Goal: Task Accomplishment & Management: Use online tool/utility

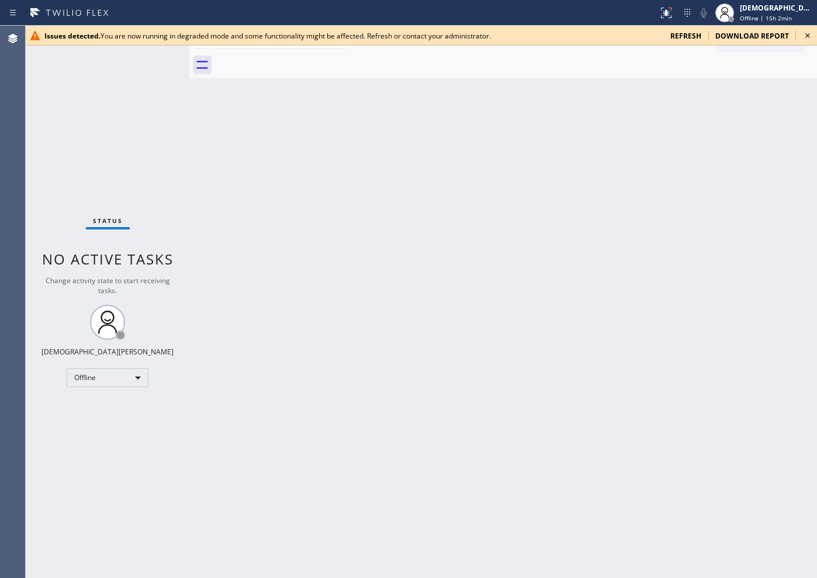
click at [106, 131] on div "Status No active tasks Change activity state to start receiving tasks. Christia…" at bounding box center [108, 302] width 164 height 553
click at [653, 36] on span "refresh" at bounding box center [685, 36] width 31 height 10
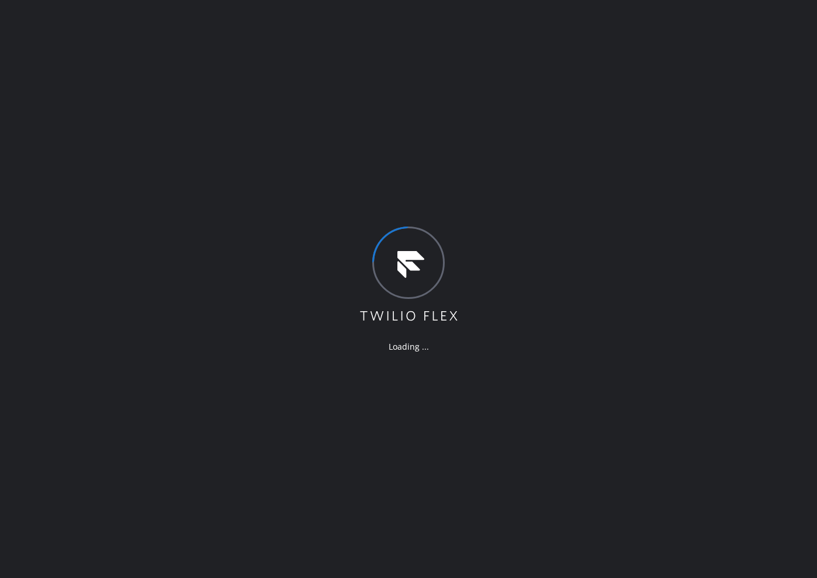
click at [91, 89] on div "Loading ..." at bounding box center [408, 289] width 817 height 578
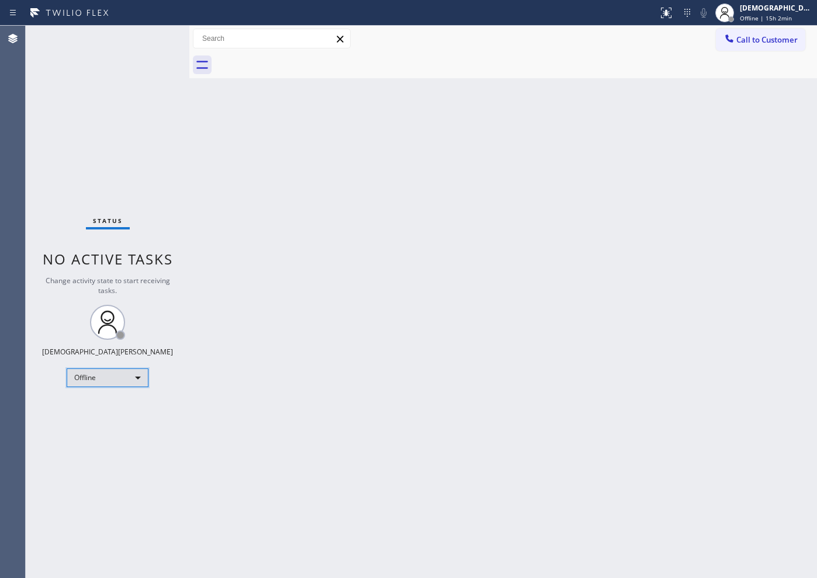
click at [127, 380] on div "Offline" at bounding box center [108, 378] width 82 height 19
click at [112, 410] on li "Available" at bounding box center [106, 409] width 79 height 14
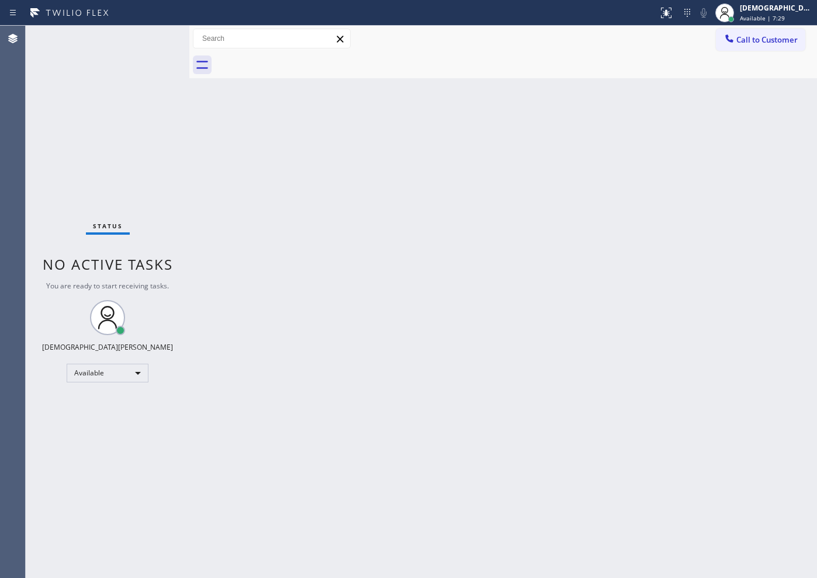
click at [107, 183] on div "Status No active tasks You are ready to start receiving tasks. Christian Cinco …" at bounding box center [108, 302] width 164 height 553
click at [107, 171] on div "Status No active tasks You are ready to start receiving tasks. Christian Cinco …" at bounding box center [108, 302] width 164 height 553
click at [122, 105] on div "Status No active tasks You are ready to start receiving tasks. Christian Cinco …" at bounding box center [108, 302] width 164 height 553
click at [140, 138] on div "Status No active tasks You are ready to start receiving tasks. Christian Cinco …" at bounding box center [108, 302] width 164 height 553
click at [138, 189] on div "Status No active tasks You are ready to start receiving tasks. Christian Cinco …" at bounding box center [108, 302] width 164 height 553
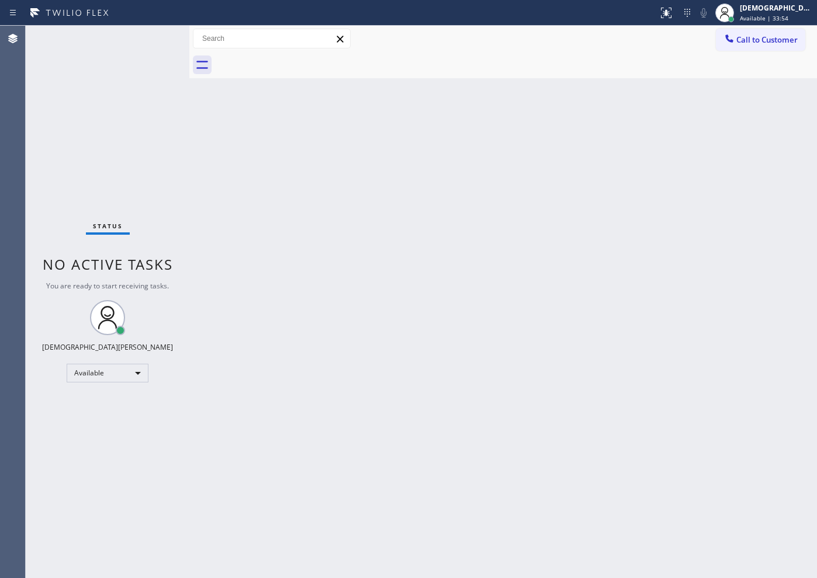
click at [129, 127] on div "Status No active tasks You are ready to start receiving tasks. Christian Cinco …" at bounding box center [108, 302] width 164 height 553
click at [99, 121] on div "Status No active tasks You are ready to start receiving tasks. Christian Cinco …" at bounding box center [108, 302] width 164 height 553
click at [274, 198] on div "Back to Dashboard Change Sender ID Customers Technicians Select a contact Outbo…" at bounding box center [502, 302] width 627 height 553
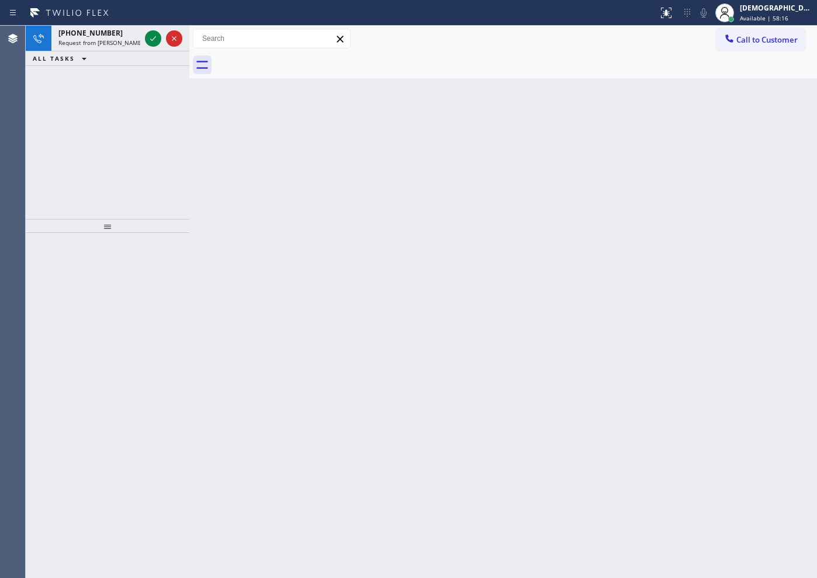
drag, startPoint x: 38, startPoint y: 137, endPoint x: 116, endPoint y: 85, distance: 94.0
click at [38, 136] on div "[PHONE_NUMBER] Request from [PERSON_NAME] (direct) ALL TASKS ALL TASKS ACTIVE T…" at bounding box center [108, 122] width 164 height 193
click at [157, 41] on icon at bounding box center [153, 39] width 14 height 14
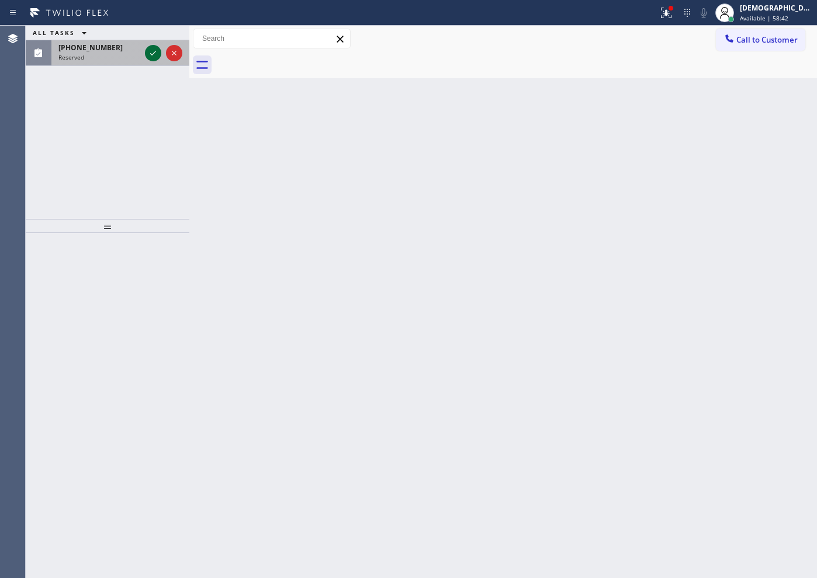
click at [153, 47] on icon at bounding box center [153, 53] width 14 height 14
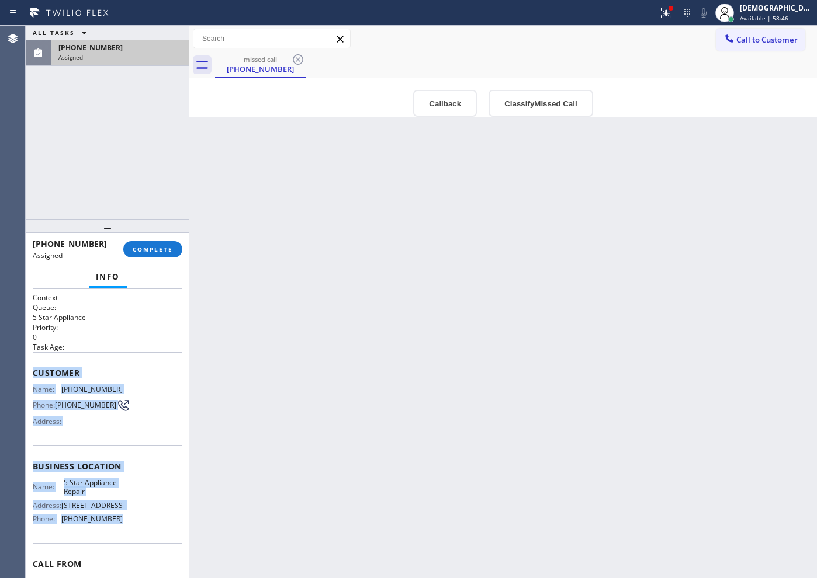
drag, startPoint x: 123, startPoint y: 477, endPoint x: 31, endPoint y: 373, distance: 138.2
click at [31, 373] on div "Context Queue: 5 Star Appliance Priority: 0 Task Age: Customer Name: [PHONE_NUM…" at bounding box center [108, 433] width 164 height 289
copy div "Customer Name: [PHONE_NUMBER] Phone: [PHONE_NUMBER] Address: Business location …"
click at [167, 255] on button "COMPLETE" at bounding box center [152, 249] width 59 height 16
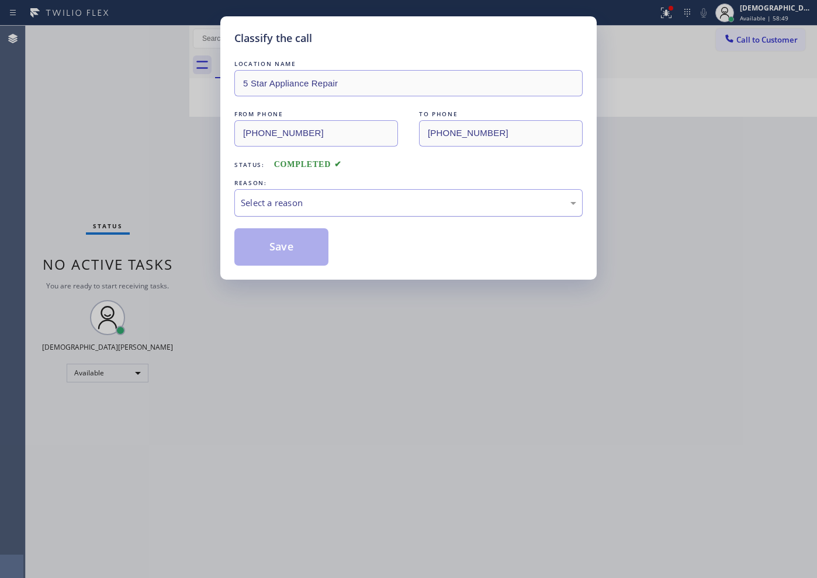
click at [280, 209] on div "Select a reason" at bounding box center [408, 202] width 335 height 13
click at [270, 244] on button "Save" at bounding box center [281, 246] width 94 height 37
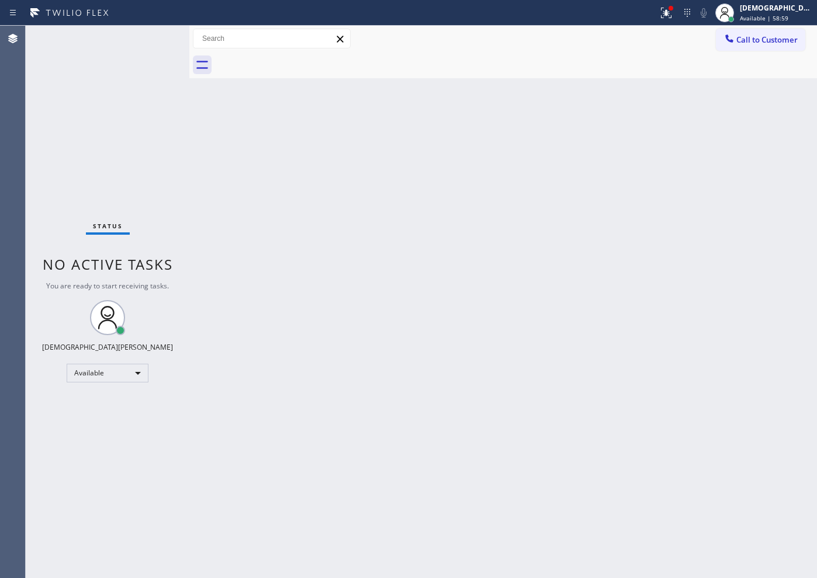
click at [91, 166] on div "Status No active tasks You are ready to start receiving tasks. Christian Cinco …" at bounding box center [108, 302] width 164 height 553
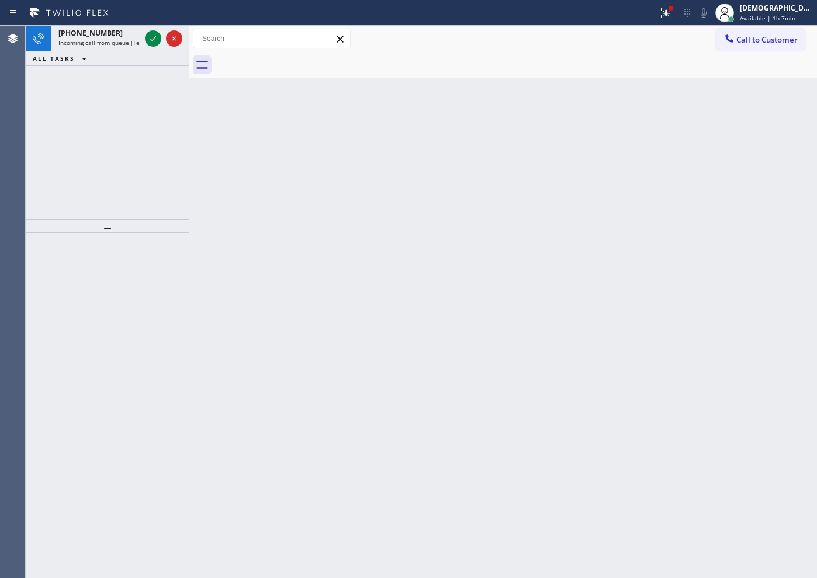
drag, startPoint x: 74, startPoint y: 134, endPoint x: 135, endPoint y: 87, distance: 76.7
click at [77, 130] on div "[PHONE_NUMBER] Incoming call from queue [Test] All ALL TASKS ALL TASKS ACTIVE T…" at bounding box center [108, 122] width 164 height 193
click at [148, 42] on icon at bounding box center [153, 39] width 14 height 14
click at [159, 43] on icon at bounding box center [153, 39] width 14 height 14
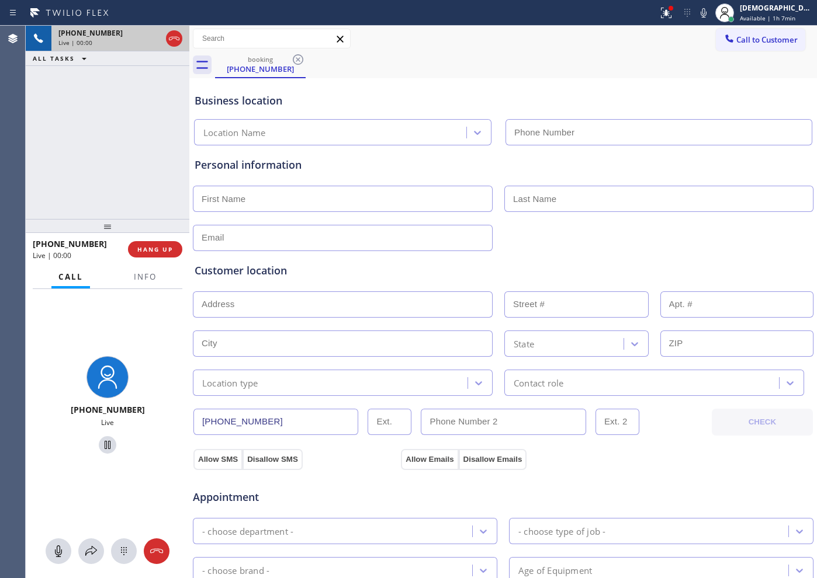
type input "[PHONE_NUMBER]"
click at [148, 276] on span "Info" at bounding box center [145, 277] width 23 height 11
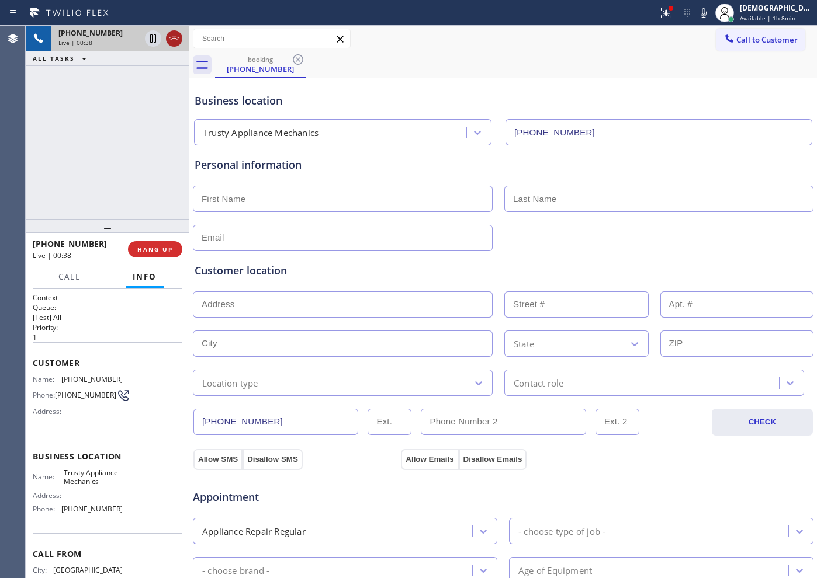
click at [176, 41] on icon at bounding box center [174, 39] width 14 height 14
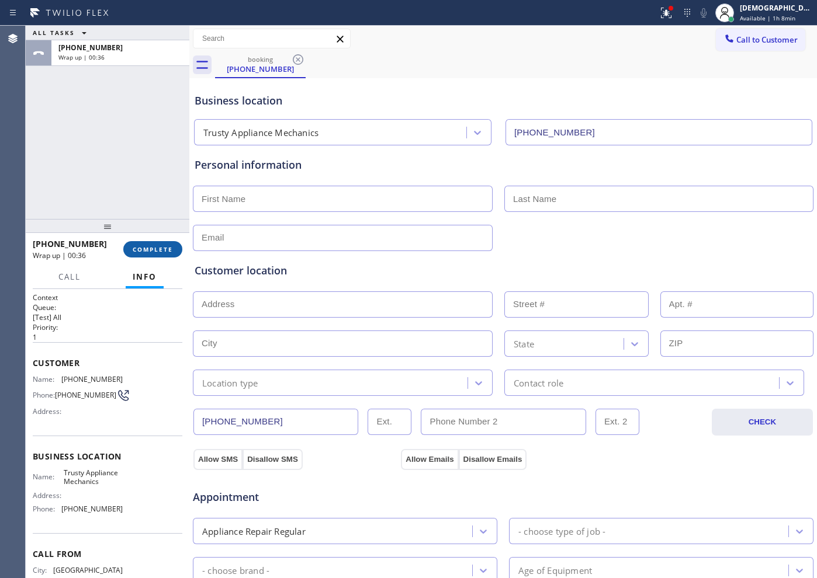
click at [141, 248] on span "COMPLETE" at bounding box center [153, 249] width 40 height 8
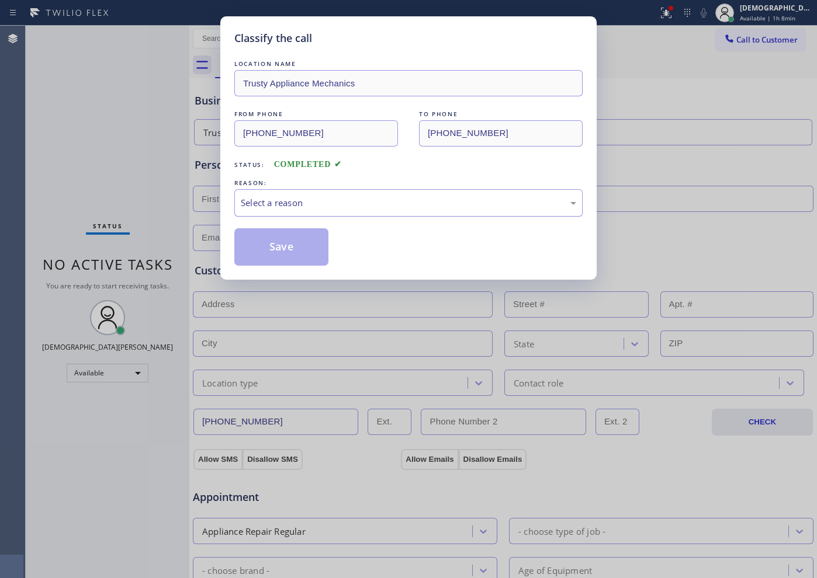
click at [340, 214] on div "Select a reason" at bounding box center [408, 202] width 348 height 27
click at [310, 252] on button "Save" at bounding box center [281, 246] width 94 height 37
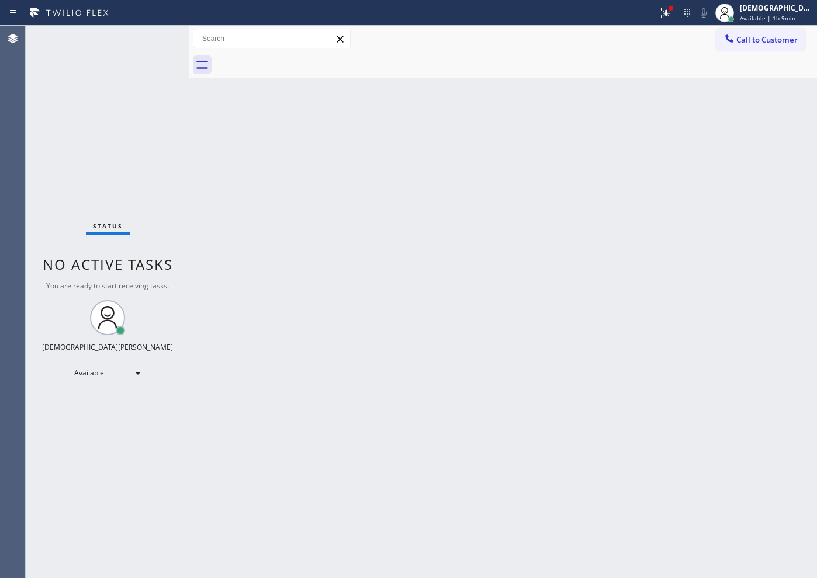
click at [150, 40] on div "Status No active tasks You are ready to start receiving tasks. Christian Cinco …" at bounding box center [108, 302] width 164 height 553
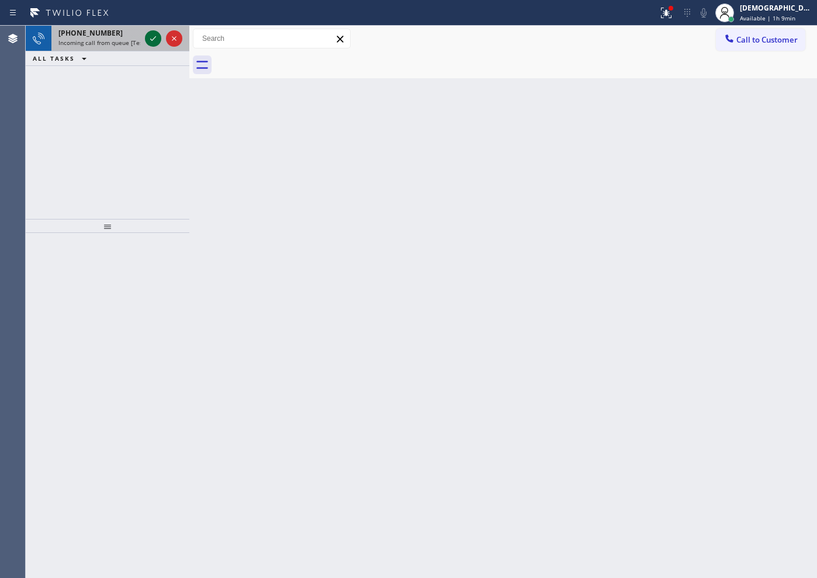
click at [149, 39] on icon at bounding box center [153, 39] width 14 height 14
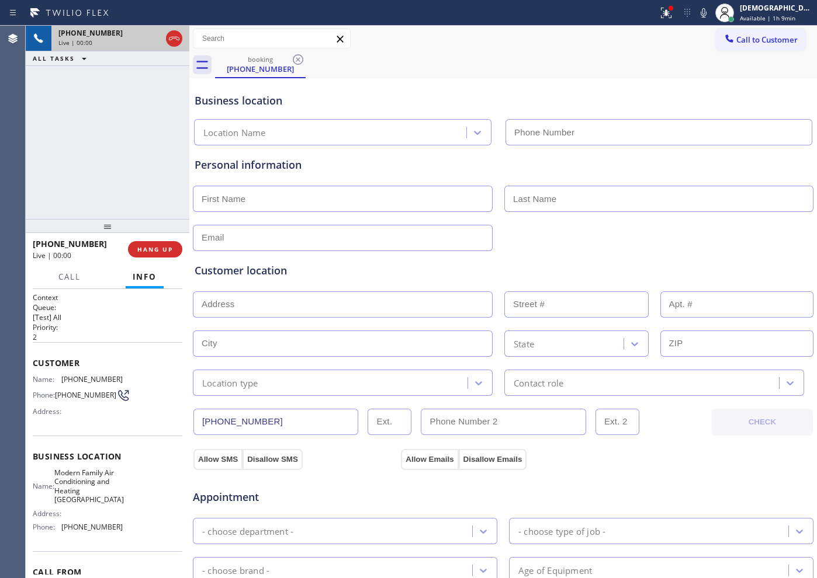
type input "[PHONE_NUMBER]"
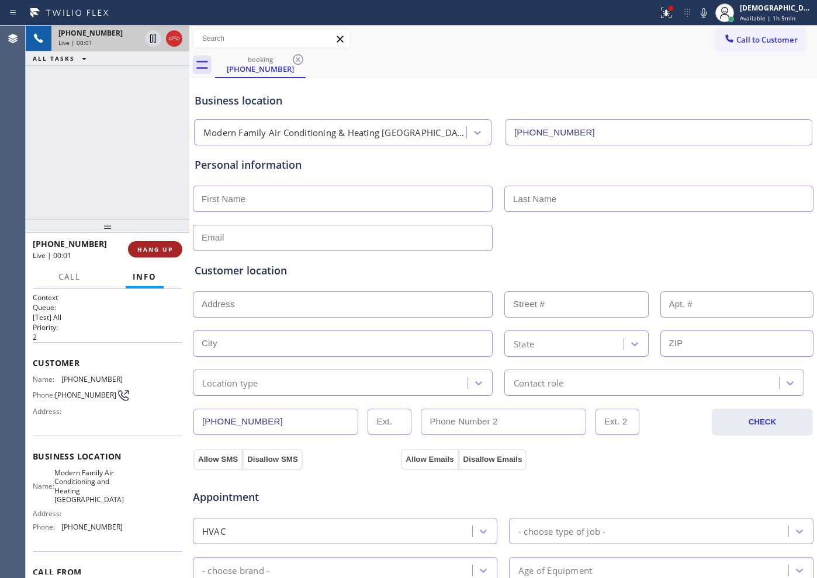
click at [166, 246] on span "HANG UP" at bounding box center [155, 249] width 36 height 8
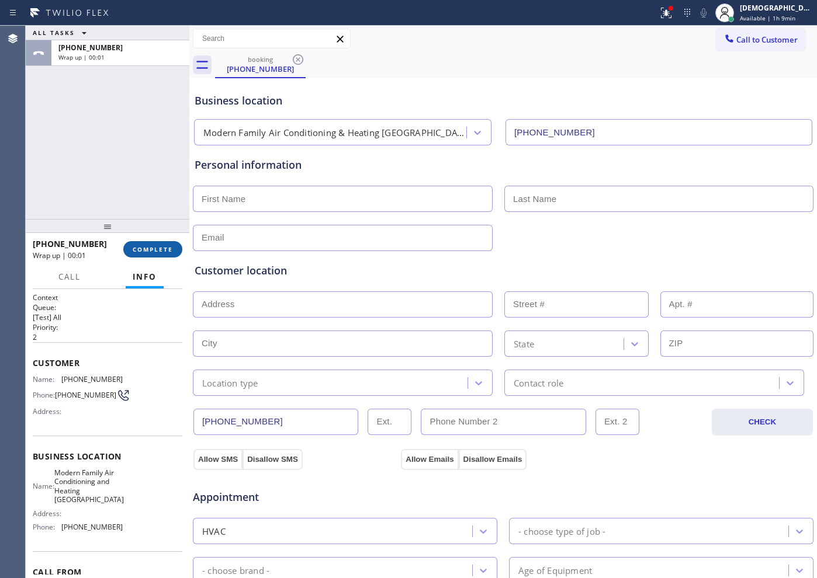
click at [151, 247] on span "COMPLETE" at bounding box center [153, 249] width 40 height 8
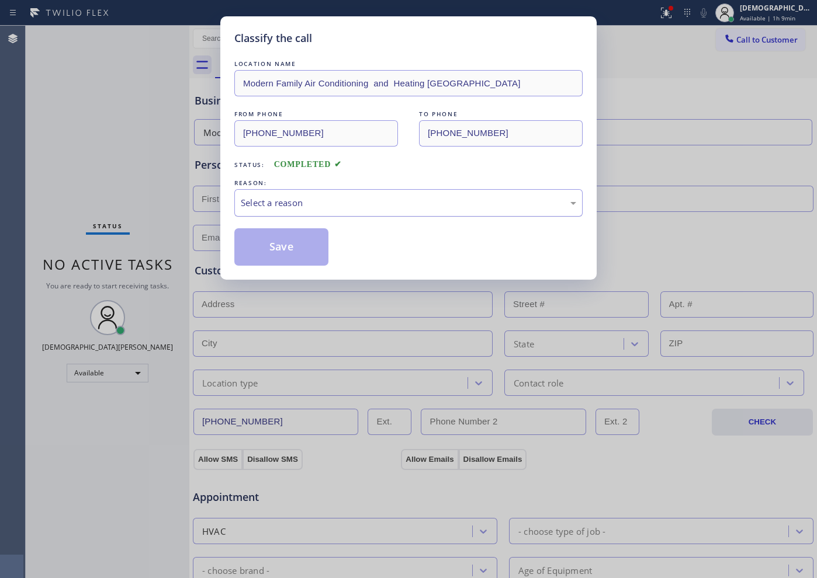
click at [298, 197] on div "Select a reason" at bounding box center [408, 202] width 335 height 13
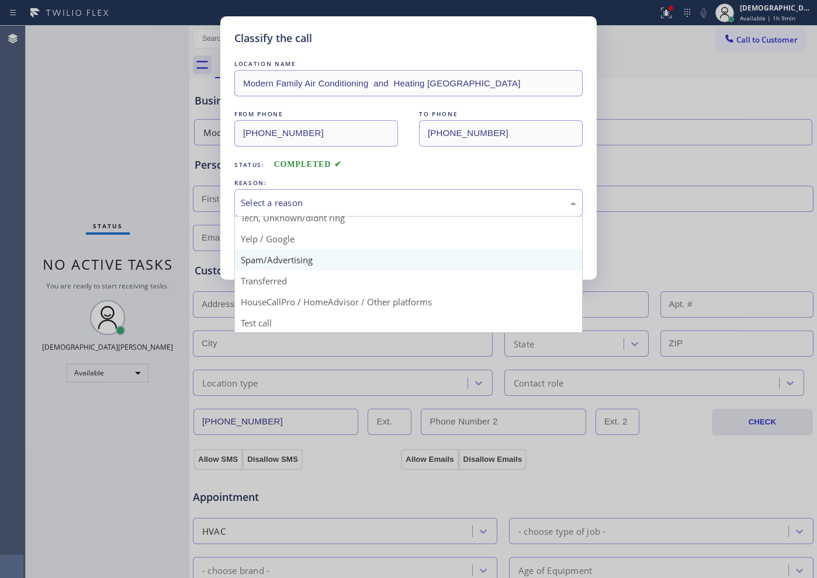
scroll to position [73, 0]
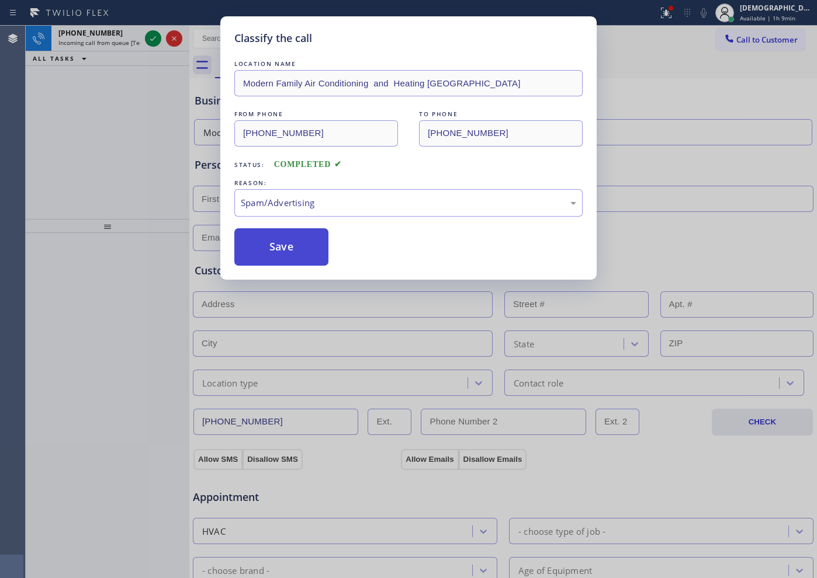
click at [282, 251] on button "Save" at bounding box center [281, 246] width 94 height 37
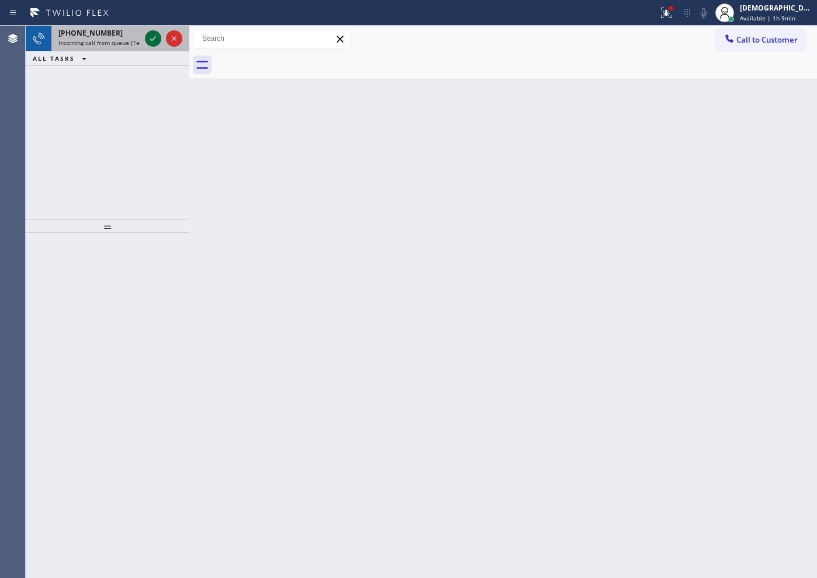
click at [152, 39] on icon at bounding box center [153, 39] width 14 height 14
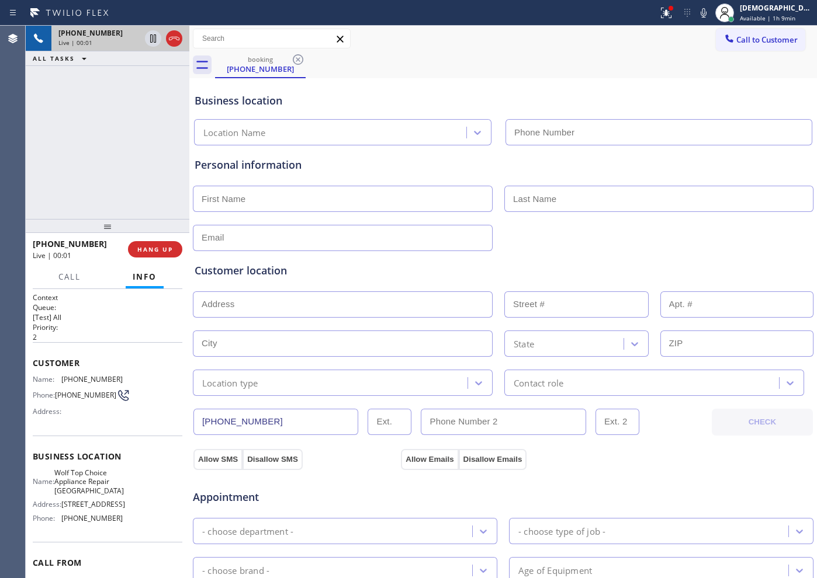
type input "[PHONE_NUMBER]"
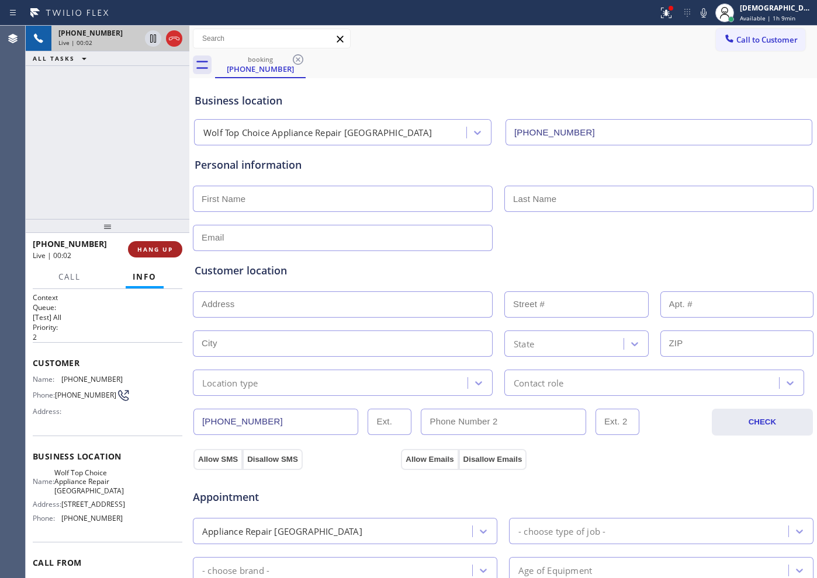
click at [157, 249] on span "HANG UP" at bounding box center [155, 249] width 36 height 8
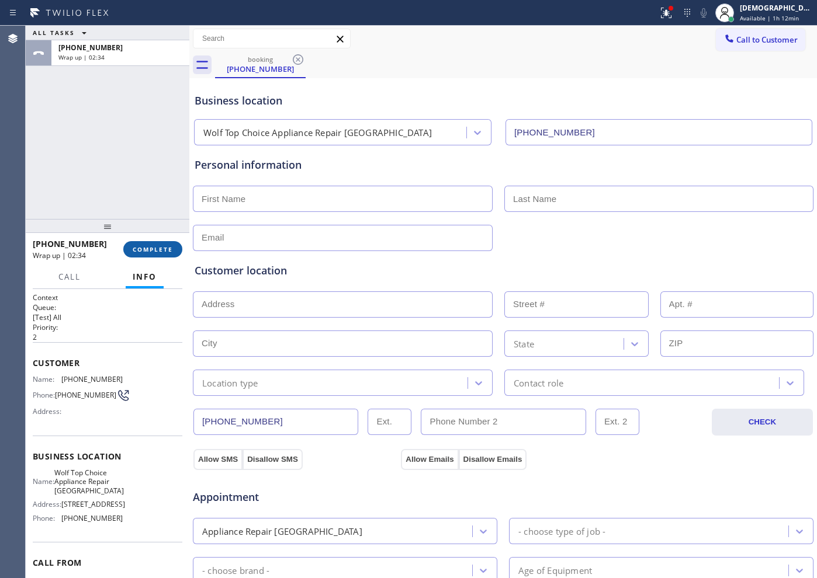
click at [157, 248] on span "COMPLETE" at bounding box center [153, 249] width 40 height 8
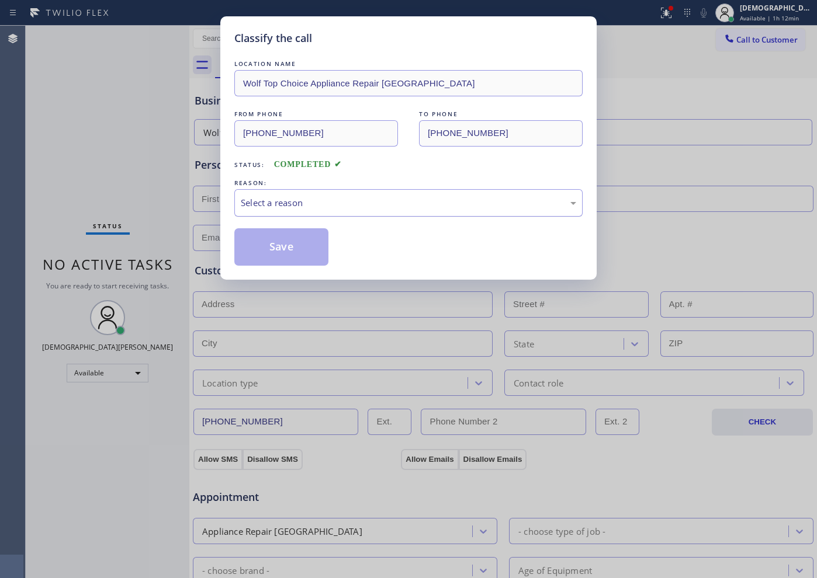
click at [262, 204] on div "Select a reason" at bounding box center [408, 202] width 335 height 13
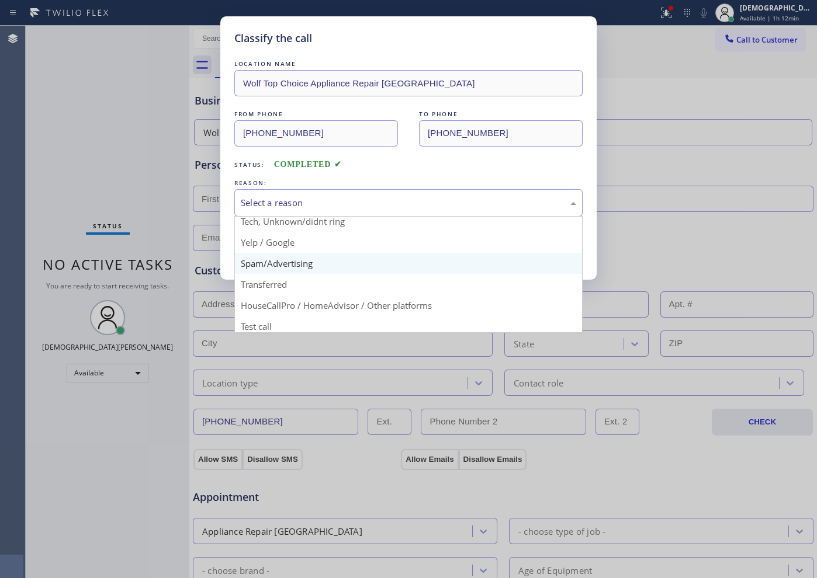
scroll to position [74, 0]
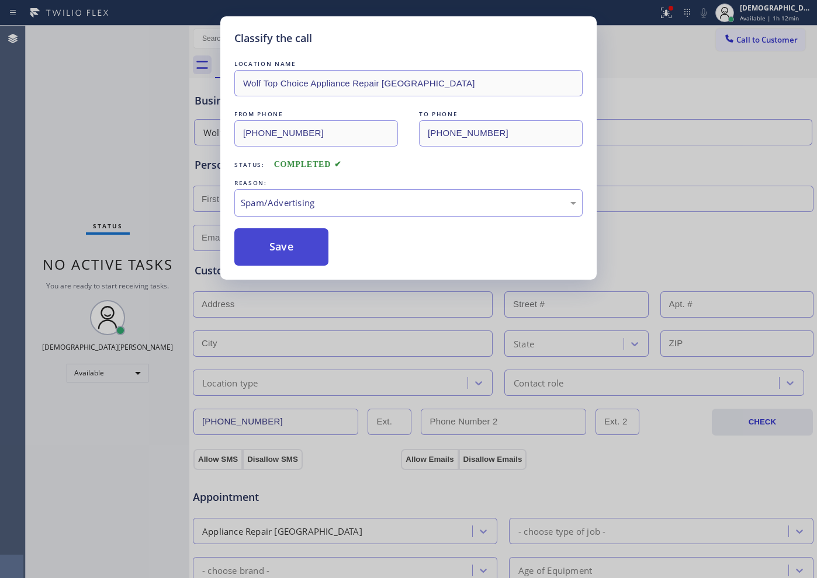
click at [266, 253] on button "Save" at bounding box center [281, 246] width 94 height 37
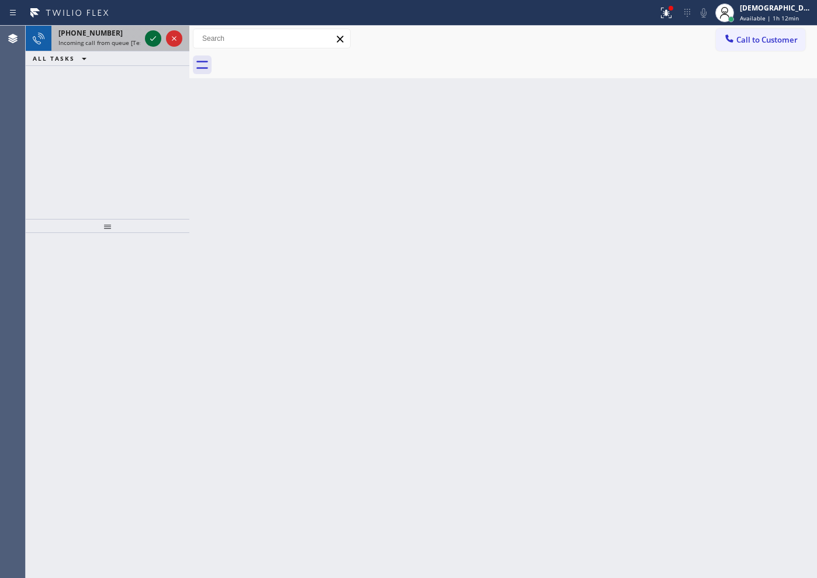
click at [155, 39] on icon at bounding box center [153, 39] width 14 height 14
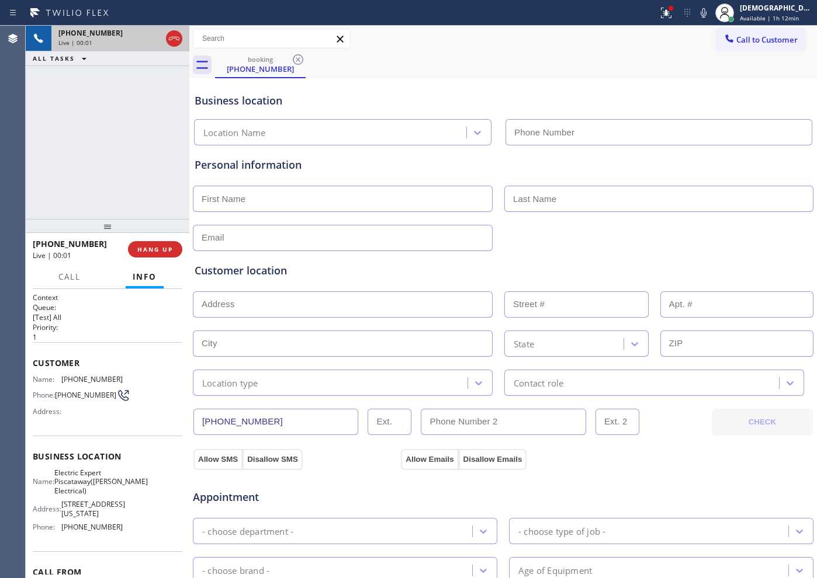
type input "[PHONE_NUMBER]"
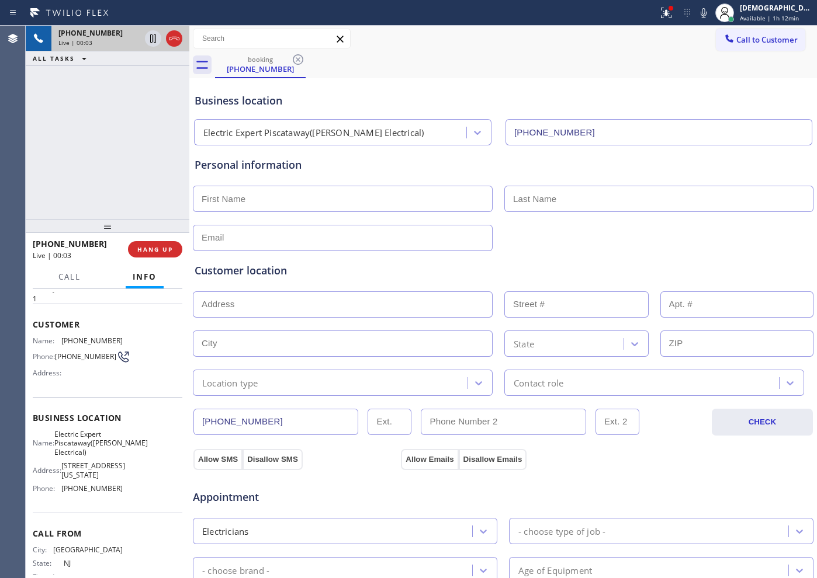
scroll to position [73, 0]
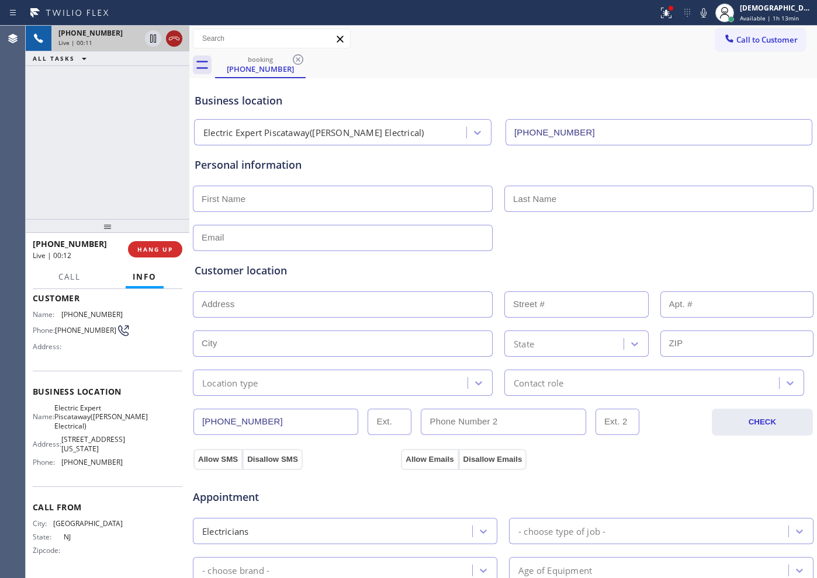
click at [176, 41] on icon at bounding box center [174, 39] width 14 height 14
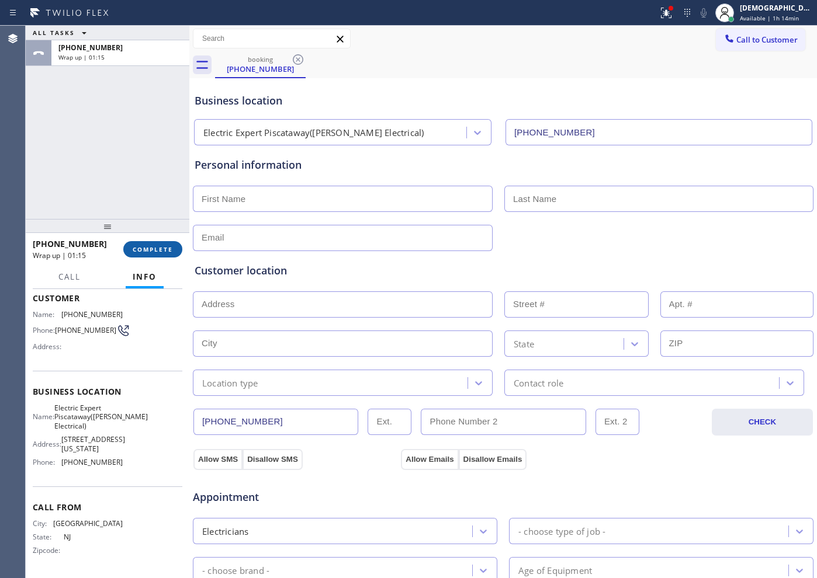
click at [134, 247] on span "COMPLETE" at bounding box center [153, 249] width 40 height 8
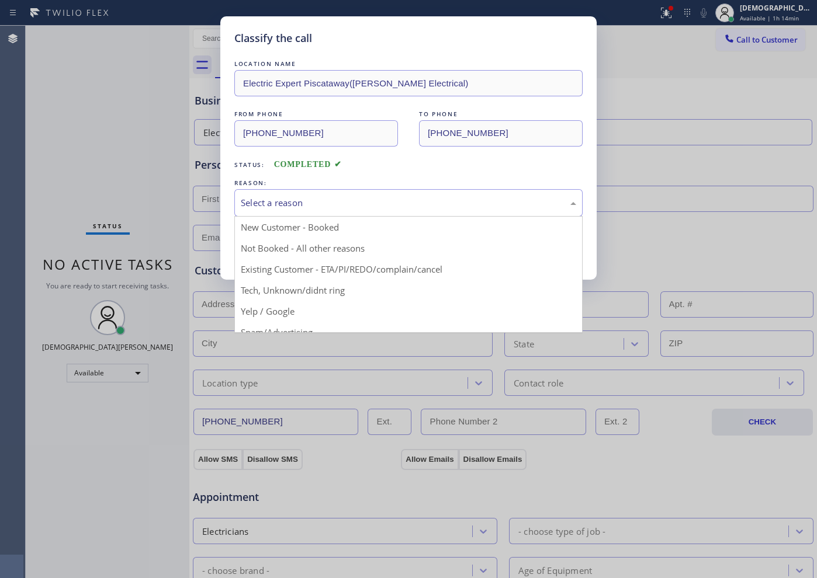
click at [308, 200] on div "Select a reason" at bounding box center [408, 202] width 335 height 13
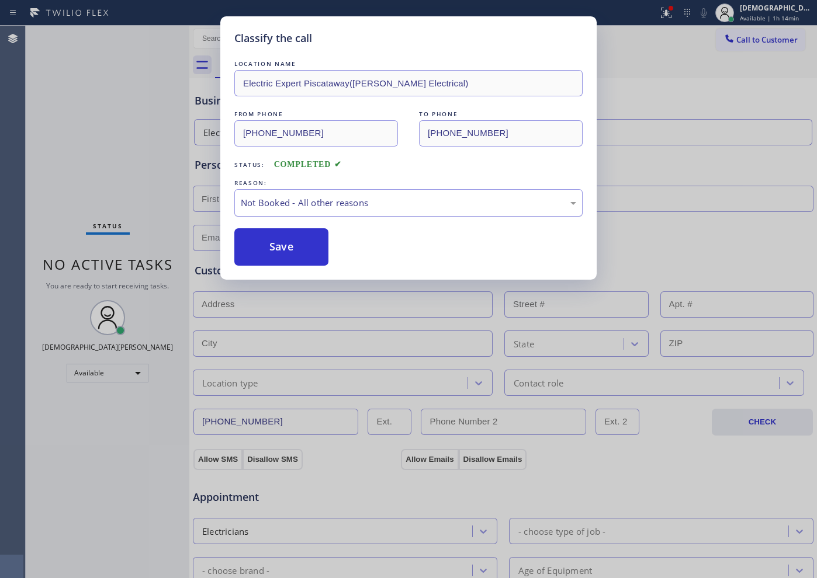
click at [311, 206] on div "Not Booked - All other reasons" at bounding box center [408, 202] width 335 height 13
click at [297, 247] on button "Save" at bounding box center [281, 246] width 94 height 37
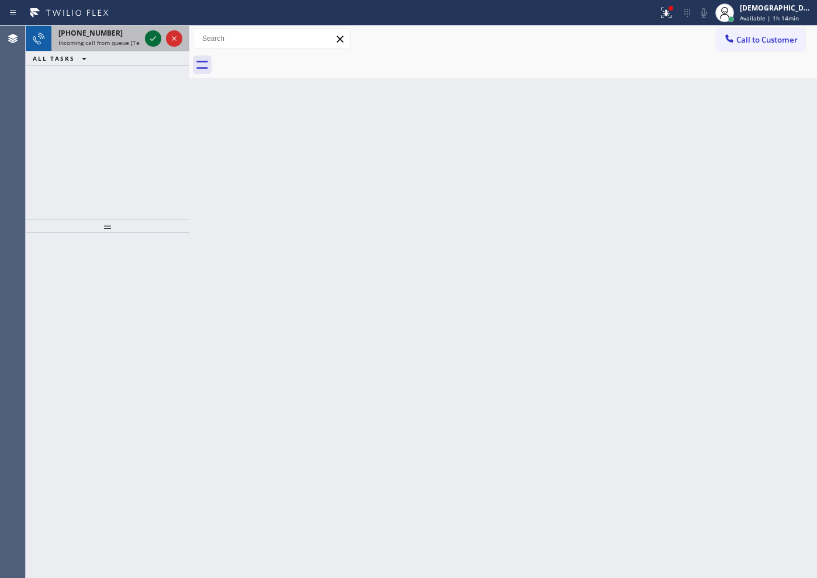
click at [156, 37] on icon at bounding box center [153, 39] width 14 height 14
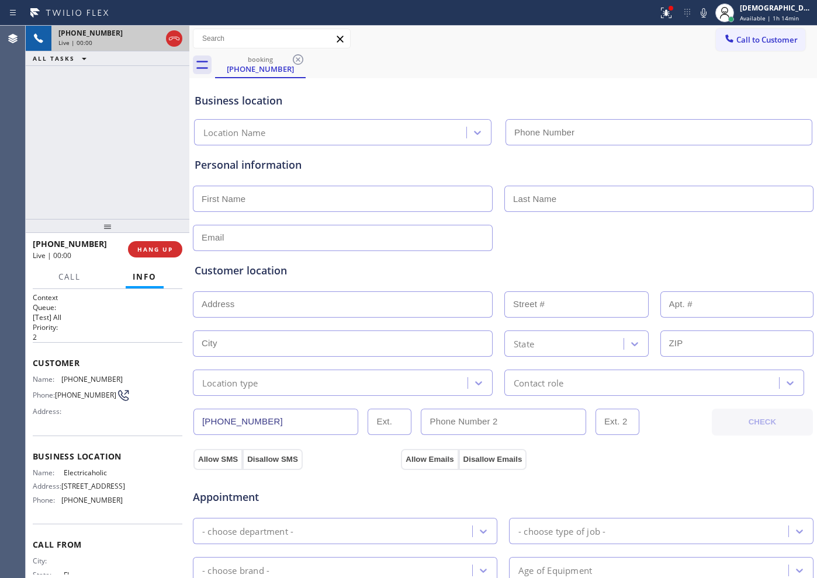
type input "[PHONE_NUMBER]"
click at [169, 251] on span "HANG UP" at bounding box center [155, 249] width 36 height 8
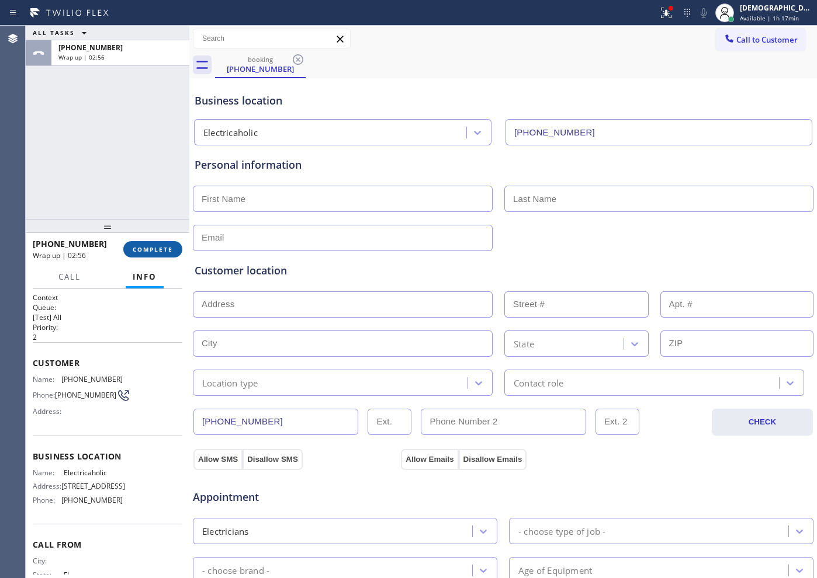
click at [174, 245] on button "COMPLETE" at bounding box center [152, 249] width 59 height 16
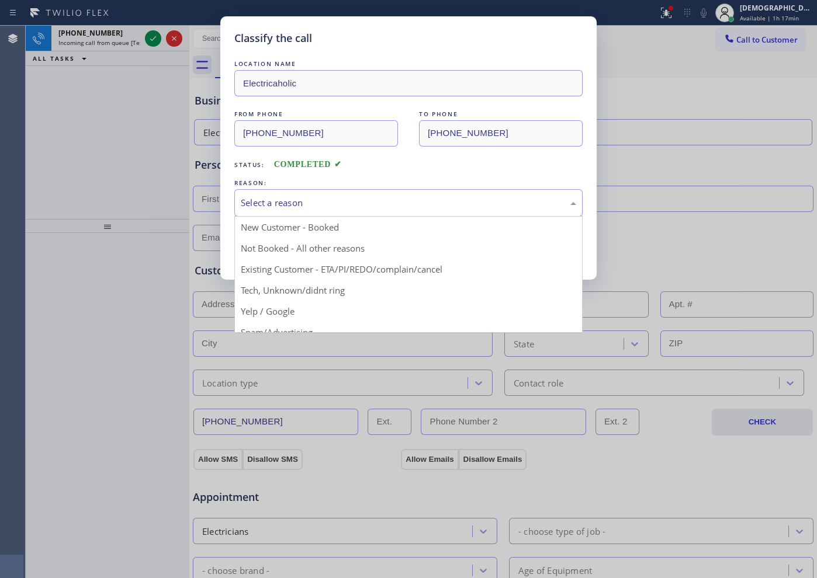
click at [258, 205] on div "Select a reason" at bounding box center [408, 202] width 335 height 13
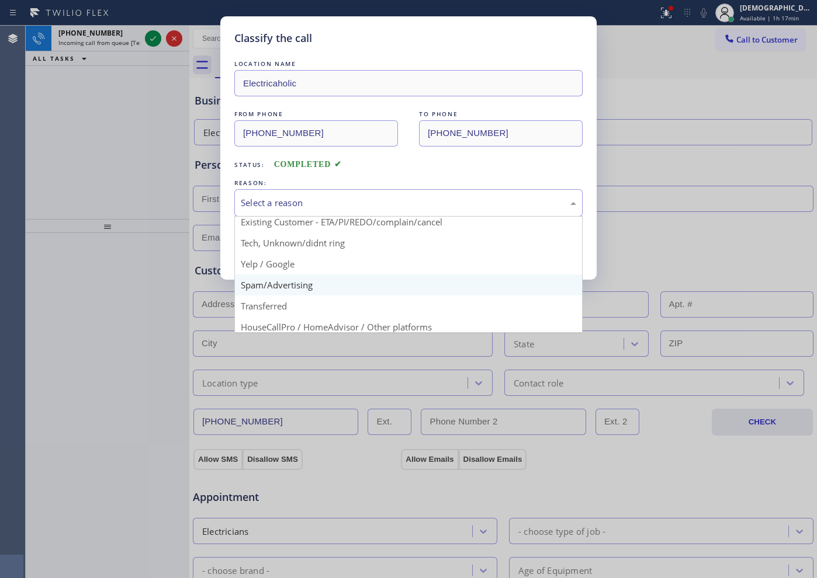
scroll to position [73, 0]
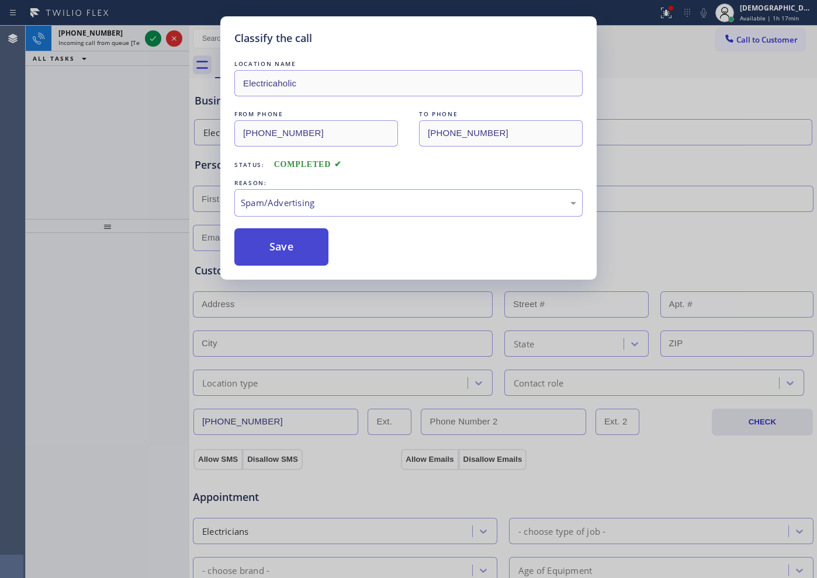
click at [265, 256] on button "Save" at bounding box center [281, 246] width 94 height 37
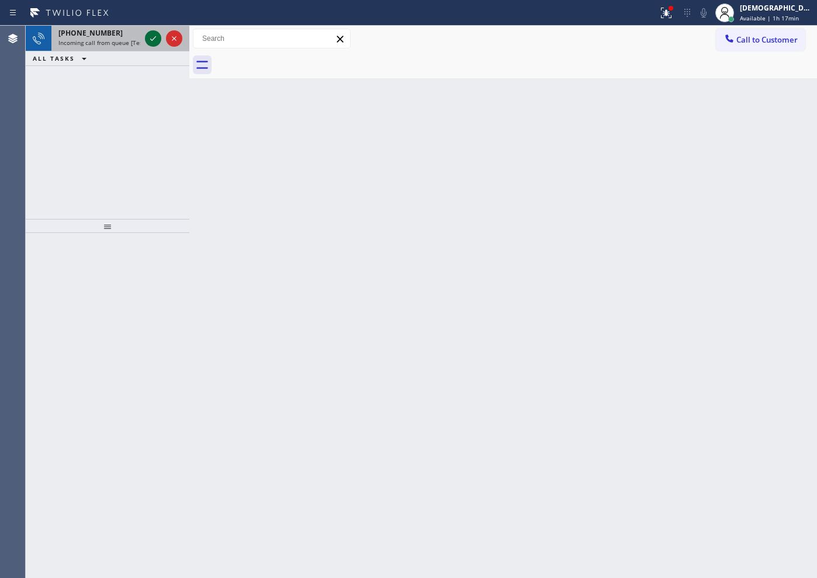
click at [157, 35] on icon at bounding box center [153, 39] width 14 height 14
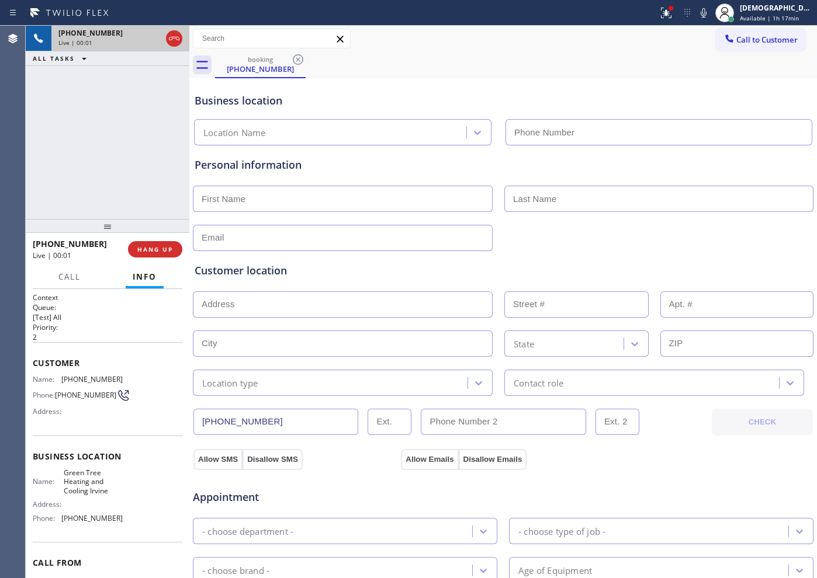
type input "[PHONE_NUMBER]"
click at [178, 38] on icon at bounding box center [174, 39] width 14 height 14
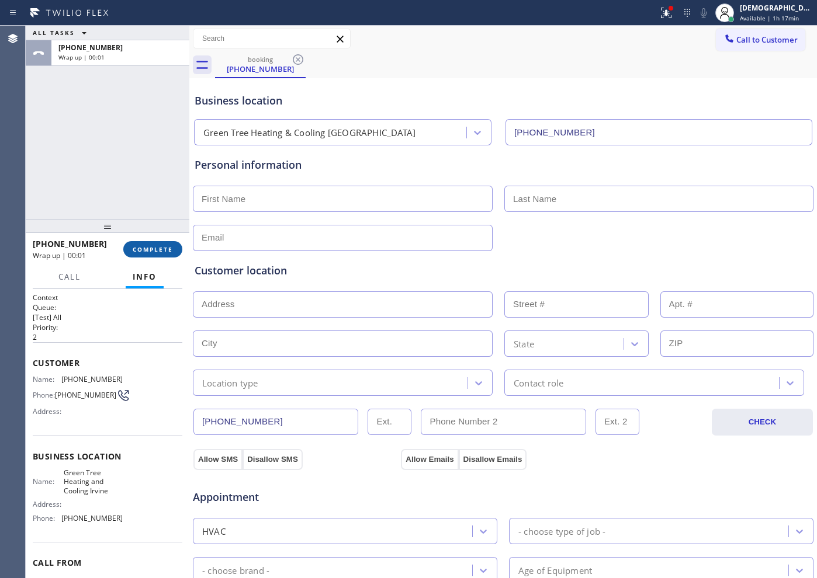
click at [174, 250] on button "COMPLETE" at bounding box center [152, 249] width 59 height 16
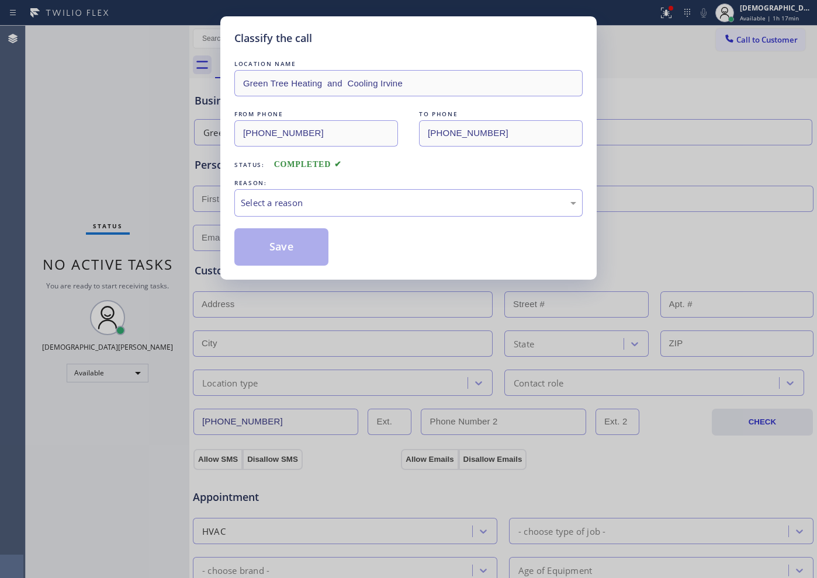
click at [367, 161] on div "Status: COMPLETED" at bounding box center [408, 161] width 348 height 19
click at [344, 197] on div "Select a reason" at bounding box center [408, 202] width 335 height 13
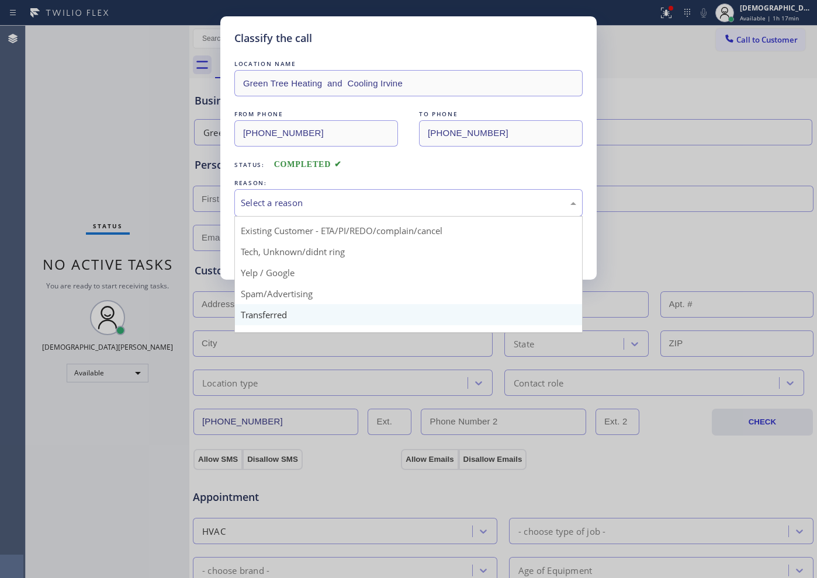
scroll to position [74, 0]
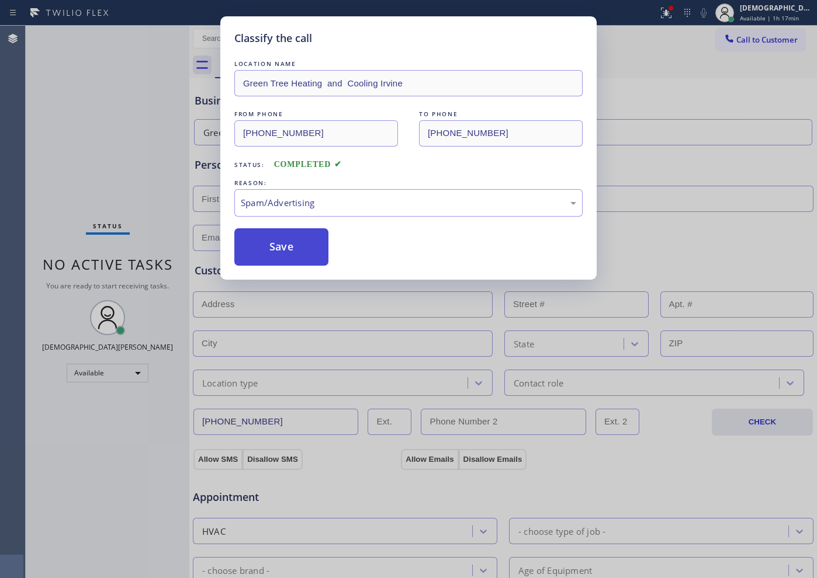
click at [285, 253] on button "Save" at bounding box center [281, 246] width 94 height 37
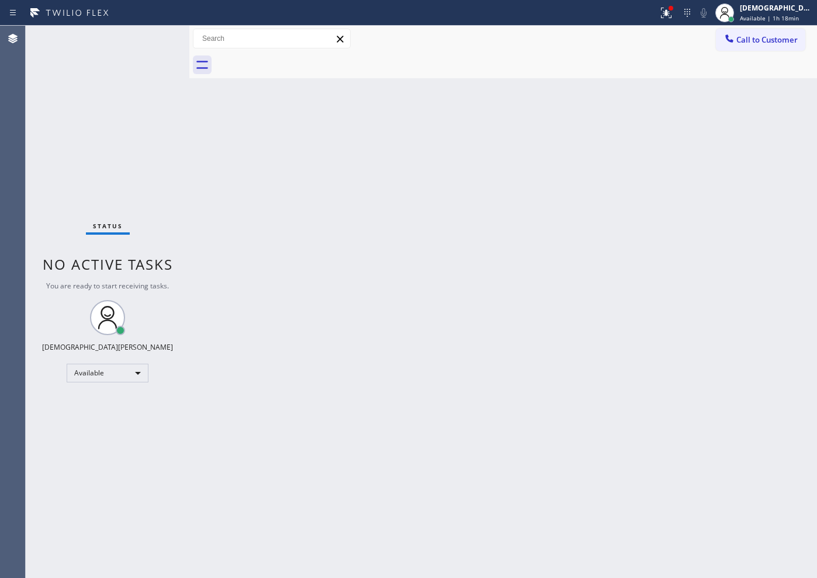
click at [367, 346] on div "Back to Dashboard Change Sender ID Customers Technicians Select a contact Outbo…" at bounding box center [502, 302] width 627 height 553
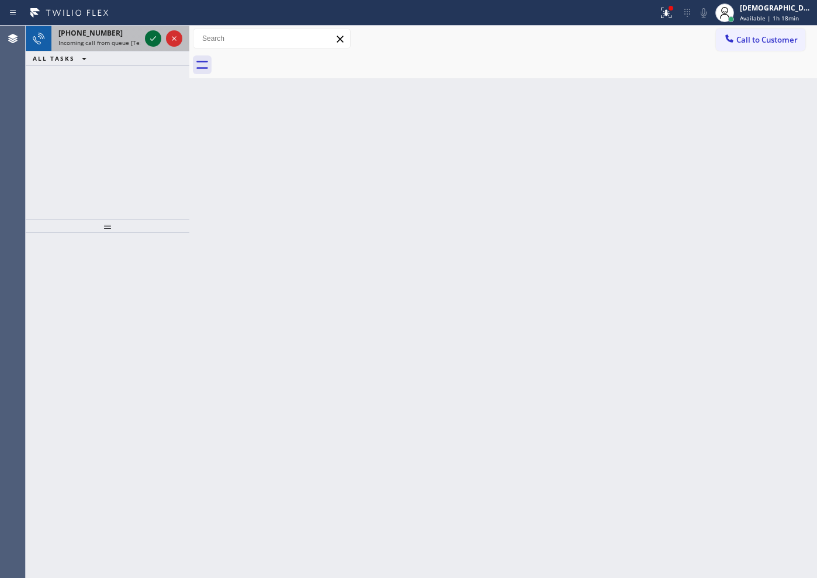
click at [147, 36] on icon at bounding box center [153, 39] width 14 height 14
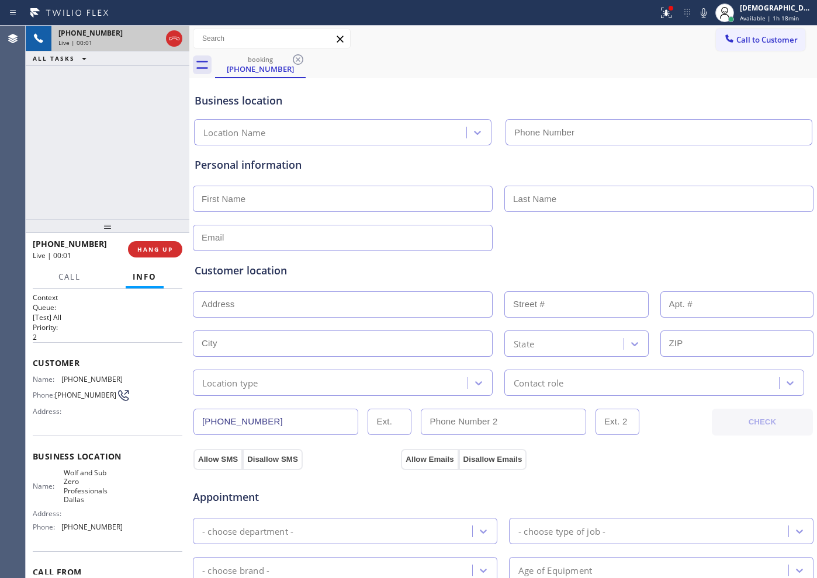
type input "[PHONE_NUMBER]"
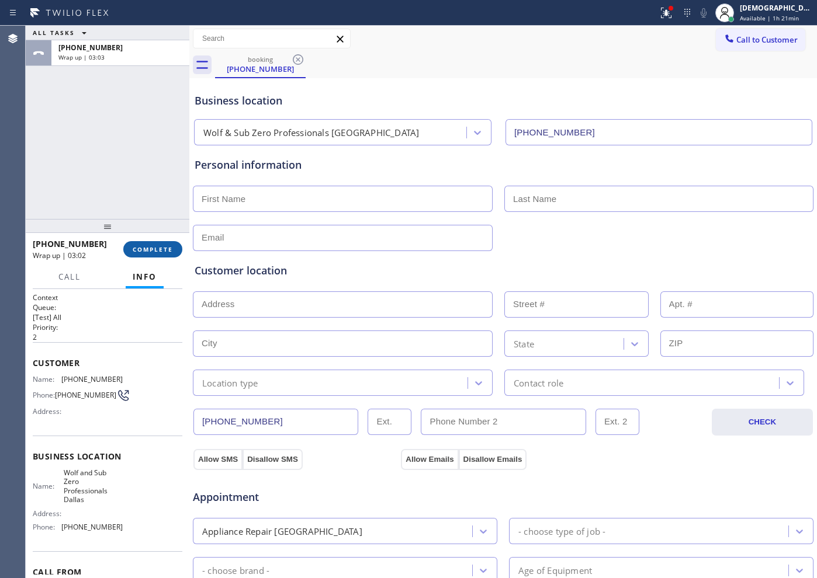
click at [159, 251] on span "COMPLETE" at bounding box center [153, 249] width 40 height 8
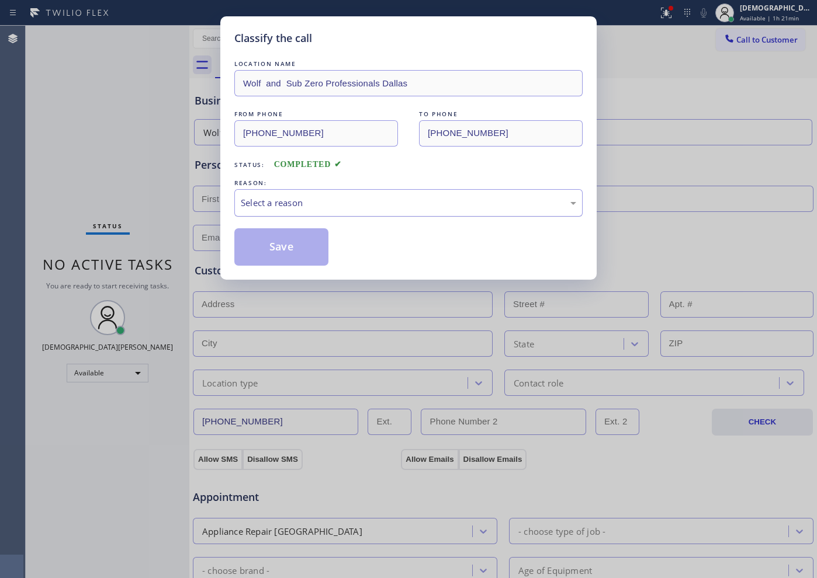
click at [302, 201] on div "Select a reason" at bounding box center [408, 202] width 335 height 13
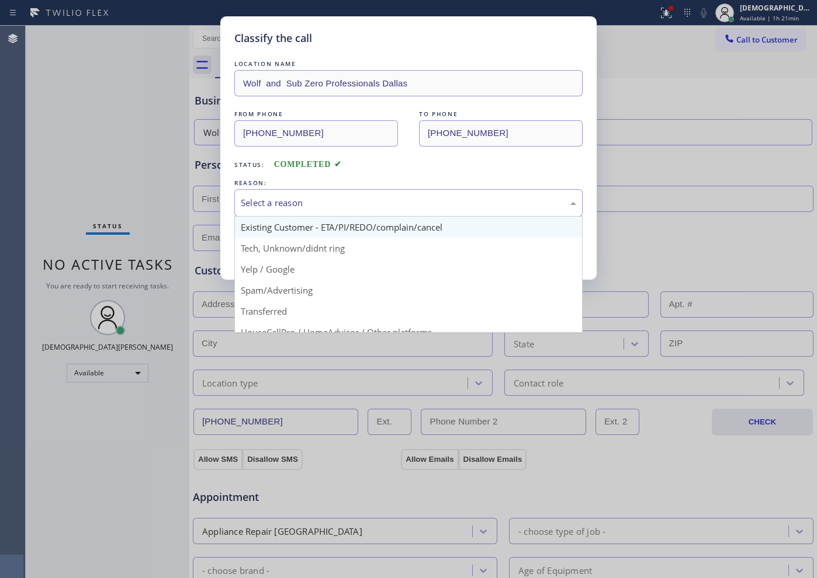
scroll to position [74, 0]
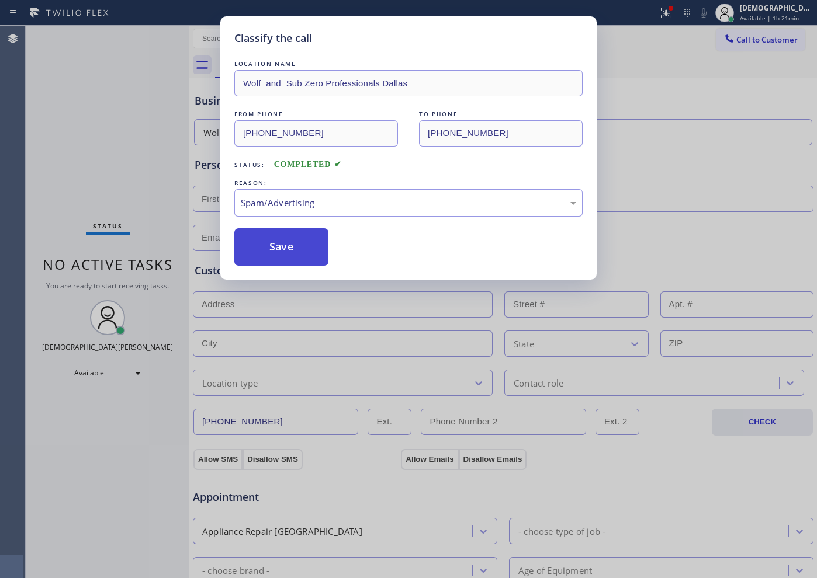
click at [302, 257] on button "Save" at bounding box center [281, 246] width 94 height 37
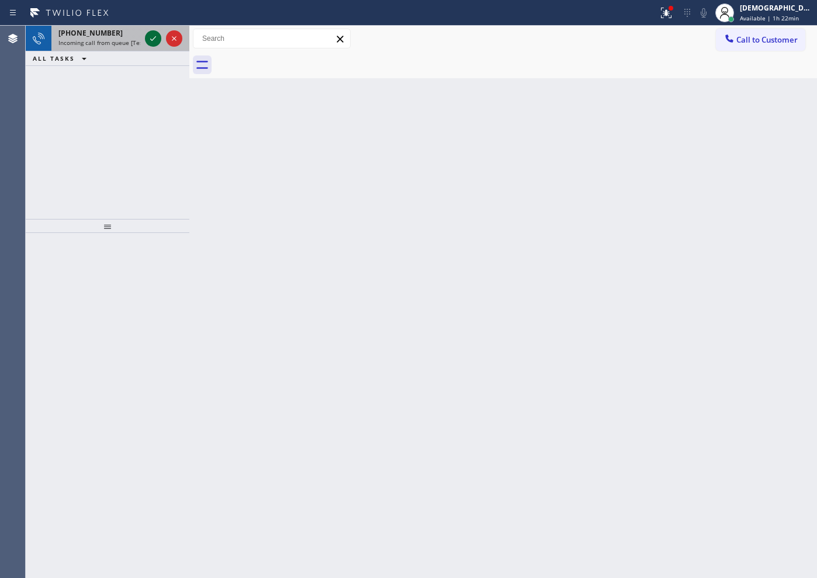
click at [151, 30] on button at bounding box center [153, 38] width 16 height 16
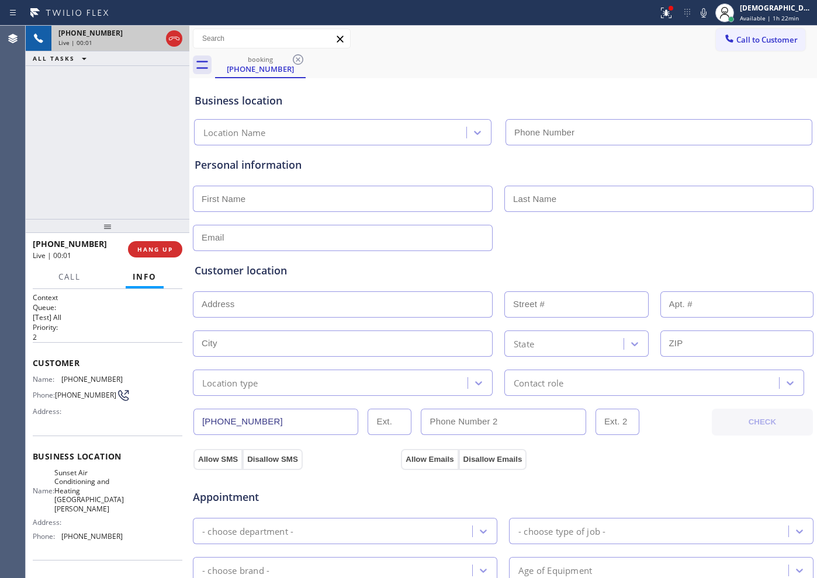
type input "[PHONE_NUMBER]"
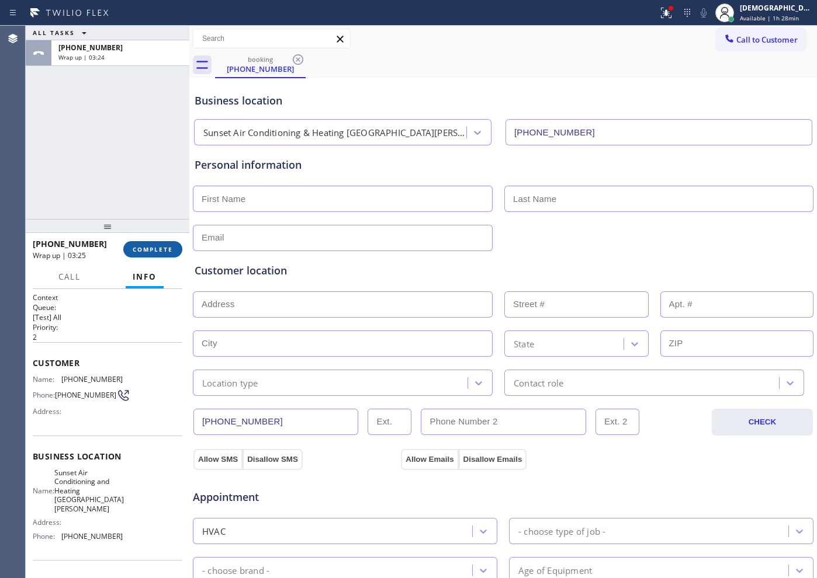
click at [159, 249] on span "COMPLETE" at bounding box center [153, 249] width 40 height 8
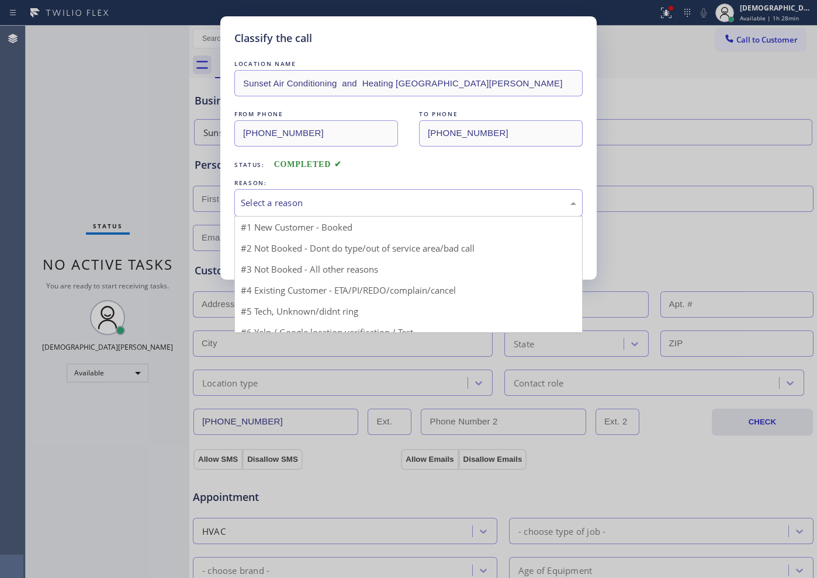
click at [279, 202] on div "Select a reason" at bounding box center [408, 202] width 335 height 13
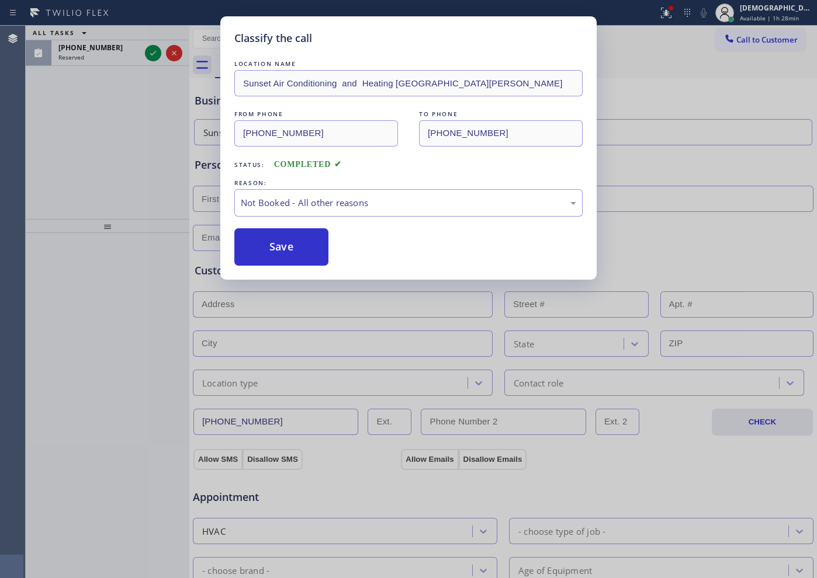
click at [286, 241] on button "Save" at bounding box center [281, 246] width 94 height 37
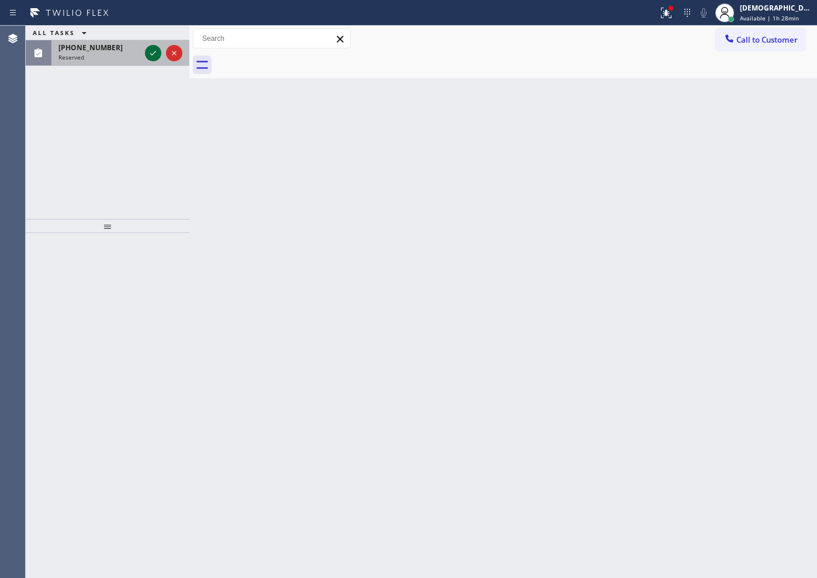
click at [153, 51] on icon at bounding box center [153, 53] width 14 height 14
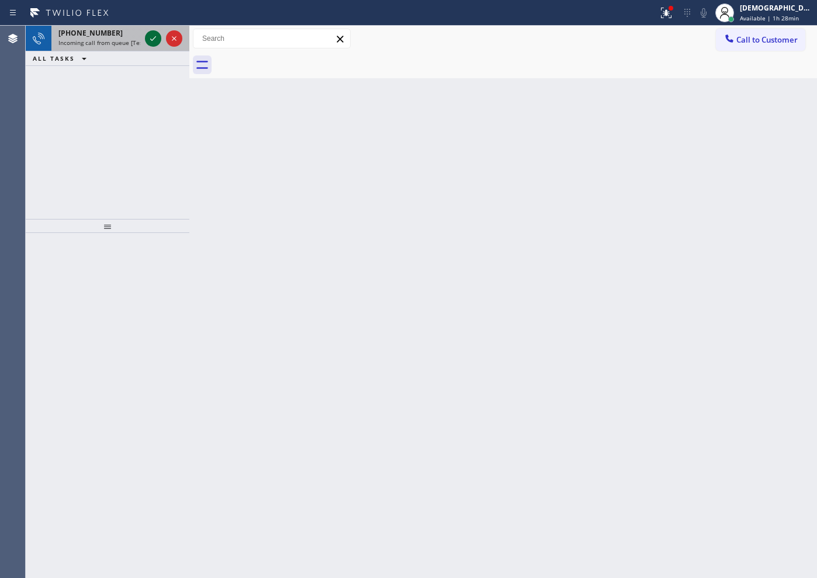
click at [147, 39] on icon at bounding box center [153, 39] width 14 height 14
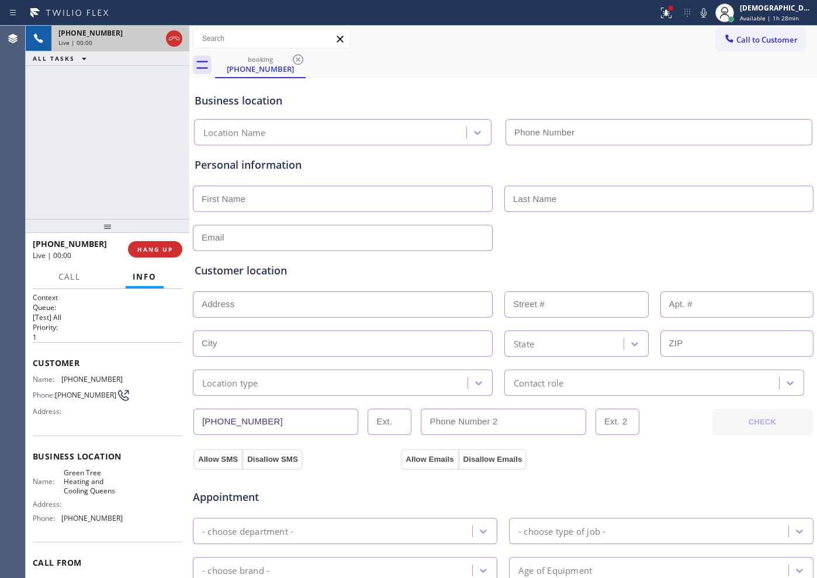
type input "[PHONE_NUMBER]"
click at [181, 39] on div at bounding box center [174, 39] width 16 height 14
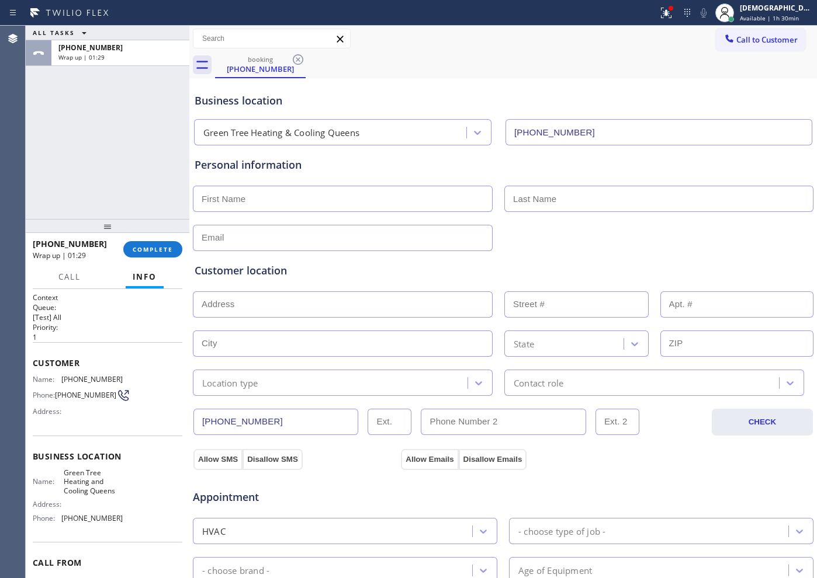
click at [107, 172] on div "ALL TASKS ALL TASKS ACTIVE TASKS TASKS IN WRAP UP [PHONE_NUMBER] Wrap up | 01:29" at bounding box center [108, 122] width 164 height 193
click at [147, 240] on div "[PHONE_NUMBER] Wrap up | 01:29 COMPLETE" at bounding box center [108, 249] width 150 height 30
click at [147, 242] on button "COMPLETE" at bounding box center [152, 249] width 59 height 16
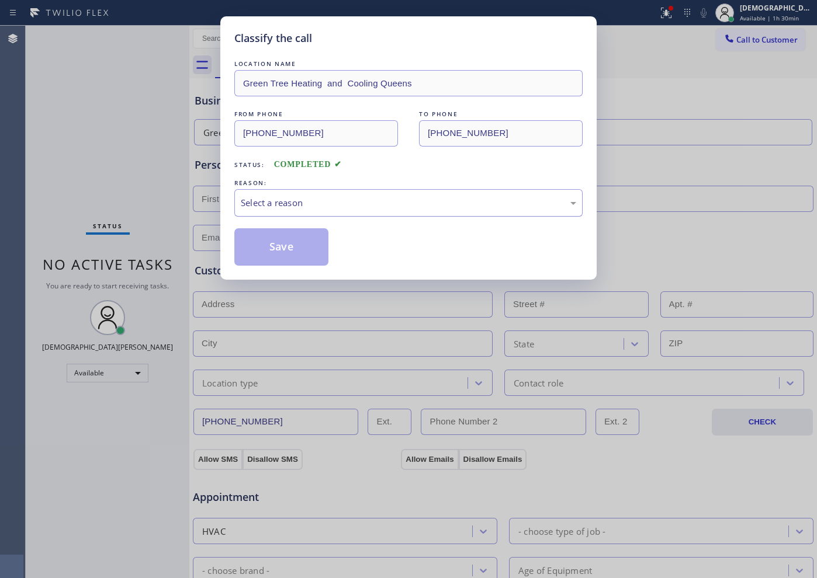
click at [250, 206] on div "Select a reason" at bounding box center [408, 202] width 335 height 13
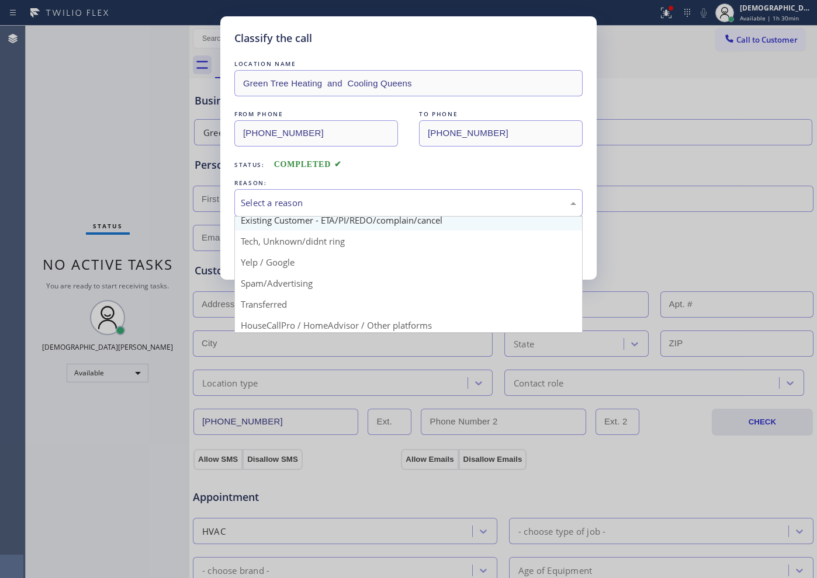
scroll to position [73, 0]
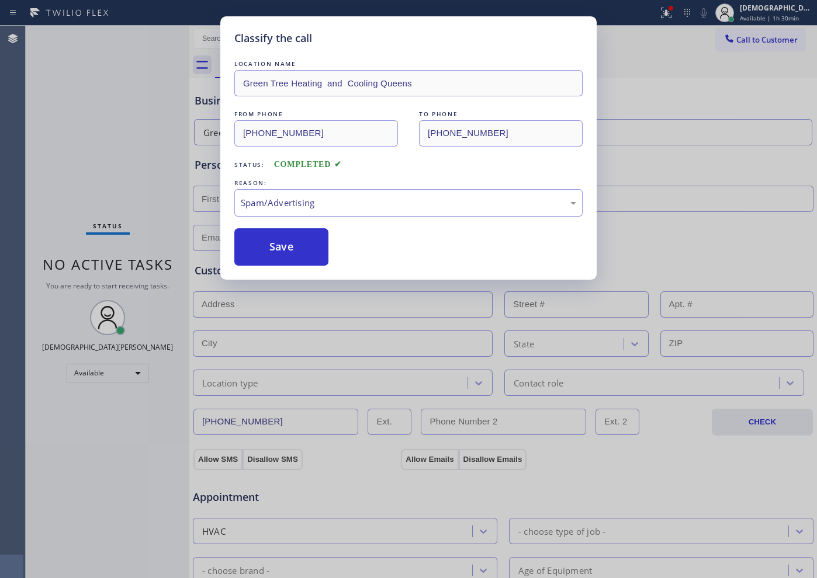
click at [276, 252] on button "Save" at bounding box center [281, 246] width 94 height 37
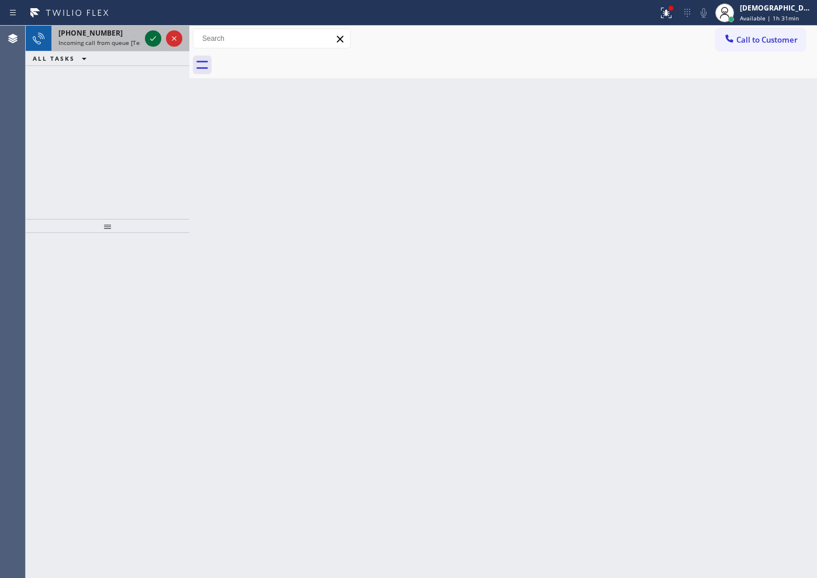
click at [153, 44] on icon at bounding box center [153, 39] width 14 height 14
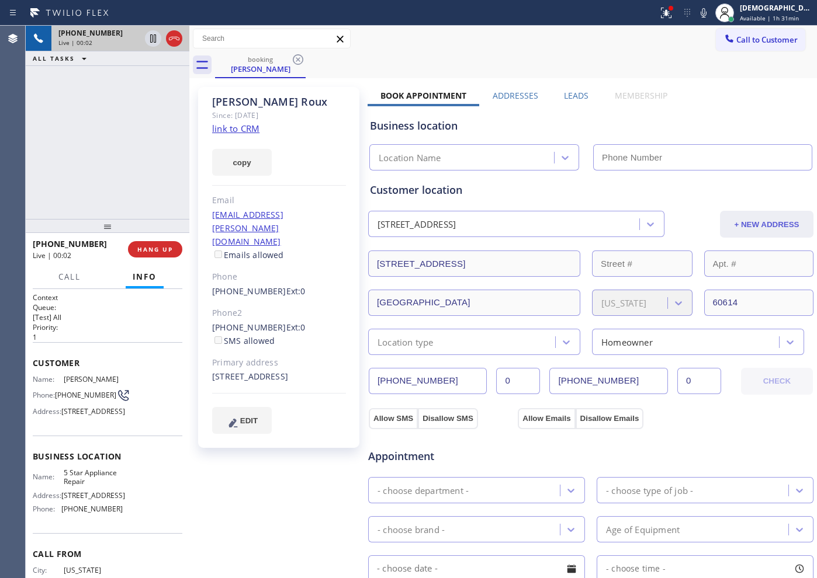
type input "[PHONE_NUMBER]"
click at [254, 128] on link "link to CRM" at bounding box center [235, 129] width 47 height 12
click at [146, 40] on div at bounding box center [153, 39] width 16 height 14
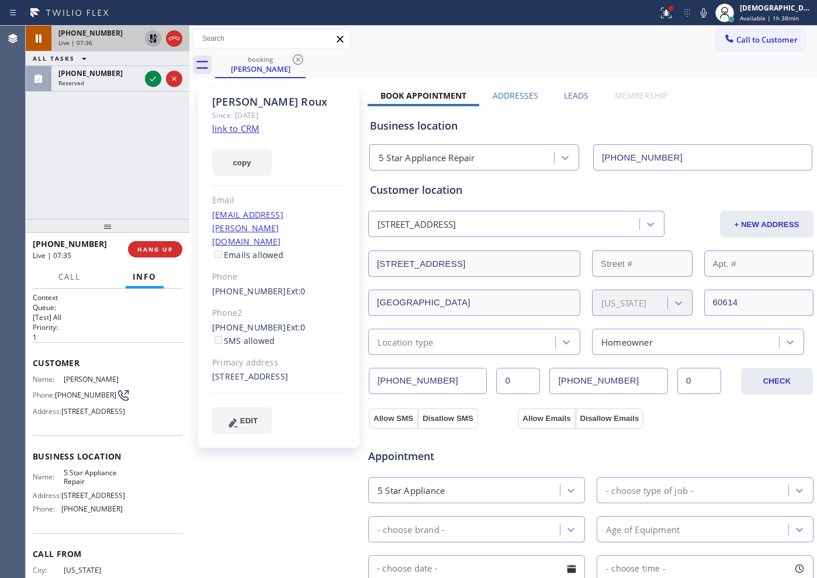
click at [86, 145] on div "[PHONE_NUMBER] Live | 07:36 ALL TASKS ALL TASKS ACTIVE TASKS TASKS IN WRAP UP […" at bounding box center [108, 122] width 164 height 193
click at [152, 37] on icon at bounding box center [153, 38] width 8 height 8
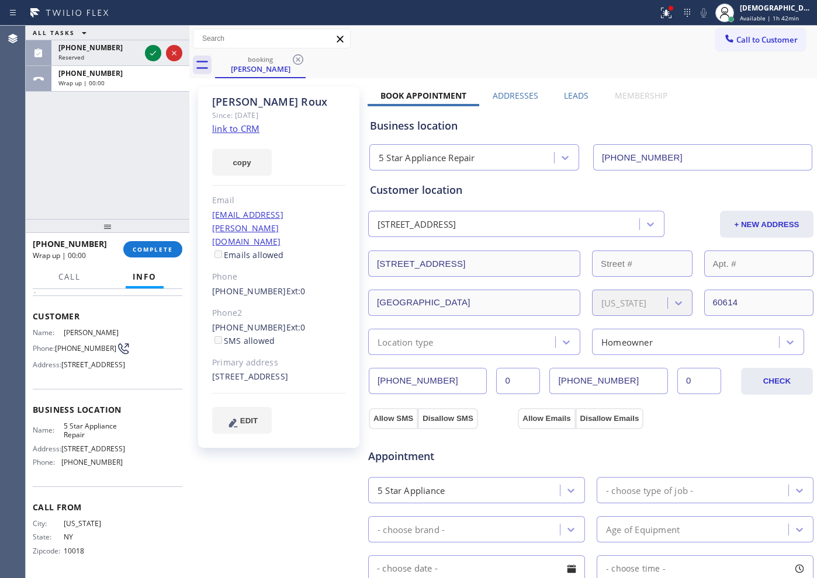
click at [183, 66] on div "[PHONE_NUMBER] Wrap up | 00:00" at bounding box center [117, 79] width 133 height 26
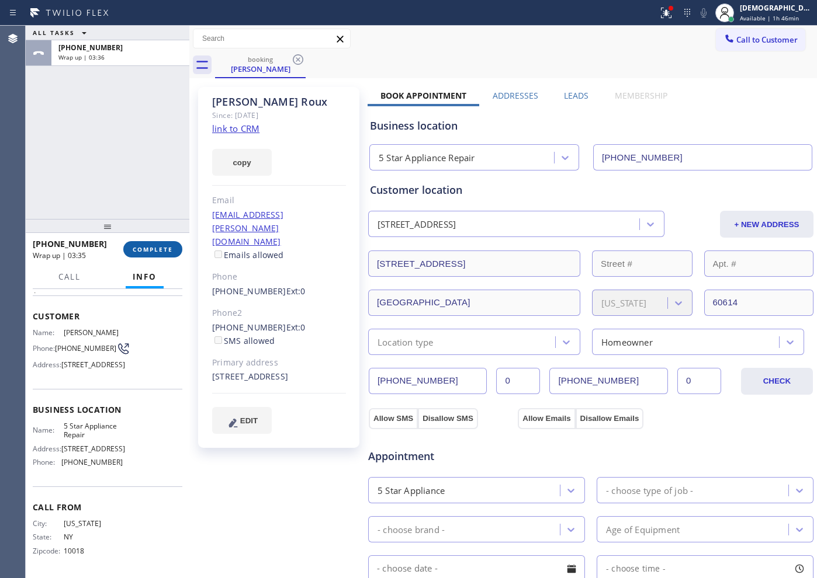
click at [165, 254] on button "COMPLETE" at bounding box center [152, 249] width 59 height 16
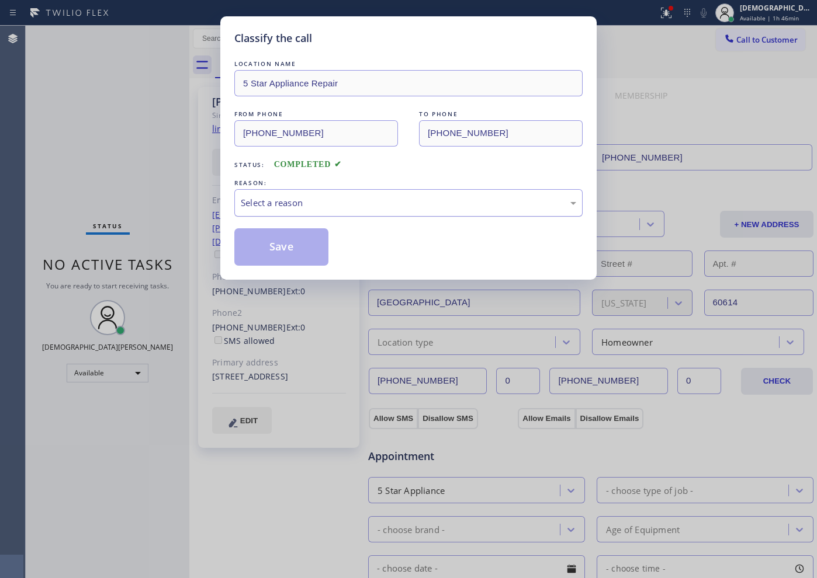
click at [327, 194] on div "Select a reason" at bounding box center [408, 202] width 348 height 27
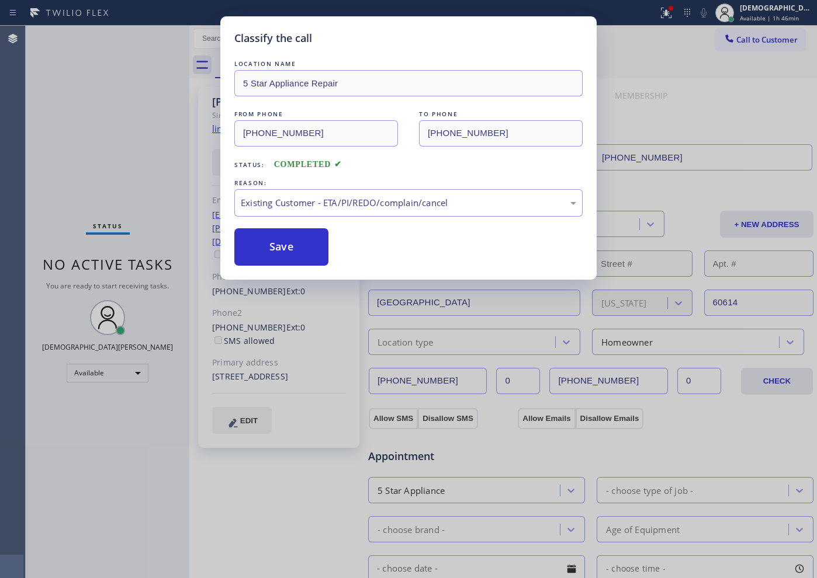
click at [73, 153] on div "Classify the call LOCATION NAME 5 Star Appliance Repair FROM PHONE [PHONE_NUMBE…" at bounding box center [408, 289] width 817 height 578
click at [266, 233] on button "Save" at bounding box center [281, 246] width 94 height 37
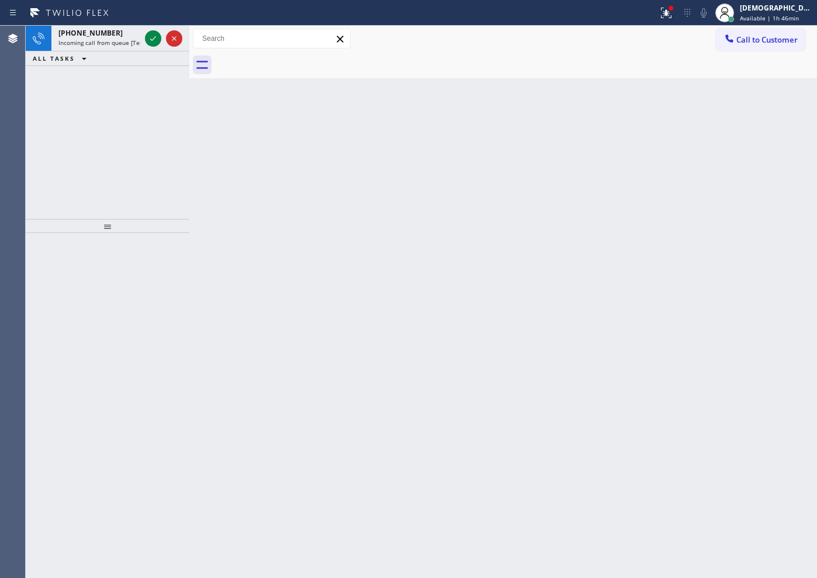
click at [75, 108] on div "[PHONE_NUMBER] Incoming call from queue [Test] All ALL TASKS ALL TASKS ACTIVE T…" at bounding box center [108, 122] width 164 height 193
click at [151, 43] on icon at bounding box center [153, 39] width 14 height 14
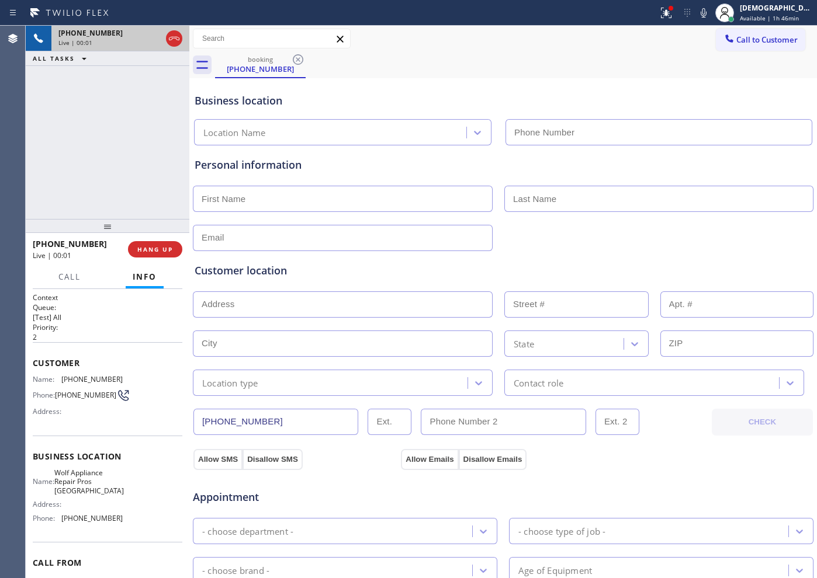
type input "[PHONE_NUMBER]"
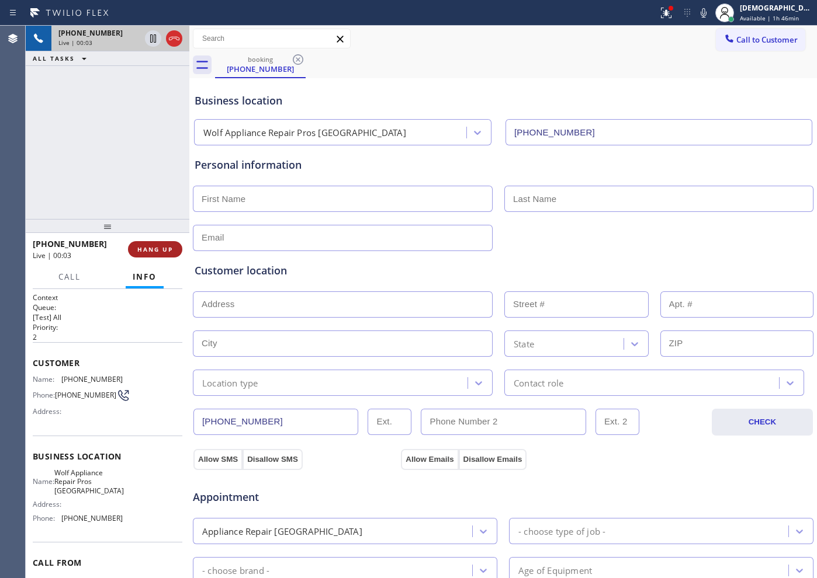
click at [143, 253] on span "HANG UP" at bounding box center [155, 249] width 36 height 8
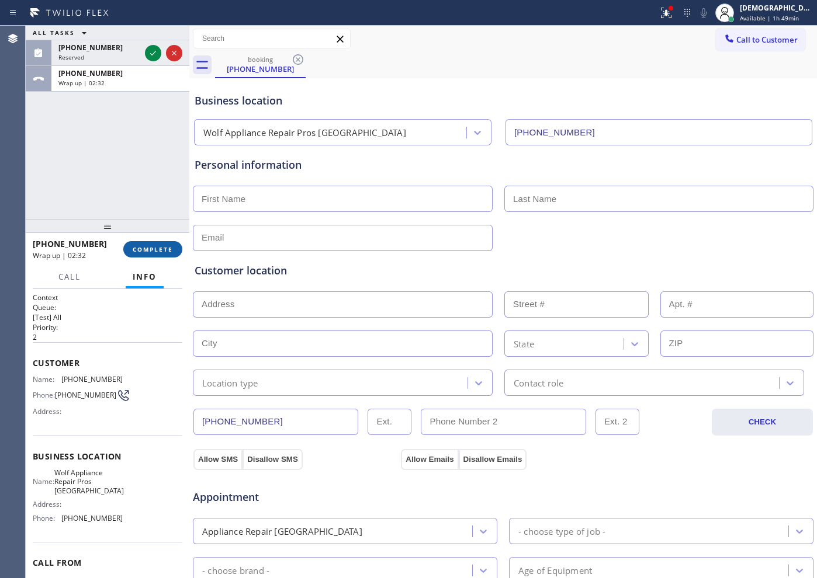
click at [142, 246] on span "COMPLETE" at bounding box center [153, 249] width 40 height 8
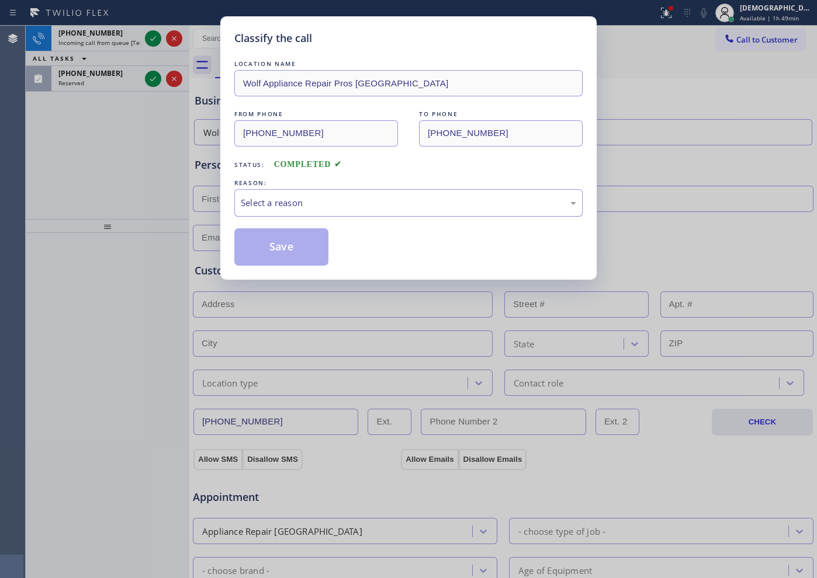
click at [289, 201] on div "Select a reason" at bounding box center [408, 202] width 335 height 13
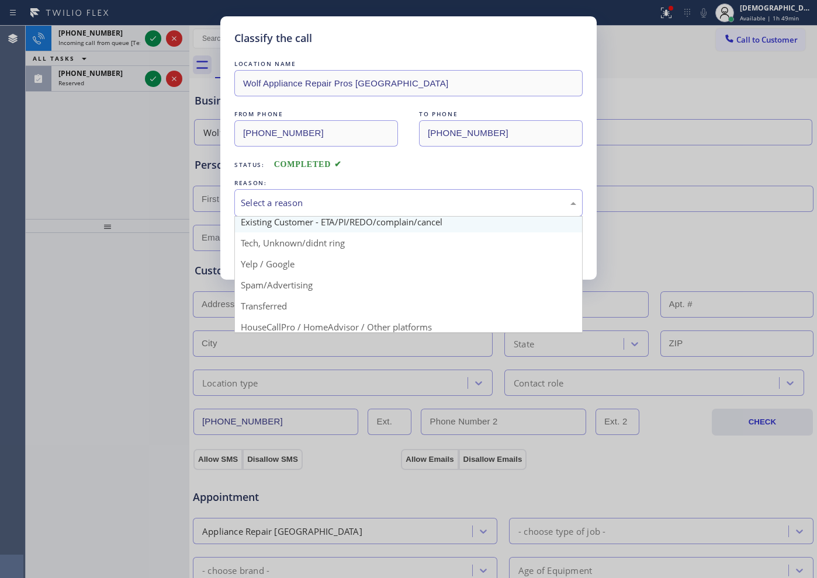
scroll to position [73, 0]
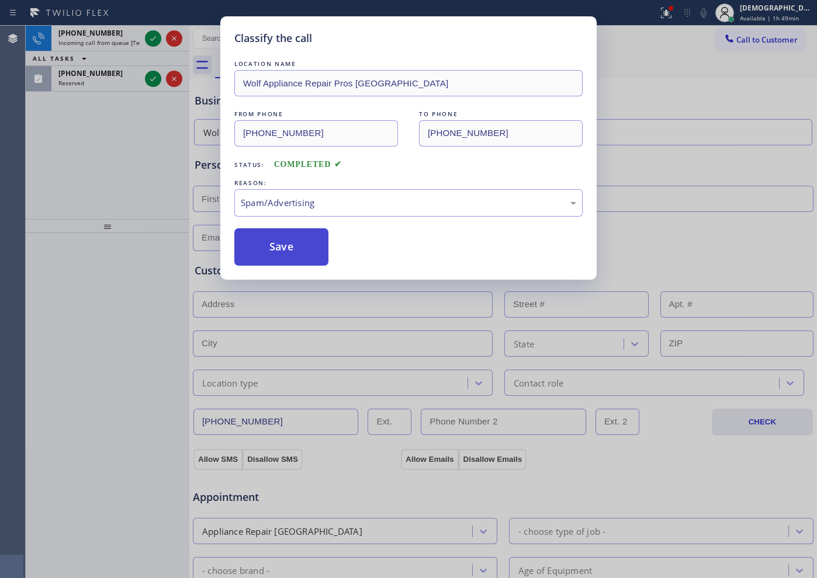
click at [282, 255] on button "Save" at bounding box center [281, 246] width 94 height 37
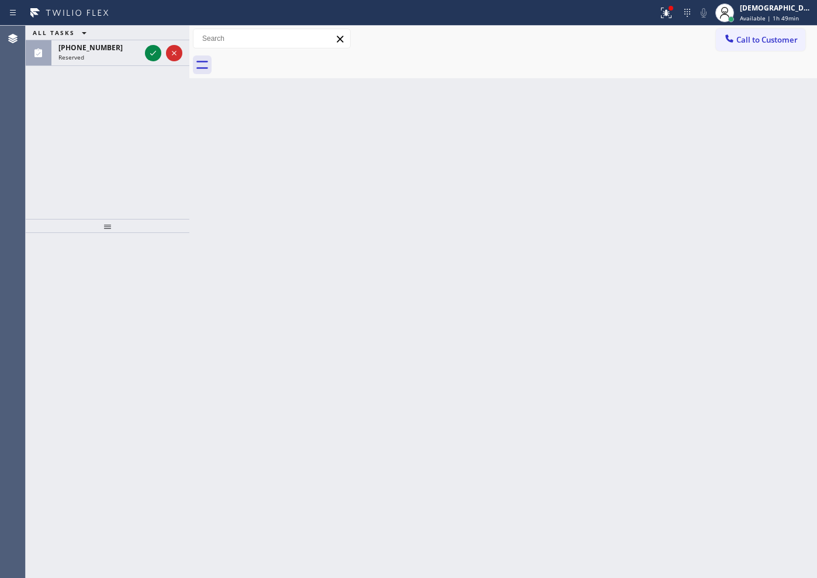
click at [155, 36] on div "ALL TASKS ALL TASKS ACTIVE TASKS TASKS IN WRAP UP [PHONE_NUMBER] Reserved" at bounding box center [108, 46] width 164 height 40
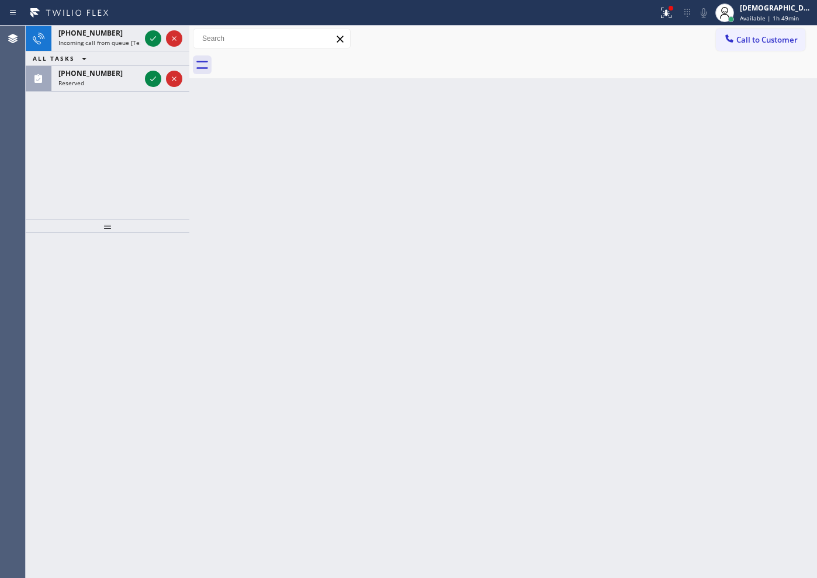
click at [155, 51] on div "ALL TASKS ALL TASKS ACTIVE TASKS TASKS IN WRAP UP" at bounding box center [108, 58] width 164 height 15
click at [155, 40] on icon at bounding box center [153, 39] width 14 height 14
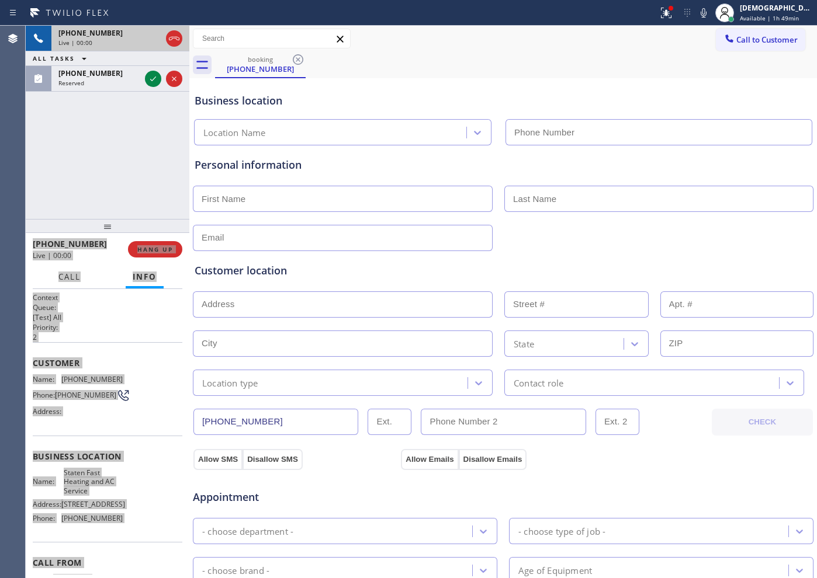
type input "[PHONE_NUMBER]"
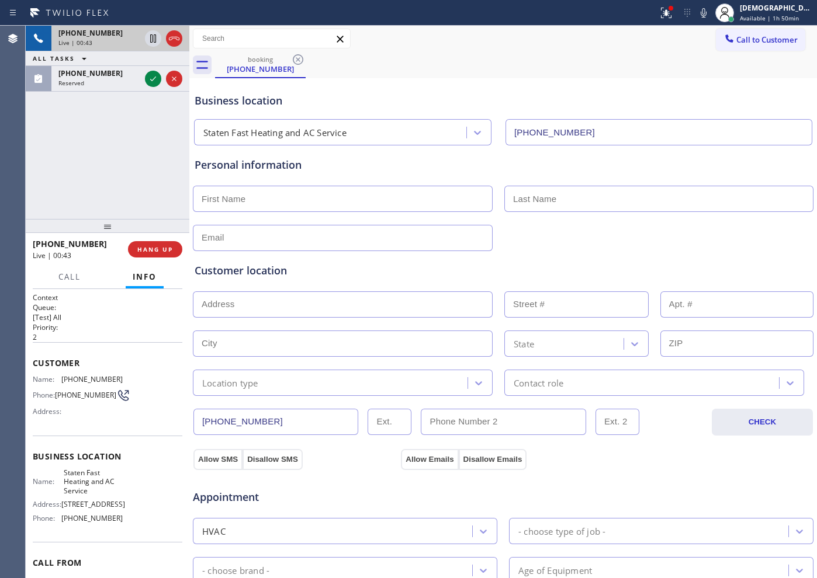
click at [159, 139] on div "[PHONE_NUMBER] Live | 00:43 ALL TASKS ALL TASKS ACTIVE TASKS TASKS IN WRAP UP […" at bounding box center [108, 122] width 164 height 193
click at [175, 40] on icon at bounding box center [174, 39] width 14 height 14
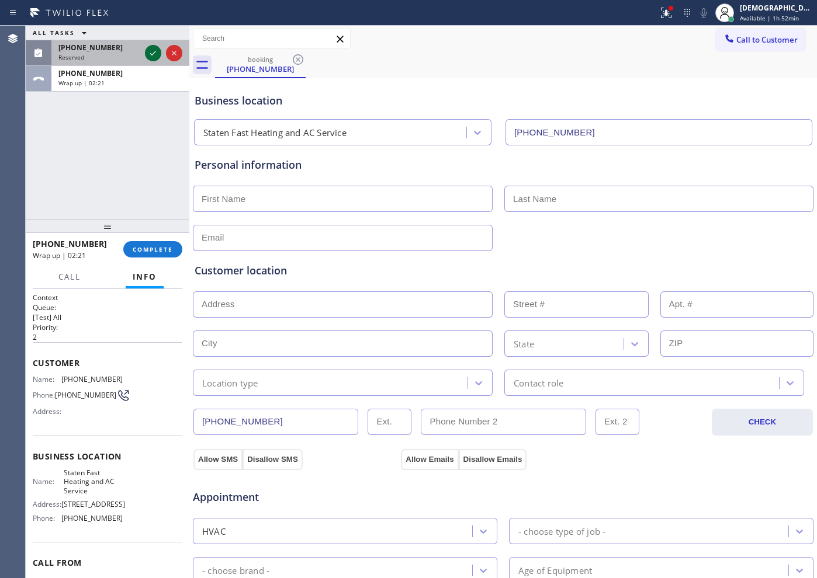
click at [154, 53] on icon at bounding box center [153, 53] width 6 height 5
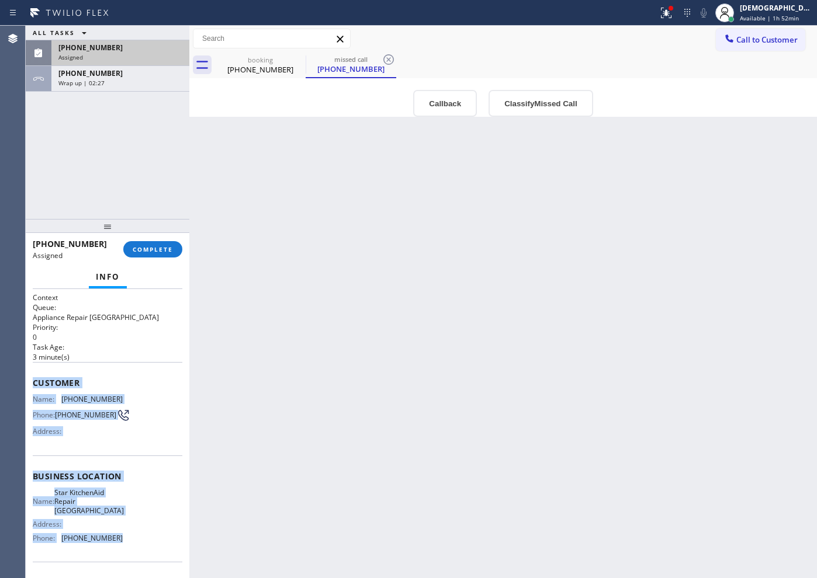
drag, startPoint x: 121, startPoint y: 475, endPoint x: 30, endPoint y: 377, distance: 133.5
click at [30, 377] on div "Context Queue: Appliance Repair High End Priority: 0 Task Age: [DEMOGRAPHIC_DAT…" at bounding box center [108, 433] width 164 height 289
copy div "Customer Name: [PHONE_NUMBER] Phone: [PHONE_NUMBER] Address: Business location …"
click at [158, 250] on span "COMPLETE" at bounding box center [153, 249] width 40 height 8
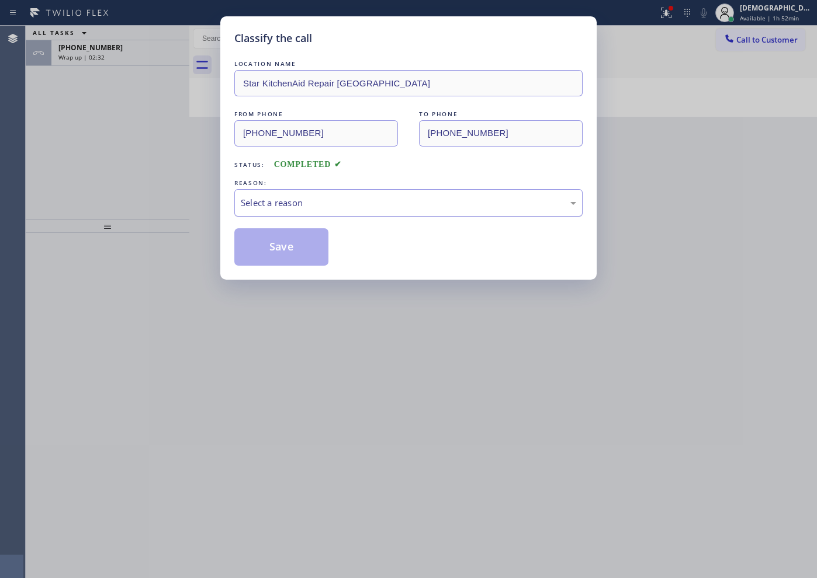
click at [284, 200] on div "Select a reason" at bounding box center [408, 202] width 335 height 13
click at [277, 245] on button "Save" at bounding box center [281, 246] width 94 height 37
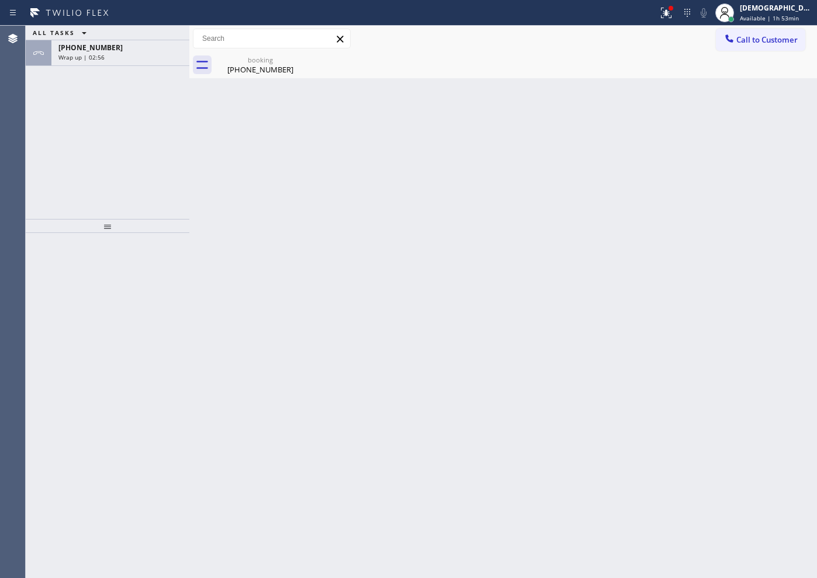
drag, startPoint x: 77, startPoint y: 132, endPoint x: 92, endPoint y: 119, distance: 19.9
click at [79, 130] on div "ALL TASKS ALL TASKS ACTIVE TASKS TASKS IN WRAP UP [PHONE_NUMBER] Wrap up | 02:56" at bounding box center [108, 122] width 164 height 193
click at [115, 62] on div "[PHONE_NUMBER] Wrap up | 02:57" at bounding box center [117, 53] width 133 height 26
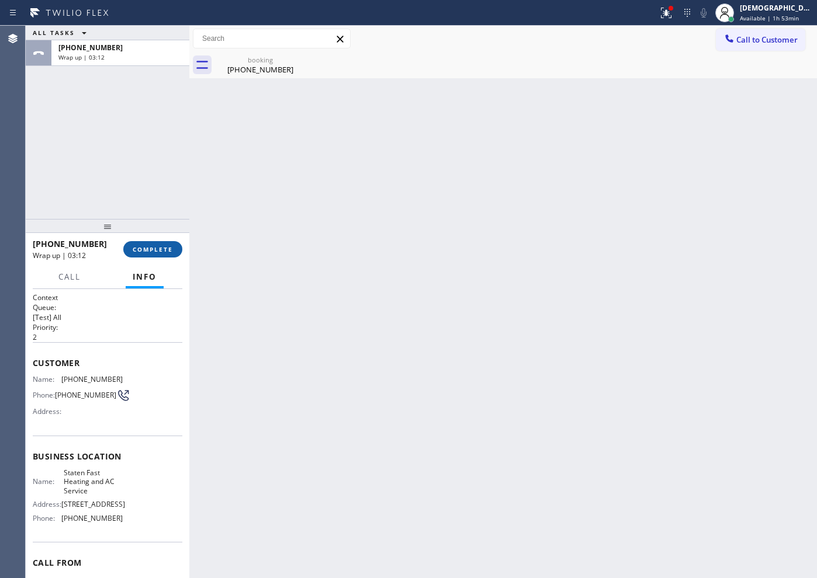
click at [158, 248] on span "COMPLETE" at bounding box center [153, 249] width 40 height 8
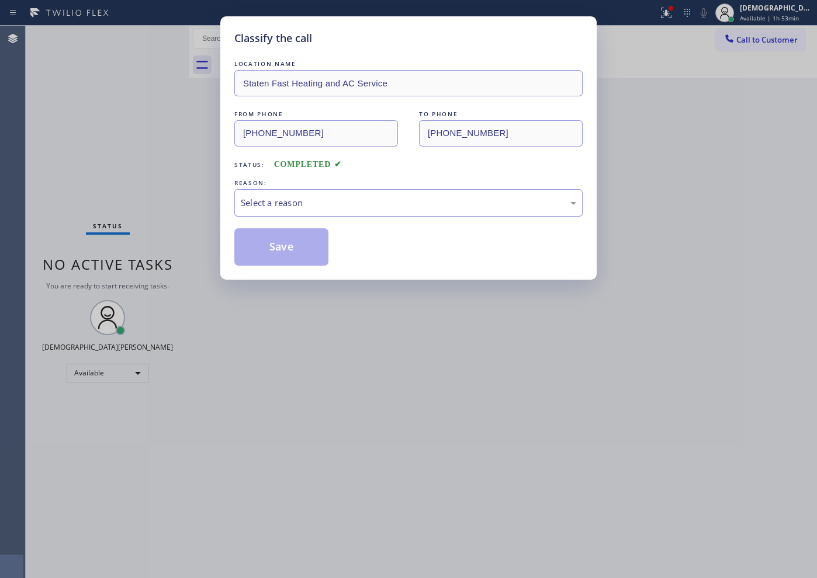
click at [245, 205] on div "Select a reason" at bounding box center [408, 202] width 335 height 13
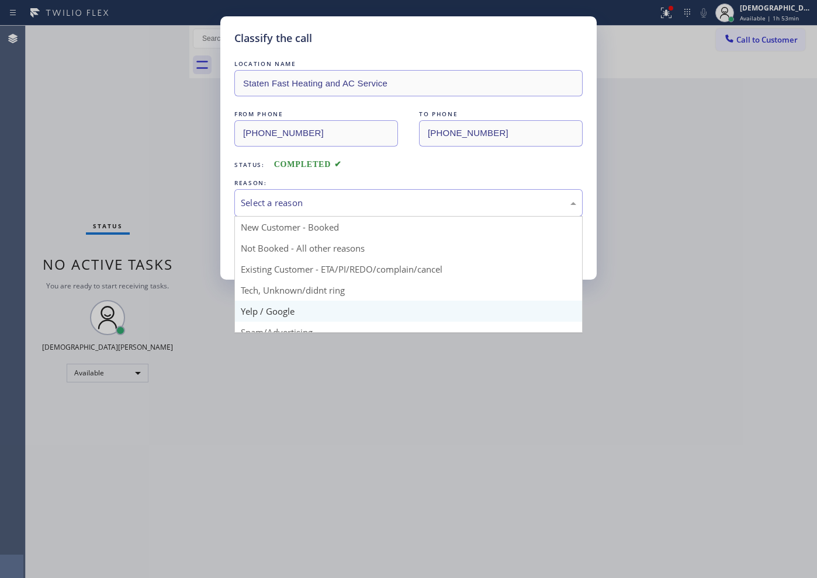
scroll to position [73, 0]
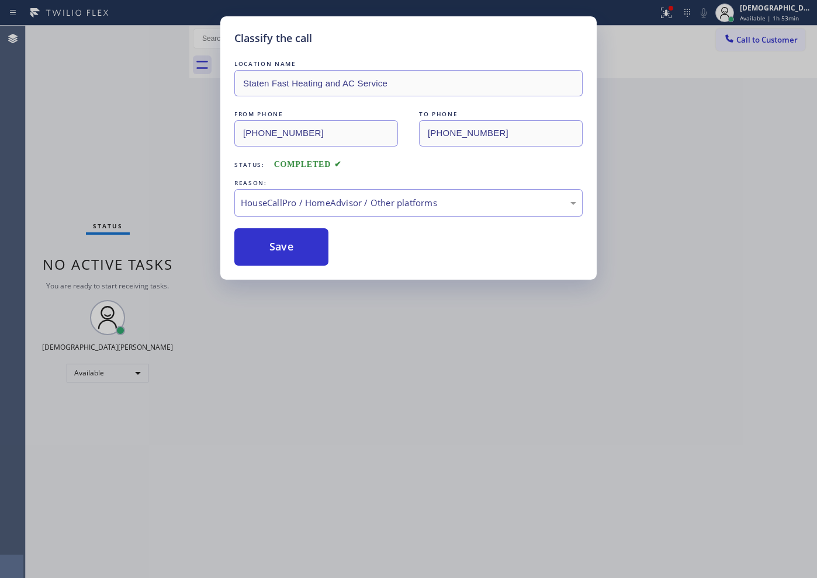
click at [290, 266] on div "Classify the call LOCATION NAME Staten Fast Heating and AC Service FROM PHONE […" at bounding box center [408, 147] width 376 height 263
click at [280, 249] on button "Save" at bounding box center [281, 246] width 94 height 37
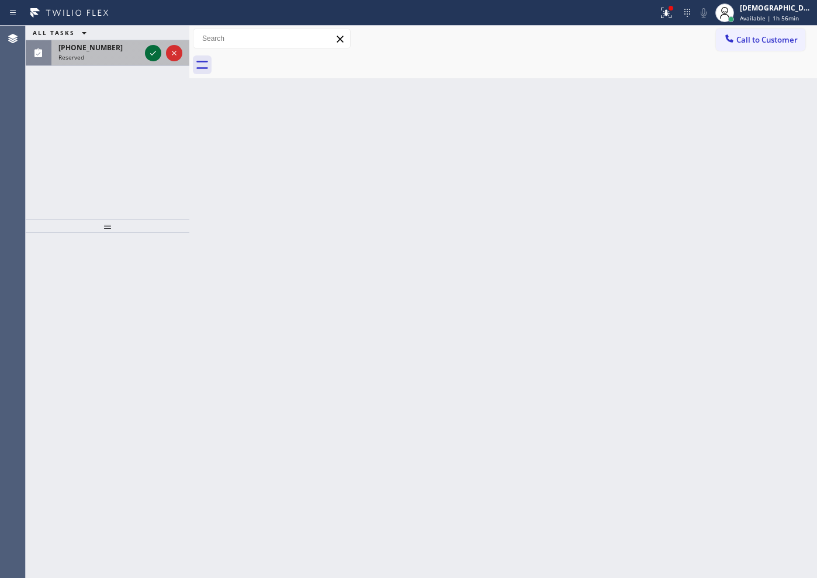
click at [148, 52] on icon at bounding box center [153, 53] width 14 height 14
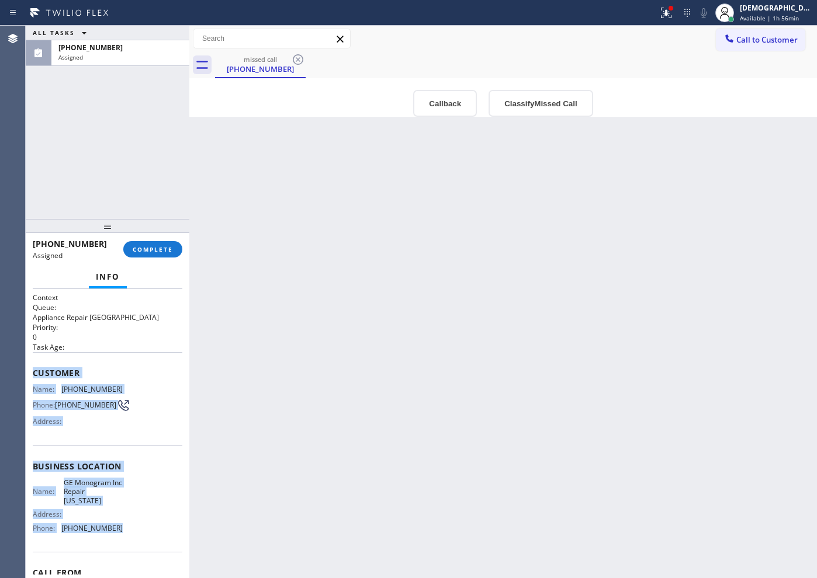
drag, startPoint x: 126, startPoint y: 541, endPoint x: 33, endPoint y: 374, distance: 191.2
click at [33, 374] on div "Context Queue: Appliance Repair High End Priority: 0 Task Age: Customer Name: […" at bounding box center [108, 467] width 150 height 348
copy div "Customer Name: [PHONE_NUMBER] Phone: [PHONE_NUMBER] Address: Business location …"
click at [164, 250] on span "COMPLETE" at bounding box center [153, 249] width 40 height 8
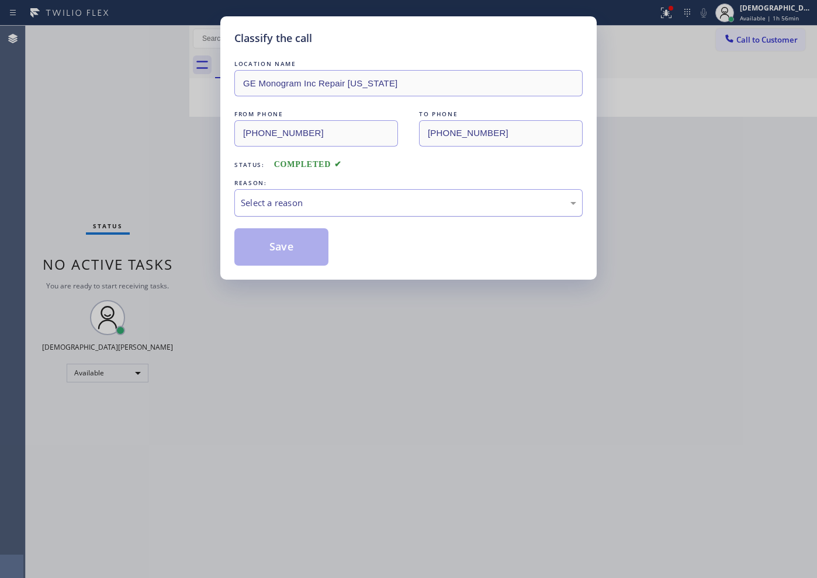
click at [266, 207] on div "Select a reason" at bounding box center [408, 202] width 335 height 13
click at [266, 253] on button "Save" at bounding box center [281, 246] width 94 height 37
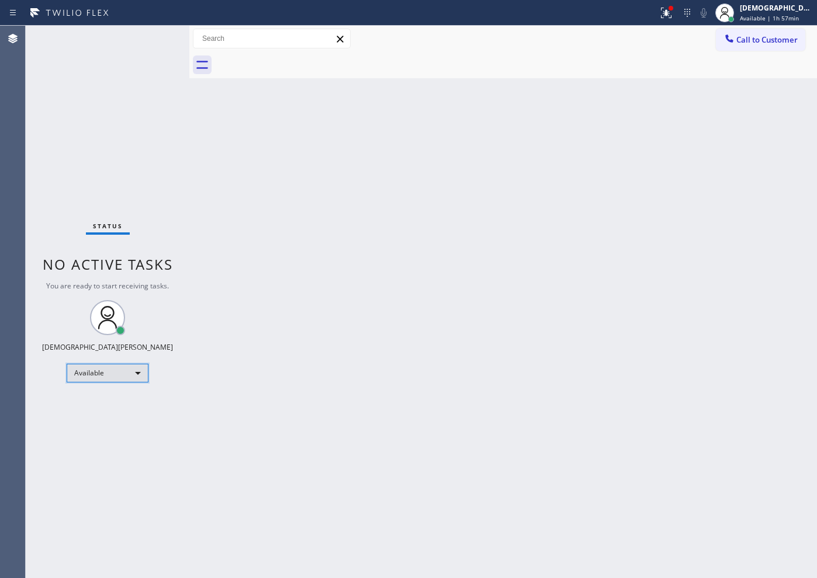
click at [91, 381] on div "Available" at bounding box center [108, 373] width 82 height 19
click at [91, 428] on li "Break" at bounding box center [106, 433] width 79 height 14
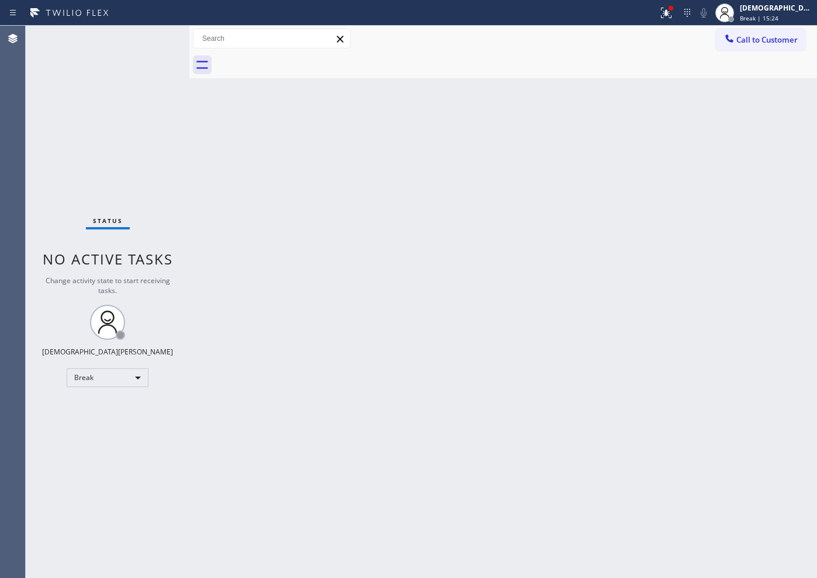
click at [93, 115] on div "Status No active tasks Change activity state to start receiving tasks. Christia…" at bounding box center [108, 302] width 164 height 553
click at [83, 374] on div "Break" at bounding box center [108, 378] width 82 height 19
click at [88, 410] on li "Available" at bounding box center [106, 409] width 79 height 14
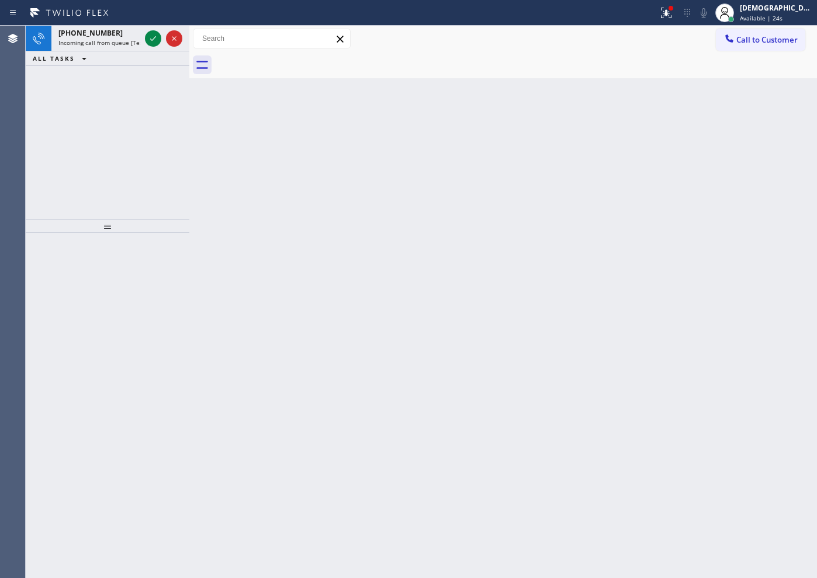
click at [94, 122] on div "[PHONE_NUMBER] Incoming call from queue [Test] All ALL TASKS ALL TASKS ACTIVE T…" at bounding box center [108, 122] width 164 height 193
click at [151, 37] on icon at bounding box center [153, 39] width 14 height 14
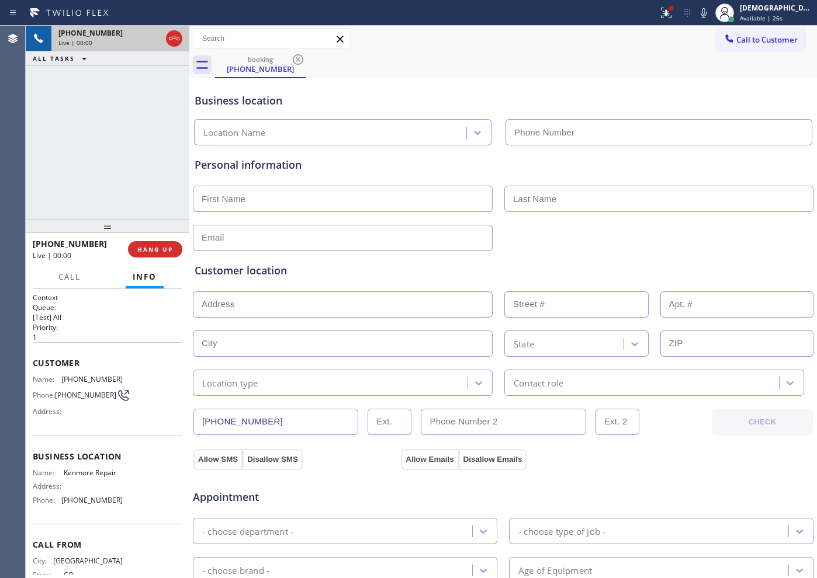
type input "[PHONE_NUMBER]"
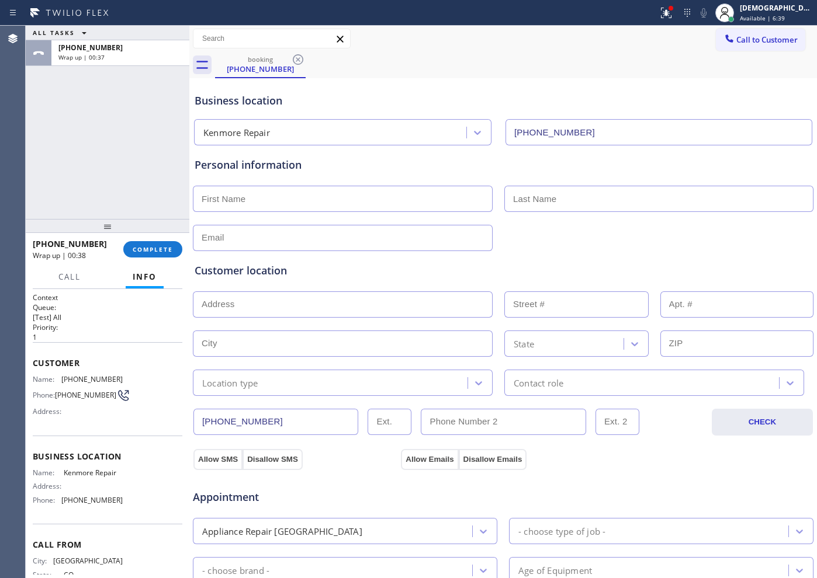
click at [342, 195] on input "text" at bounding box center [343, 199] width 300 height 26
type input "Ms"
click at [541, 190] on input "text" at bounding box center [658, 199] width 309 height 26
paste input "[PERSON_NAME]"
type input "[PERSON_NAME]"
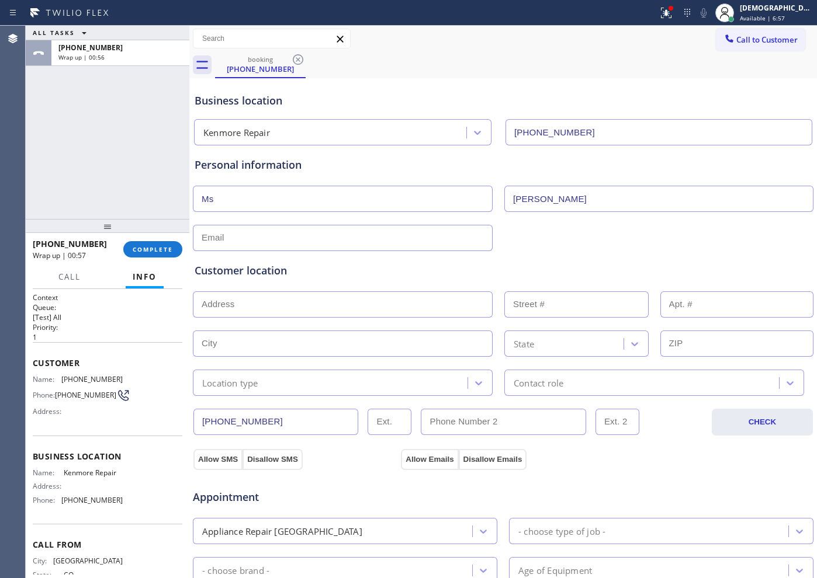
click at [366, 235] on input "text" at bounding box center [343, 238] width 300 height 26
type input "[EMAIL_ADDRESS][DOMAIN_NAME]"
click at [231, 313] on input "text" at bounding box center [343, 305] width 300 height 26
paste input "Chimney Rock, CO 81147"
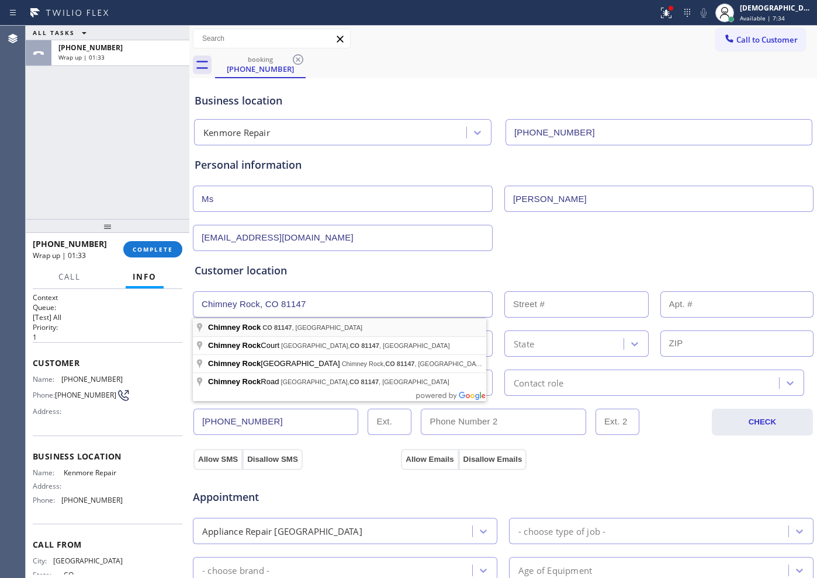
type input "Chimney Rock, CO 81147, [GEOGRAPHIC_DATA]"
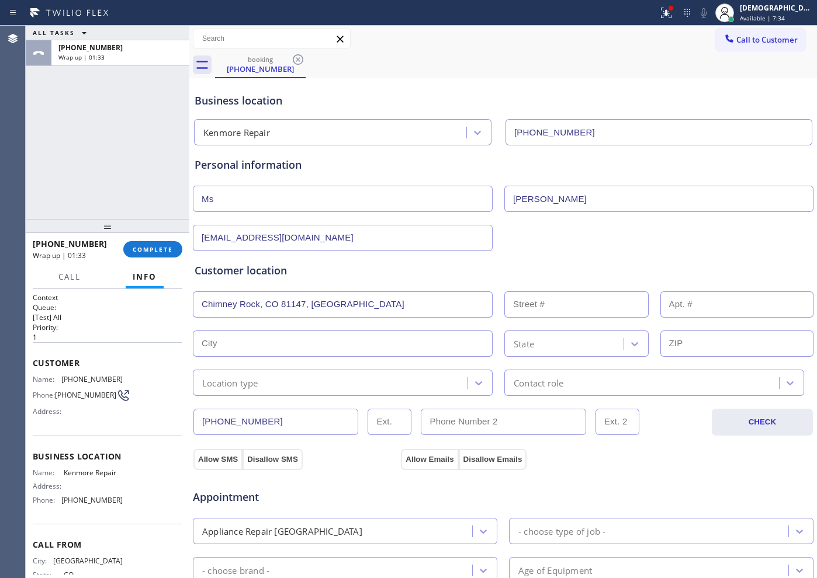
type input "Chimney Rock"
type input "81147"
click at [254, 348] on input "Chimney Rock" at bounding box center [343, 344] width 300 height 26
click at [233, 296] on input "text" at bounding box center [343, 305] width 300 height 26
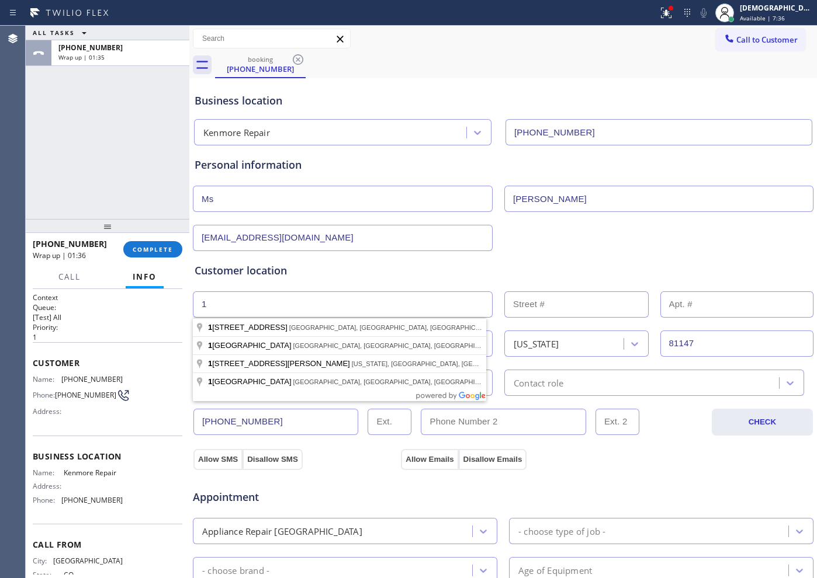
type input "1"
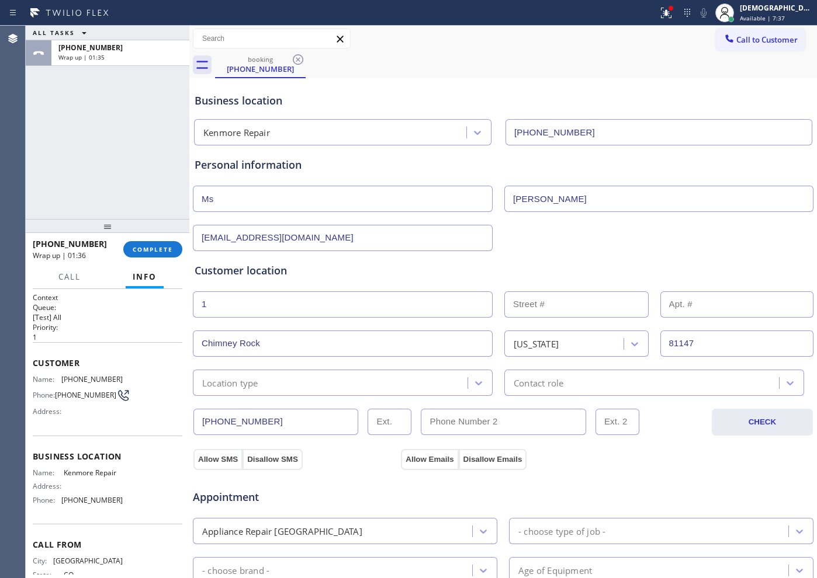
click at [526, 308] on input "text" at bounding box center [576, 305] width 144 height 26
type input "1"
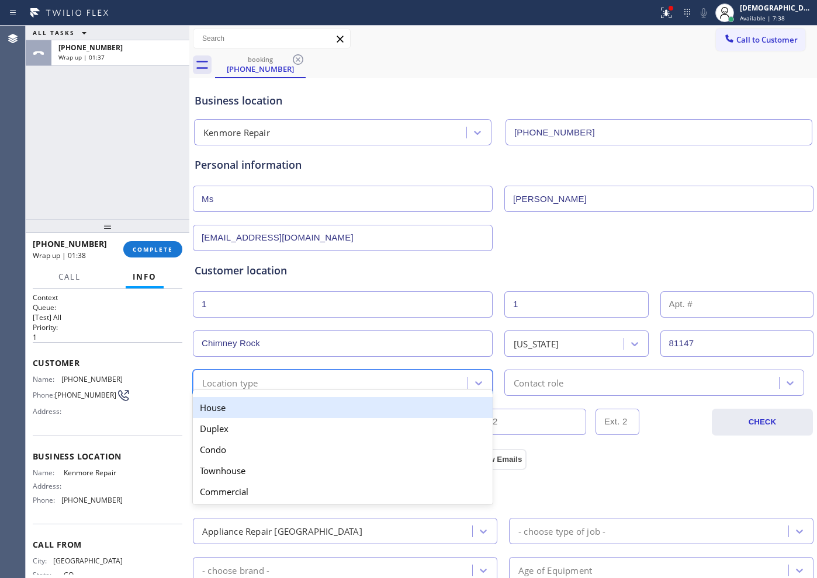
click at [270, 385] on div "Location type" at bounding box center [331, 383] width 271 height 20
drag, startPoint x: 273, startPoint y: 412, endPoint x: 502, endPoint y: 408, distance: 228.5
click at [274, 412] on div "House" at bounding box center [343, 407] width 300 height 21
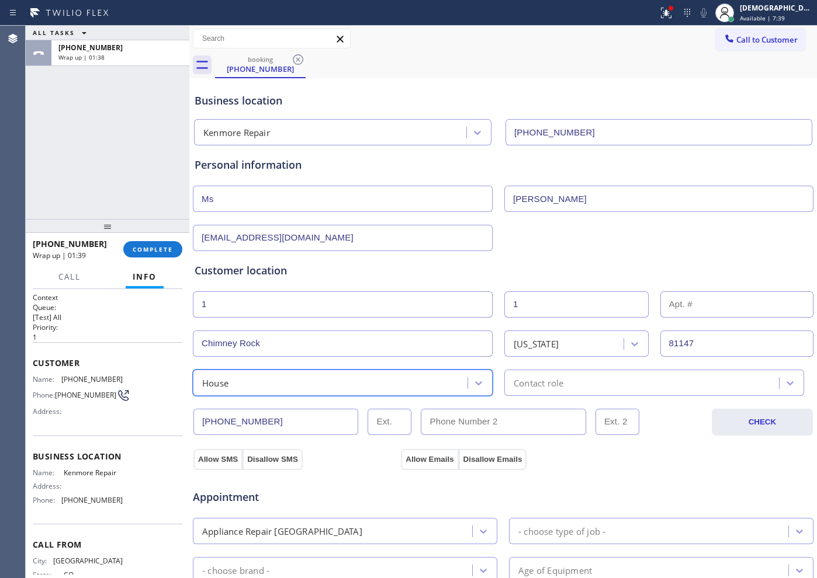
click at [539, 384] on div "Contact role" at bounding box center [539, 382] width 50 height 13
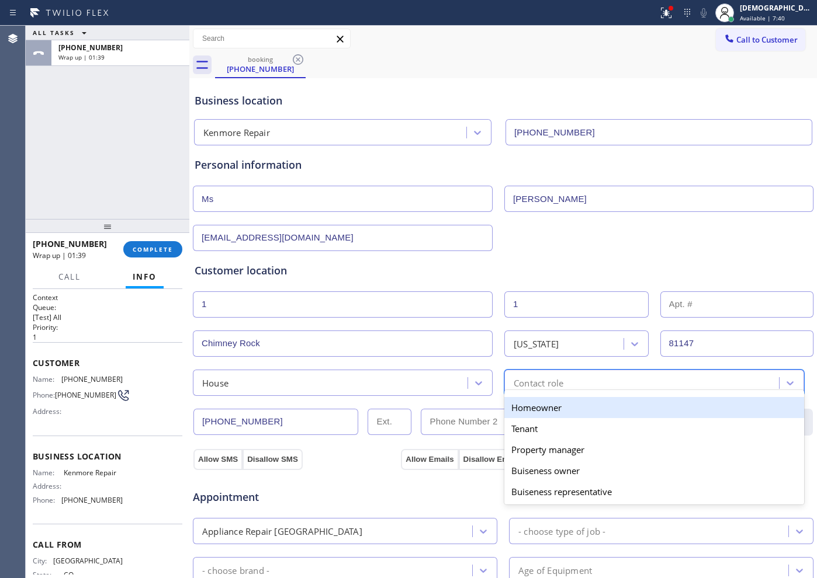
click at [542, 411] on div "Homeowner" at bounding box center [654, 407] width 300 height 21
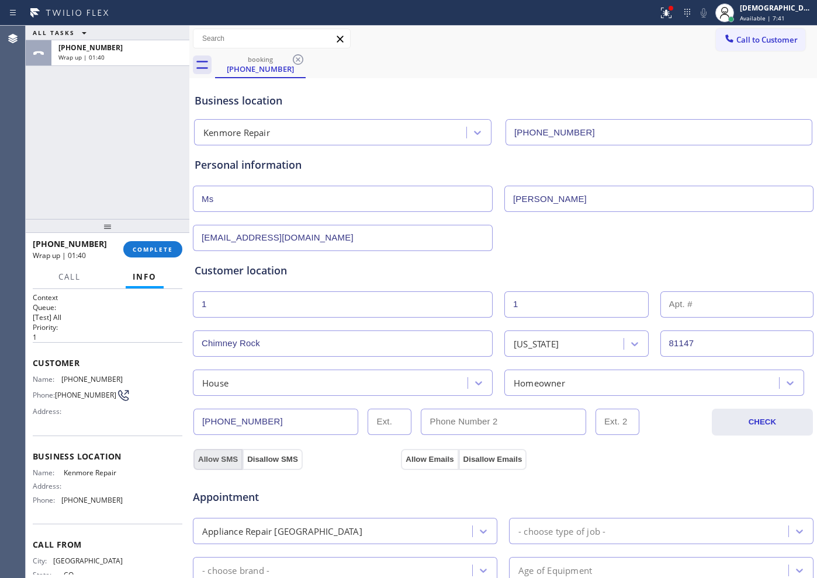
click at [223, 460] on button "Allow SMS" at bounding box center [217, 459] width 49 height 21
click at [414, 459] on button "Allow Emails" at bounding box center [429, 459] width 57 height 21
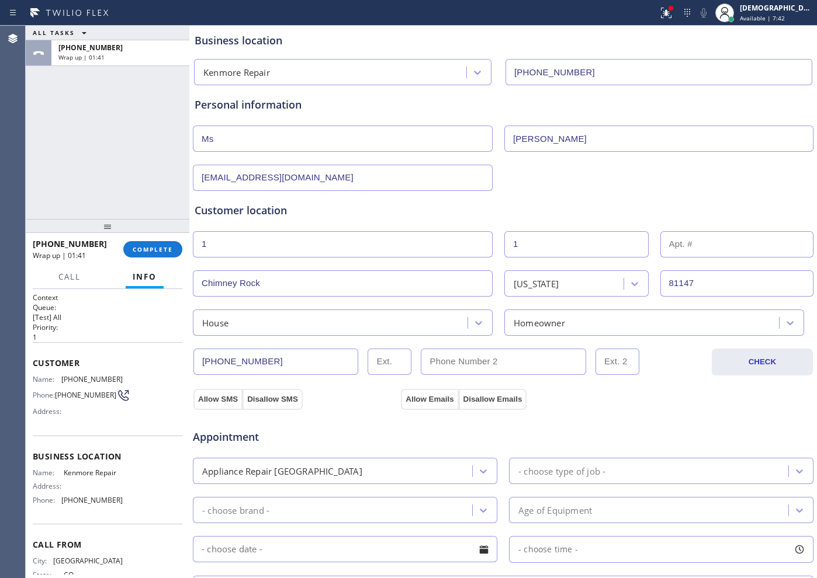
scroll to position [146, 0]
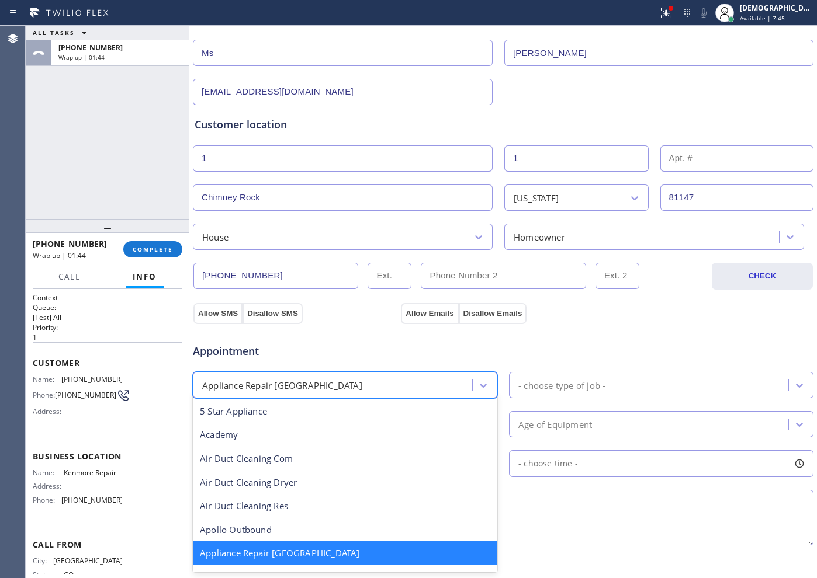
click at [430, 385] on div "Appliance Repair [GEOGRAPHIC_DATA]" at bounding box center [334, 385] width 276 height 20
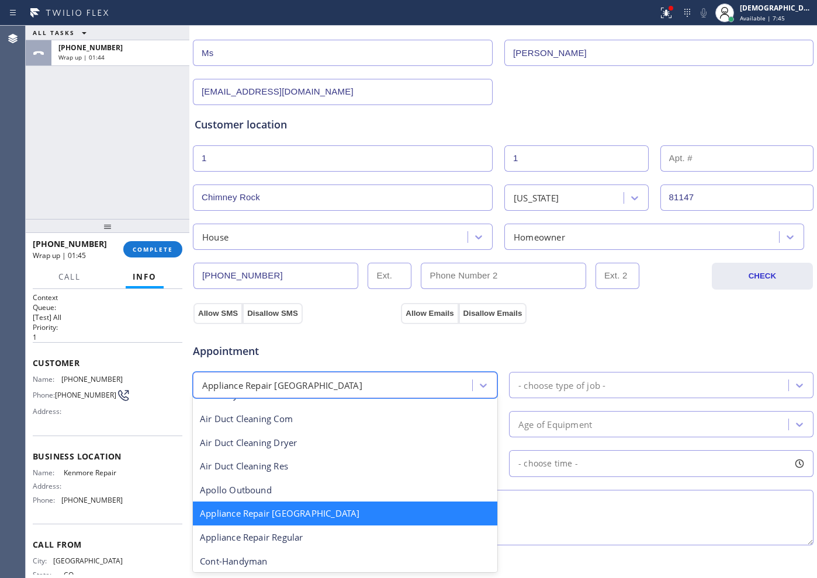
scroll to position [75, 0]
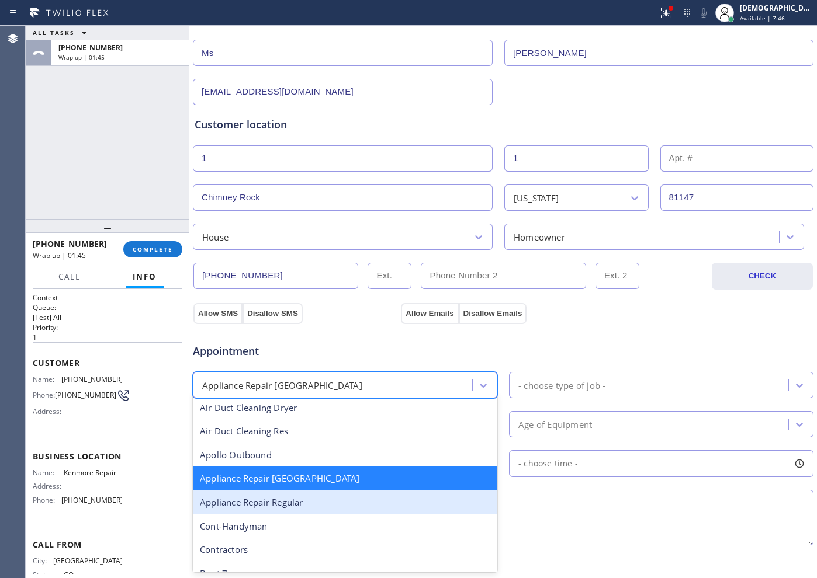
click at [348, 498] on div "Appliance Repair Regular" at bounding box center [345, 503] width 304 height 24
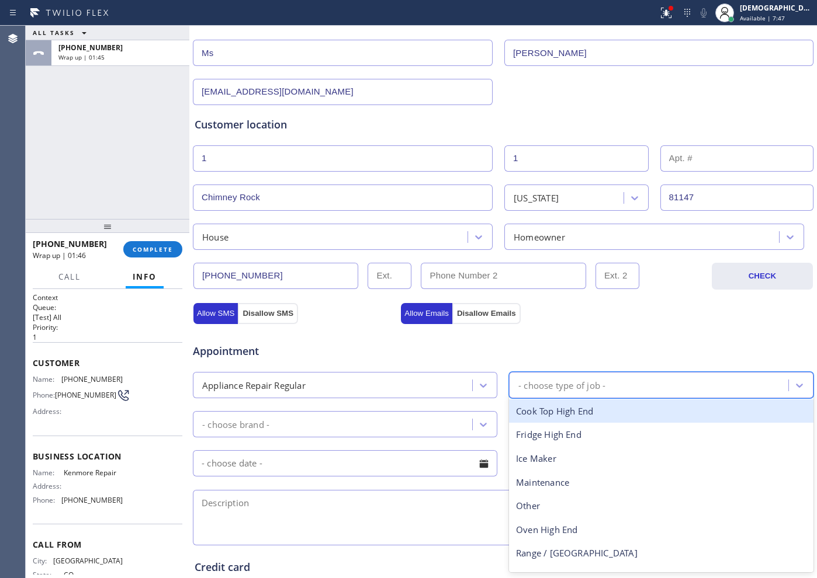
click at [555, 390] on div "- choose type of job -" at bounding box center [561, 385] width 87 height 13
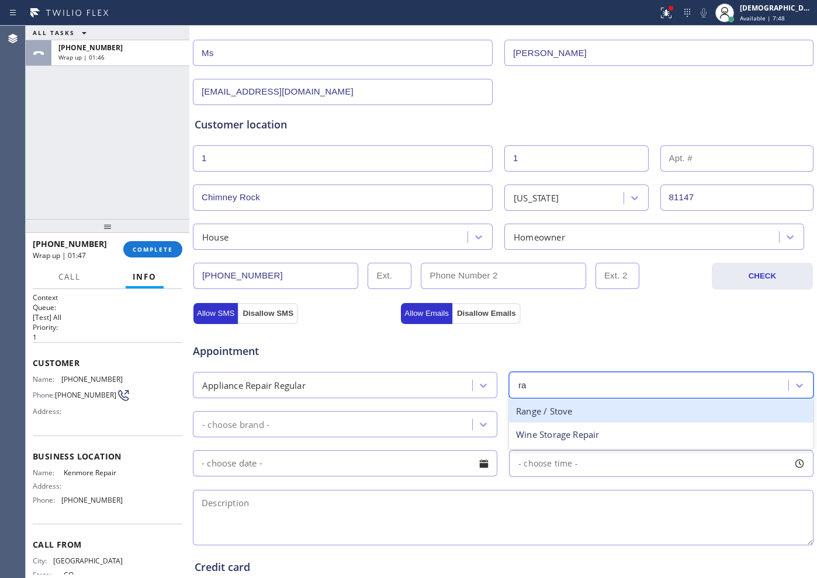
type input "ran"
click at [527, 411] on div "Range / Stove" at bounding box center [661, 412] width 304 height 24
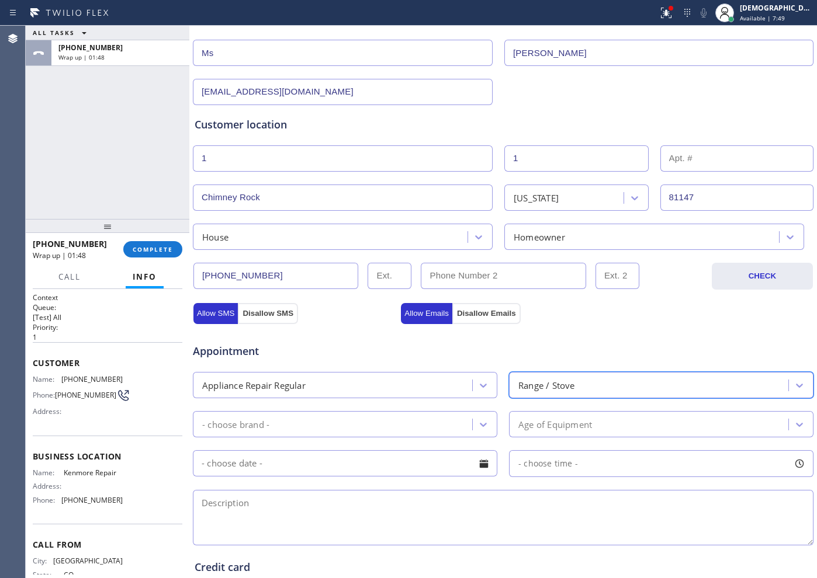
click at [391, 415] on div "- choose brand -" at bounding box center [334, 424] width 276 height 20
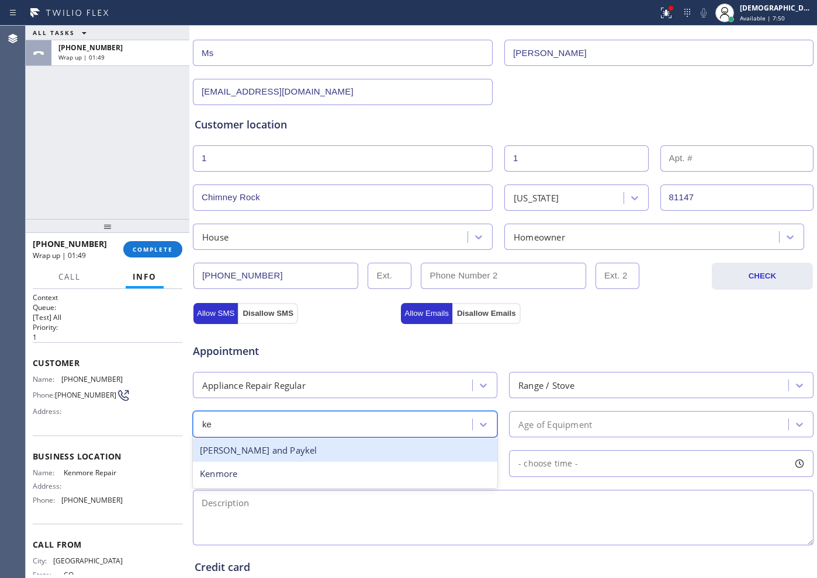
type input "[PERSON_NAME]"
click at [372, 458] on div "Kenmore" at bounding box center [345, 451] width 304 height 24
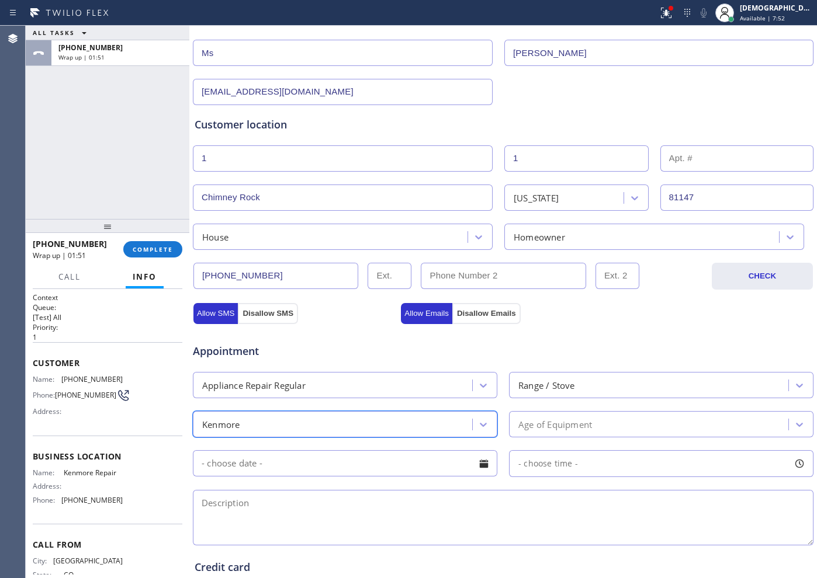
click at [566, 426] on div "Age of Equipment" at bounding box center [555, 424] width 74 height 13
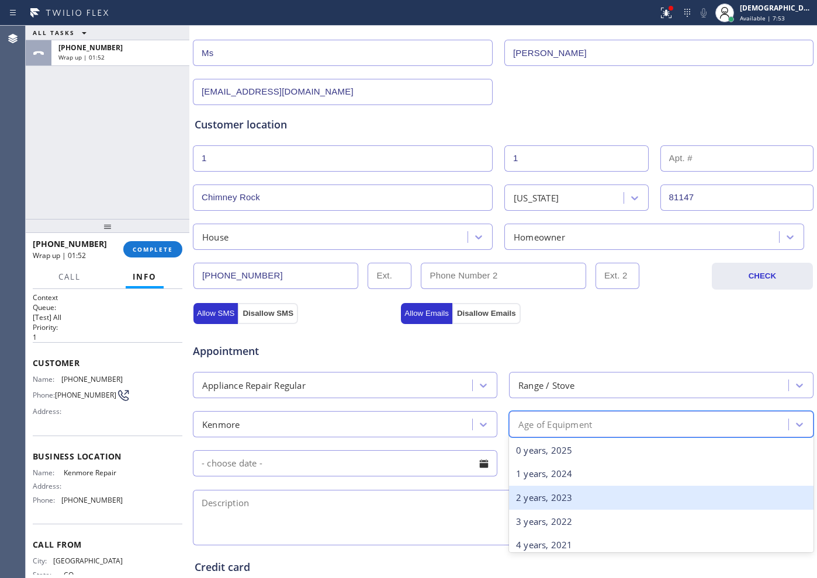
scroll to position [73, 0]
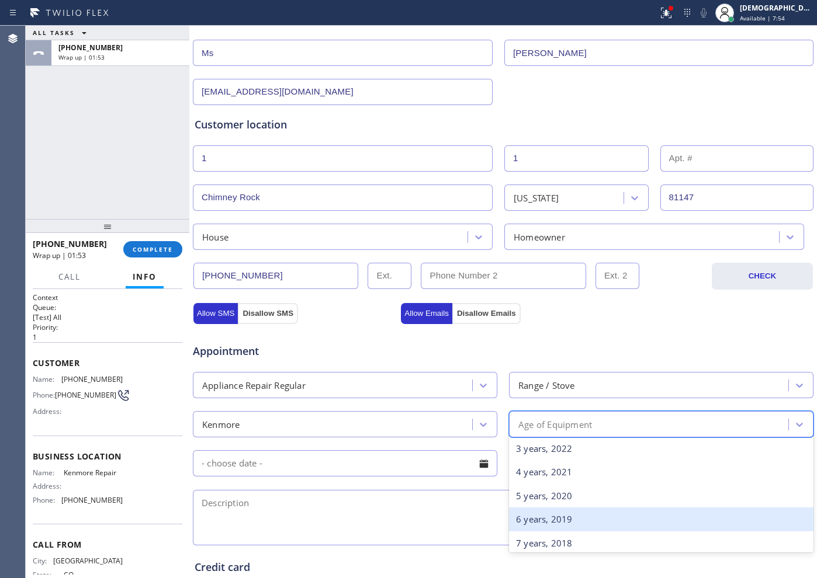
click at [536, 523] on div "6 years, 2019" at bounding box center [661, 520] width 304 height 24
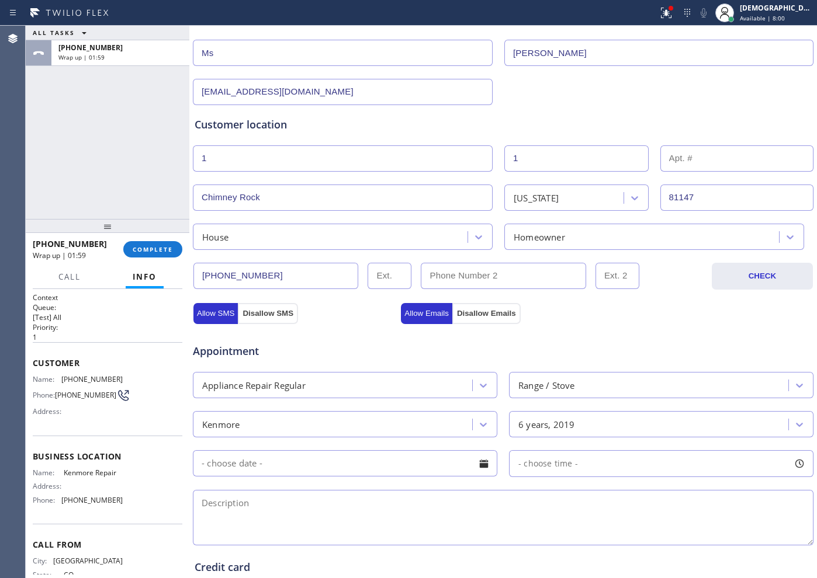
click at [220, 496] on textarea at bounding box center [503, 517] width 620 height 55
paste textarea "Kenmore / range / Oven / the self cleaning button wont work / 6 years"
paste textarea "Chimney Rock, CO 81147"
click at [97, 158] on div "ALL TASKS ALL TASKS ACTIVE TASKS TASKS IN WRAP UP [PHONE_NUMBER] Wrap up | 02:41" at bounding box center [108, 122] width 164 height 193
click at [639, 506] on textarea "Kenmore / range / Oven / the self cleaning button wont work / 6 years / Chimney…" at bounding box center [503, 517] width 620 height 55
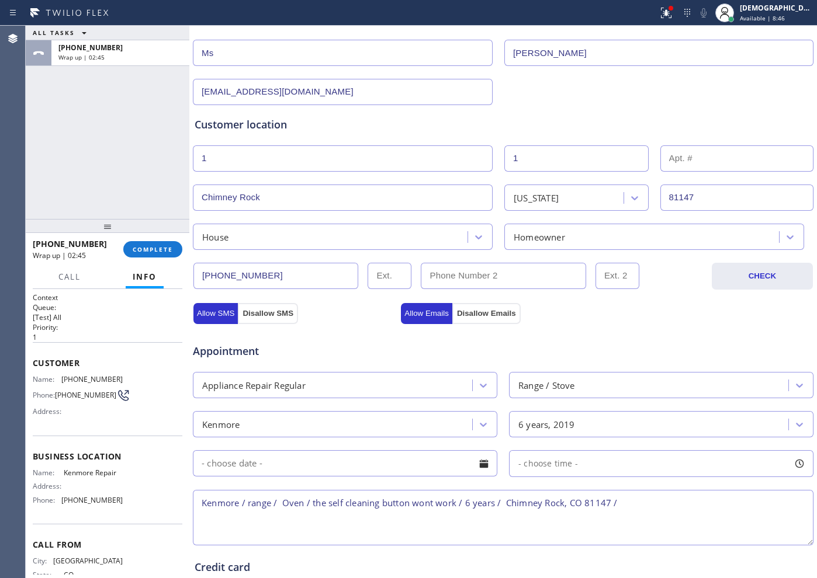
click at [85, 412] on div "Address:" at bounding box center [78, 411] width 90 height 9
drag, startPoint x: 100, startPoint y: 477, endPoint x: 59, endPoint y: 479, distance: 41.5
click at [59, 479] on div "Name: [PERSON_NAME] Repair Address: Phone: [PHONE_NUMBER]" at bounding box center [108, 489] width 150 height 41
copy div "Kenmore Repair"
click at [648, 509] on textarea "Kenmore / range / Oven / the self cleaning button wont work / 6 years / Chimney…" at bounding box center [503, 517] width 620 height 55
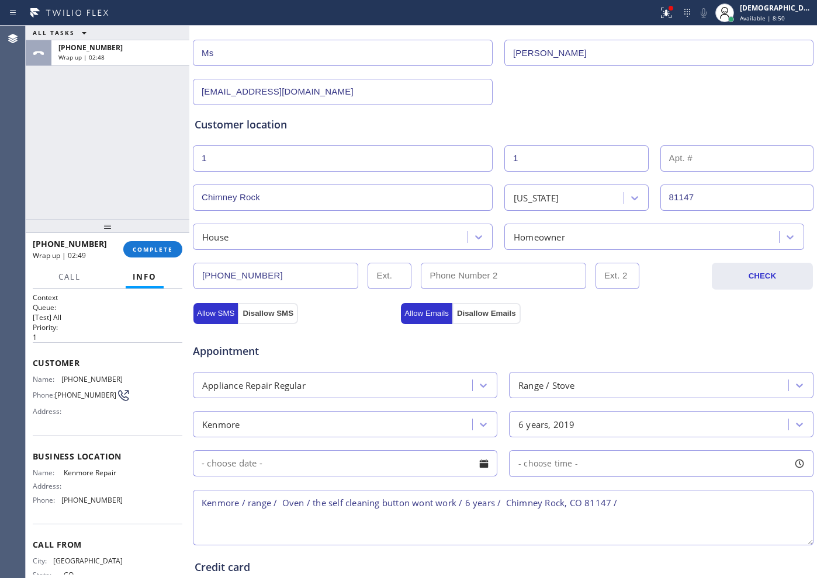
paste textarea "Kenmore Repair"
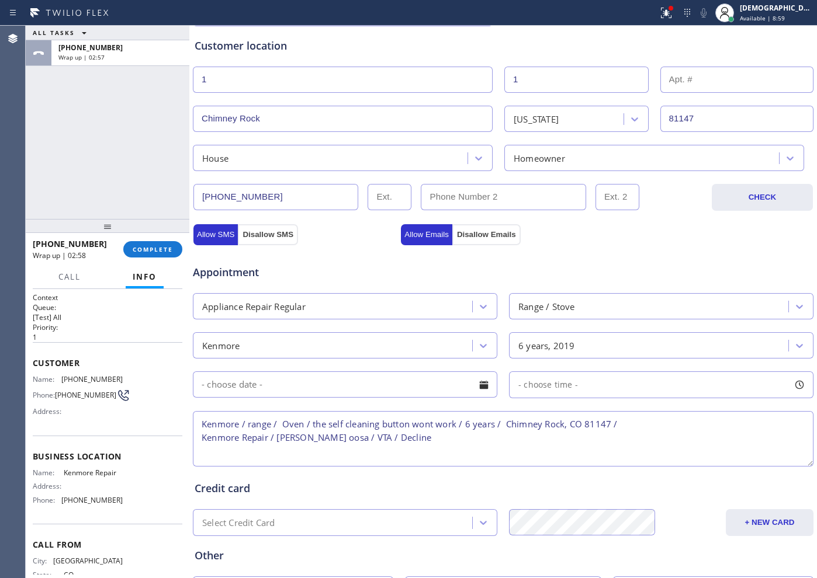
scroll to position [327, 0]
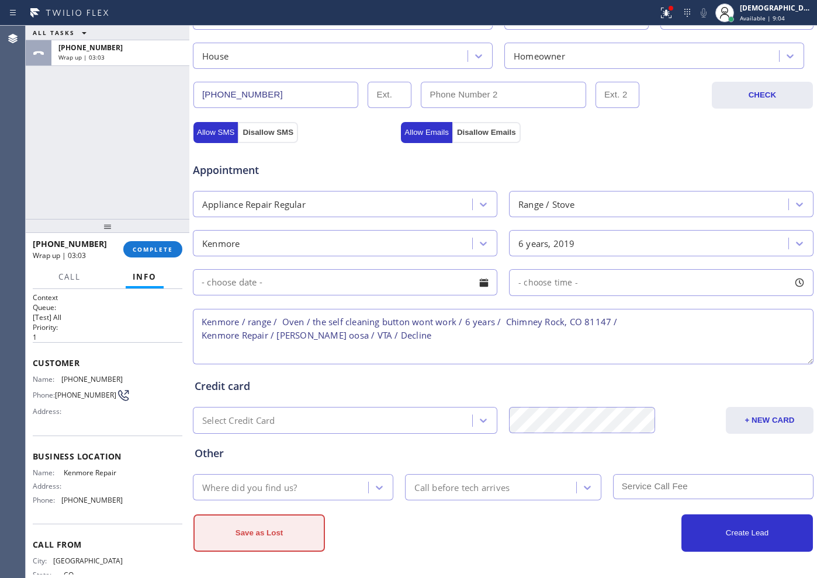
type textarea "Kenmore / range / Oven / the self cleaning button wont work / 6 years / Chimney…"
drag, startPoint x: 304, startPoint y: 527, endPoint x: 351, endPoint y: 525, distance: 47.4
click at [351, 525] on div "Save as Lost" at bounding box center [348, 533] width 310 height 37
click at [314, 473] on div "Where did you find us? Call before tech arrives" at bounding box center [503, 486] width 623 height 29
click at [314, 483] on div "Where did you find us?" at bounding box center [282, 487] width 172 height 20
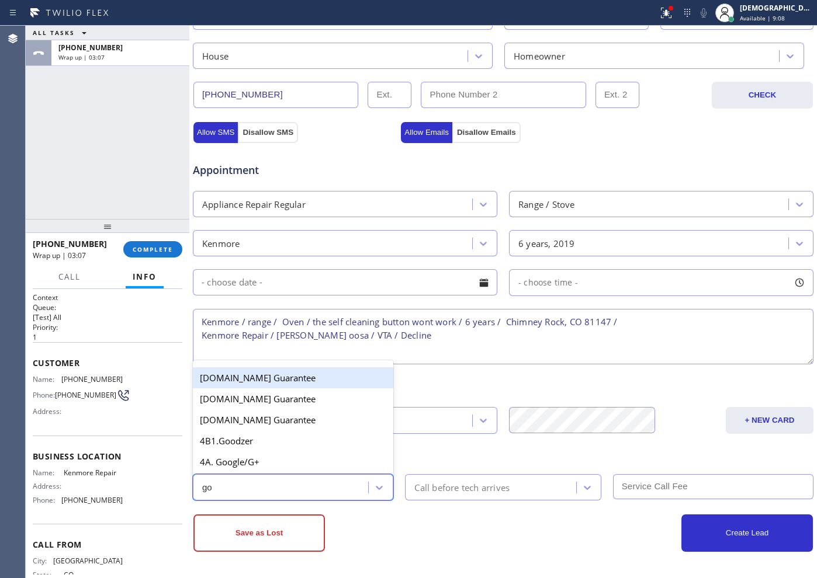
type input "goo"
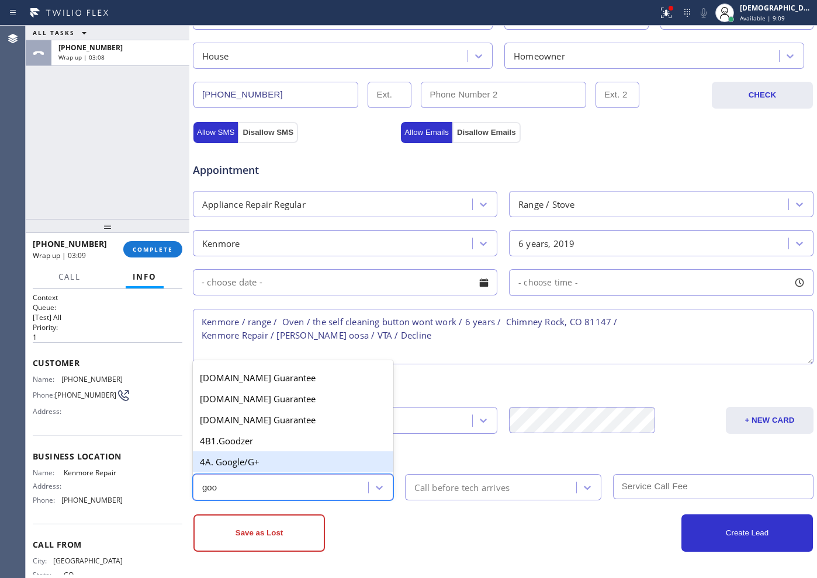
click at [275, 463] on div "4A. Google/G+" at bounding box center [293, 462] width 200 height 21
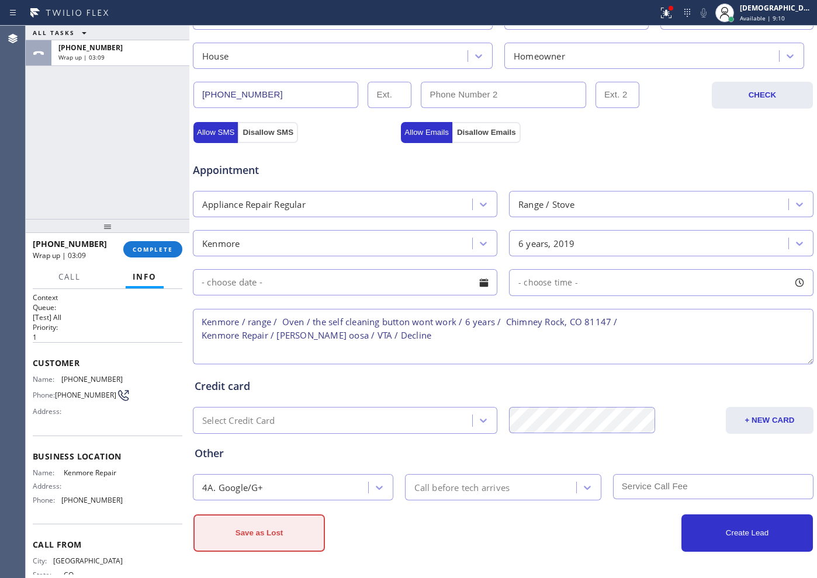
click at [289, 535] on button "Save as Lost" at bounding box center [258, 533] width 131 height 37
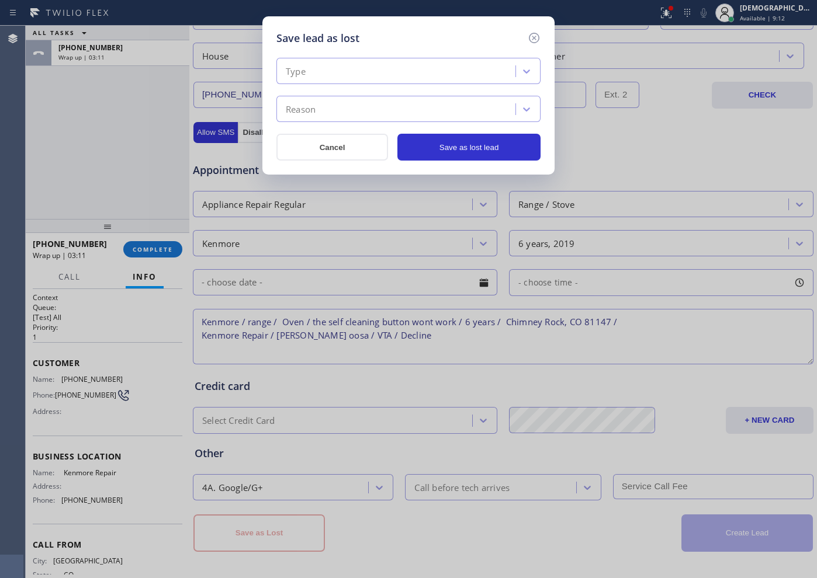
click at [360, 70] on div "Type" at bounding box center [397, 71] width 235 height 20
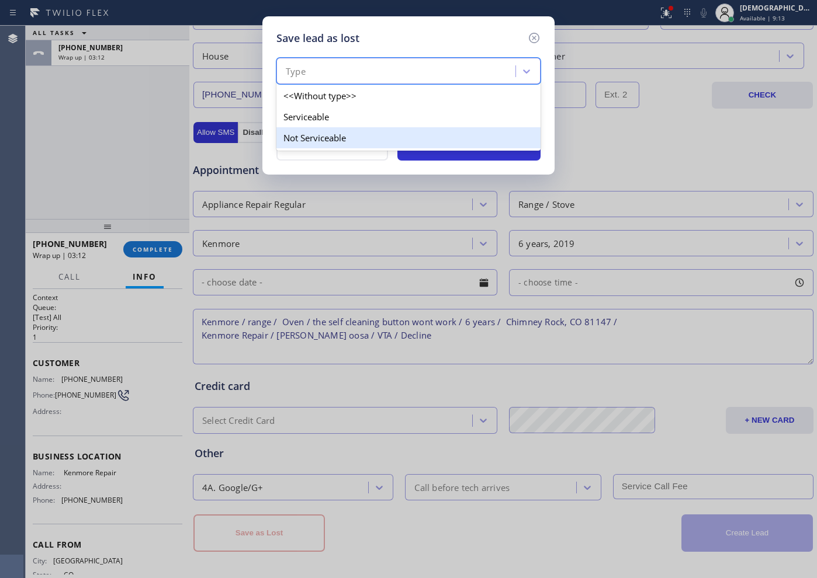
click at [345, 134] on div "Not Serviceable" at bounding box center [408, 137] width 264 height 21
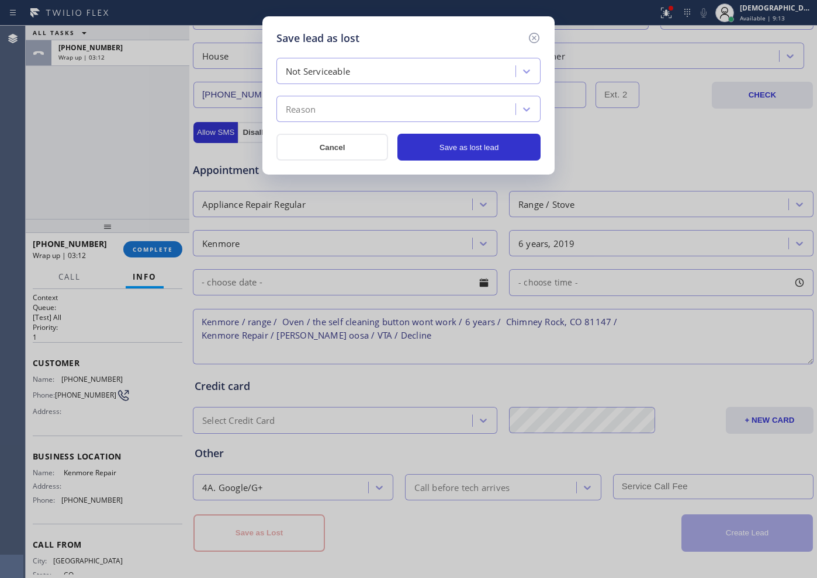
click at [342, 113] on div "Reason" at bounding box center [397, 109] width 235 height 20
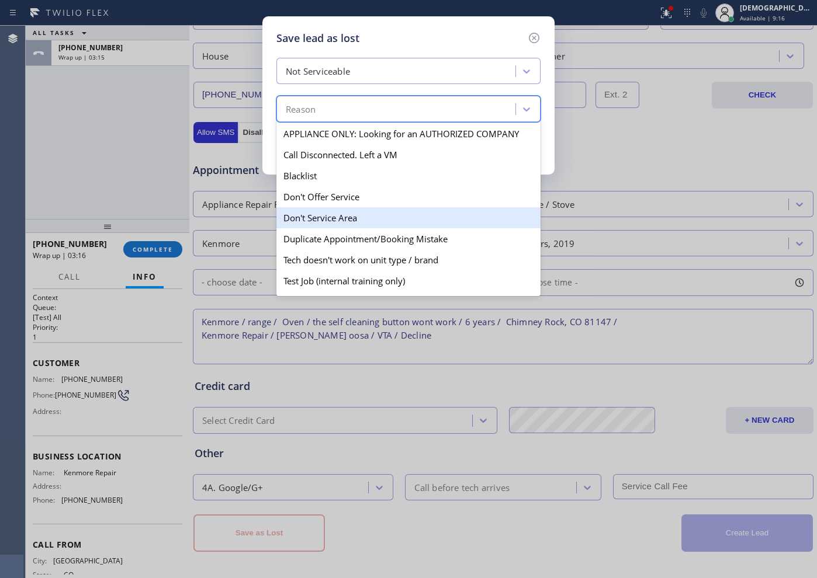
click at [345, 215] on div "Don't Service Area" at bounding box center [408, 217] width 264 height 21
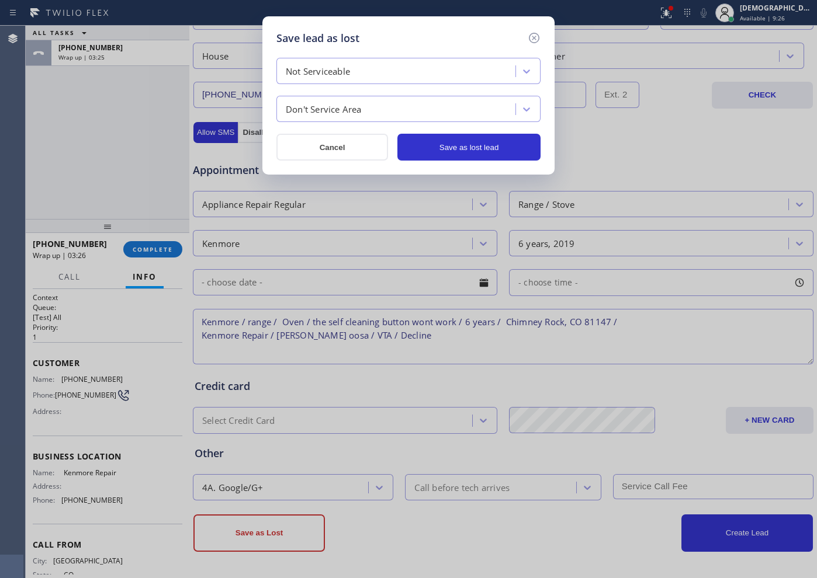
click at [401, 110] on div "Don't Service Area" at bounding box center [397, 109] width 235 height 20
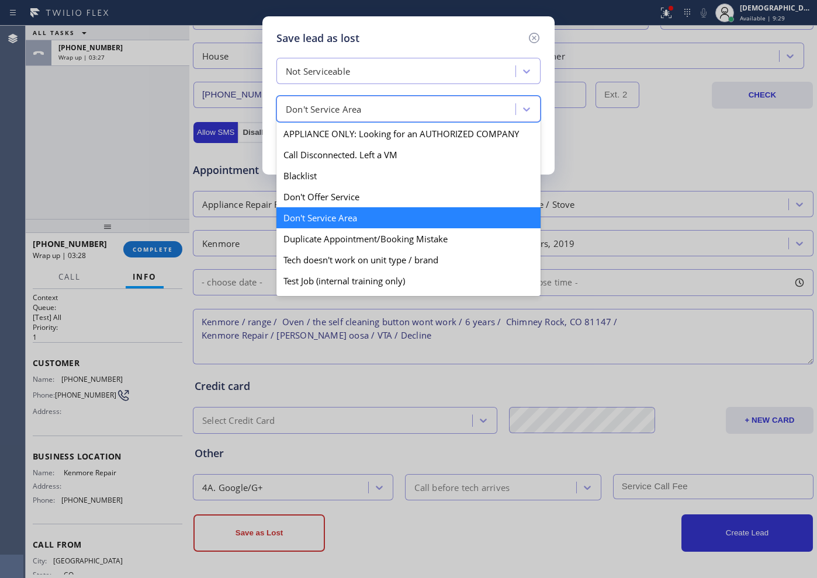
click at [374, 216] on div "Don't Service Area" at bounding box center [408, 217] width 264 height 21
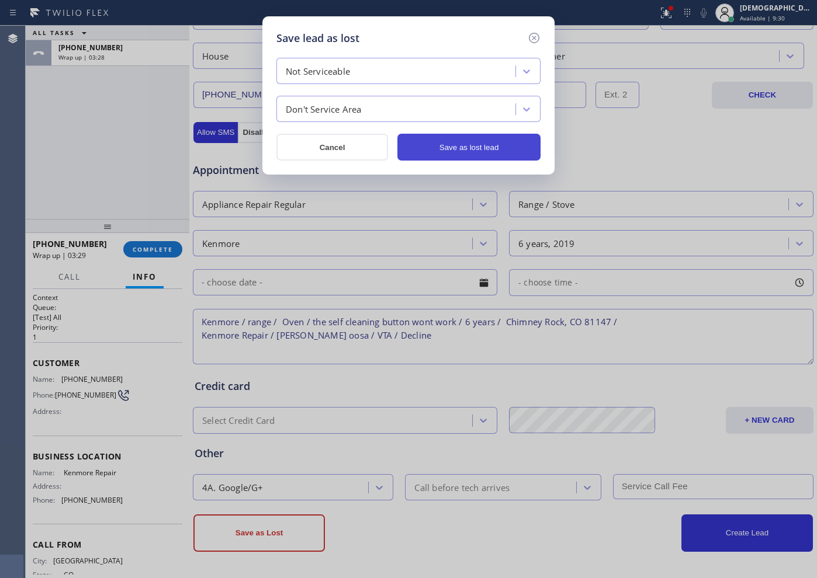
click at [436, 145] on button "Save as lost lead" at bounding box center [468, 147] width 143 height 27
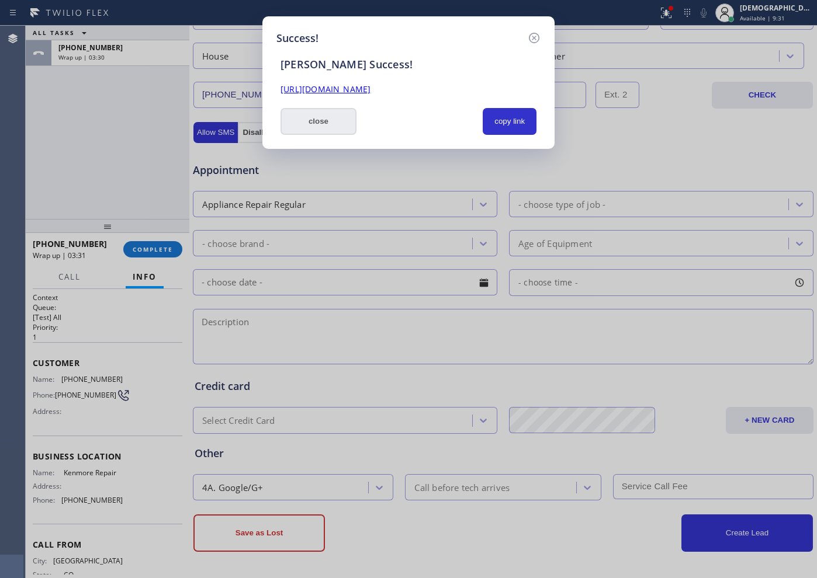
click at [322, 123] on button "close" at bounding box center [318, 121] width 76 height 27
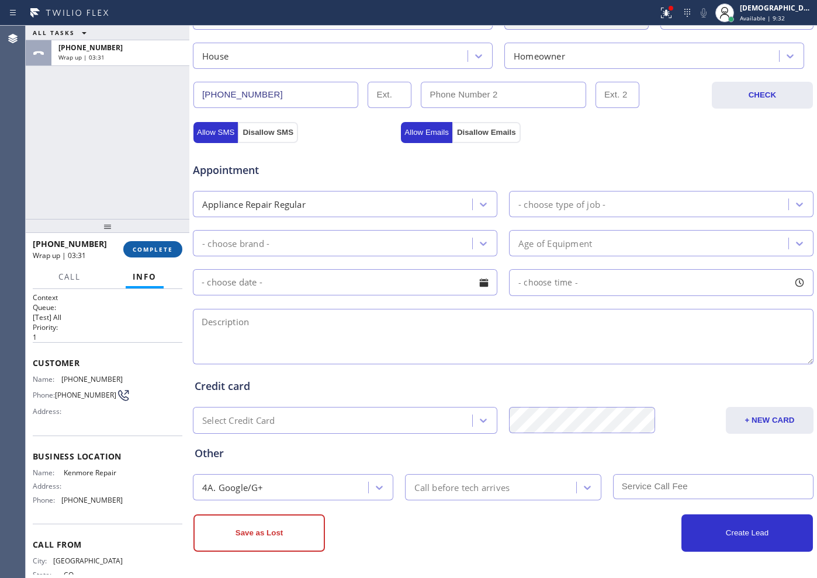
click at [159, 255] on button "COMPLETE" at bounding box center [152, 249] width 59 height 16
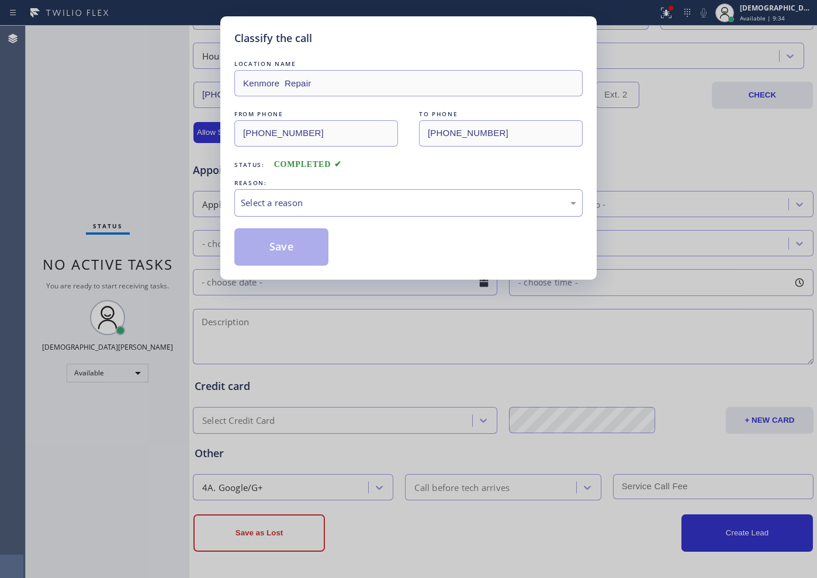
click at [265, 206] on div "Select a reason" at bounding box center [408, 202] width 335 height 13
click at [259, 242] on button "Save" at bounding box center [281, 246] width 94 height 37
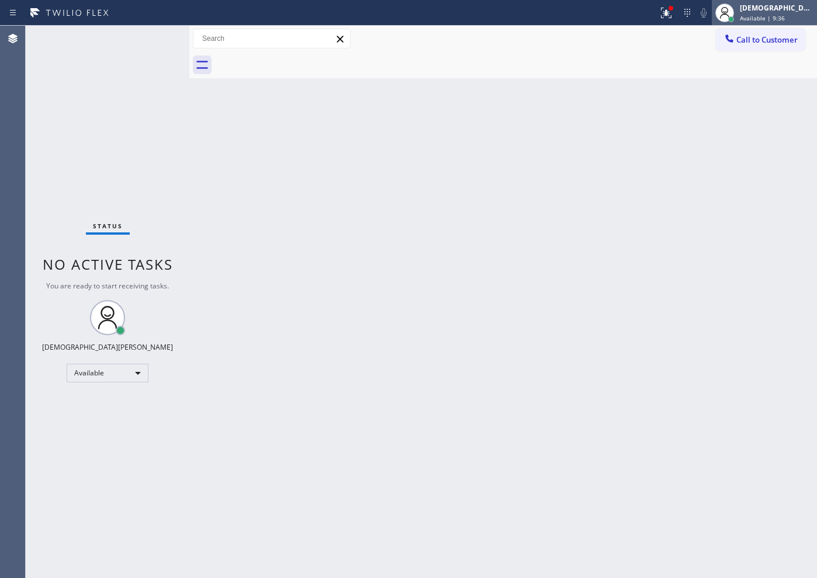
click at [778, 12] on div "[DEMOGRAPHIC_DATA][PERSON_NAME]" at bounding box center [777, 8] width 74 height 10
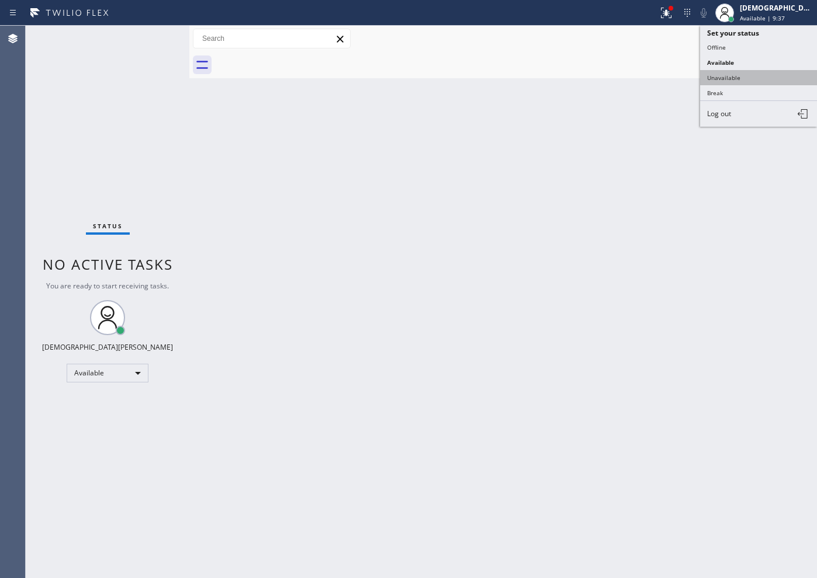
click at [750, 72] on button "Unavailable" at bounding box center [758, 77] width 117 height 15
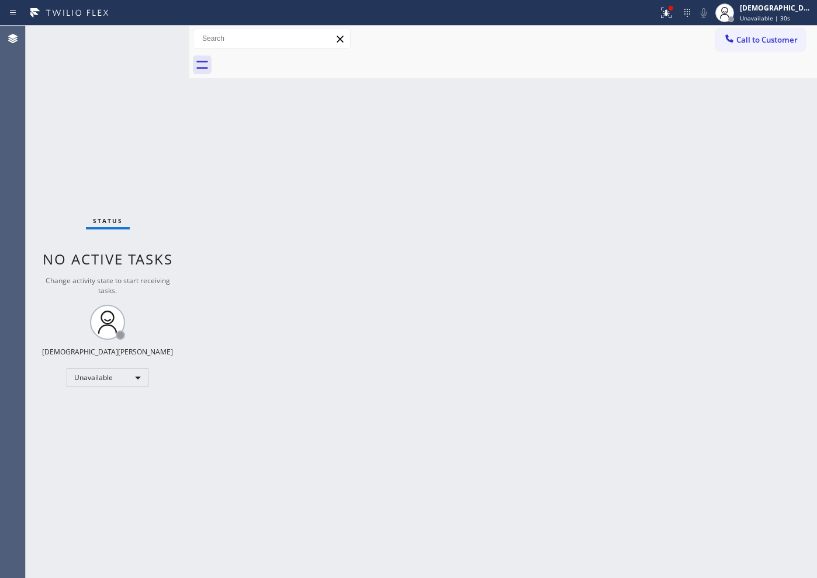
click at [128, 95] on div "Status No active tasks Change activity state to start receiving tasks. [PERSON_…" at bounding box center [108, 302] width 164 height 553
click at [776, 20] on span "Unavailable | 6:12" at bounding box center [766, 18] width 53 height 8
drag, startPoint x: 606, startPoint y: 146, endPoint x: 627, endPoint y: 130, distance: 26.3
click at [607, 146] on div "Back to Dashboard Change Sender ID Customers Technicians Select a contact Outbo…" at bounding box center [502, 302] width 627 height 553
click at [740, 40] on span "Call to Customer" at bounding box center [766, 39] width 61 height 11
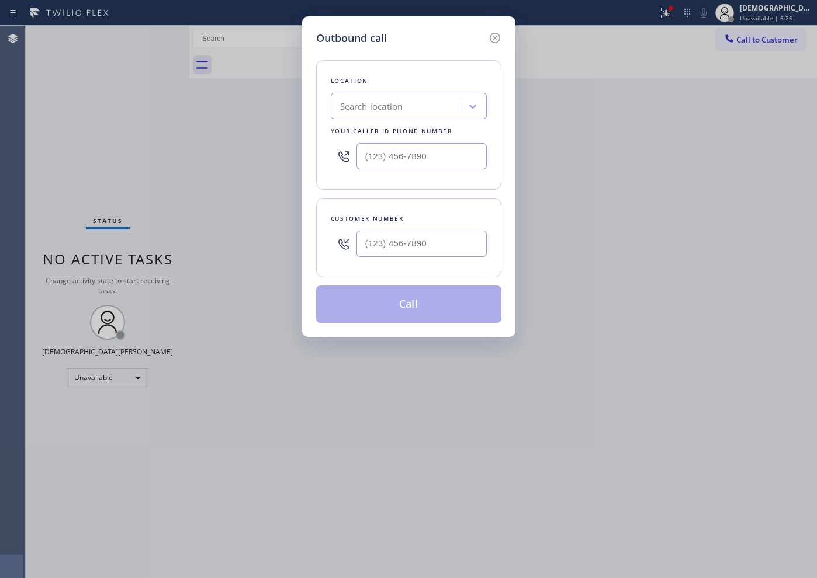
type input "(___) ___-____"
click at [431, 157] on input "(___) ___-____" at bounding box center [421, 156] width 130 height 26
drag, startPoint x: 443, startPoint y: 161, endPoint x: 343, endPoint y: 158, distance: 99.9
click at [343, 158] on div "(___) ___-____" at bounding box center [409, 156] width 156 height 38
click at [421, 173] on div at bounding box center [409, 156] width 156 height 38
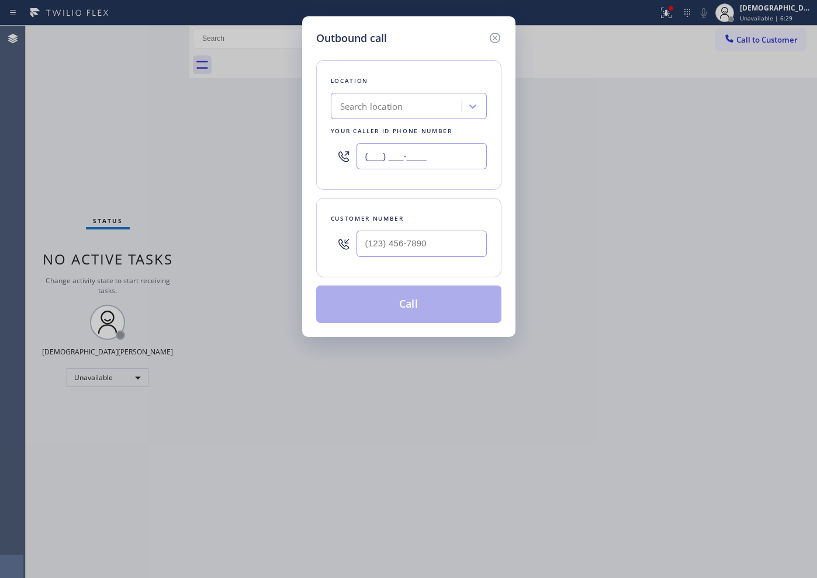
click at [373, 161] on input "(___) ___-____" at bounding box center [421, 156] width 130 height 26
paste input "162) 627-2380"
type input "(162) 627-2380"
click at [671, 157] on div "Outbound call Location Search location Your caller id phone number [PHONE_NUMBE…" at bounding box center [408, 289] width 817 height 578
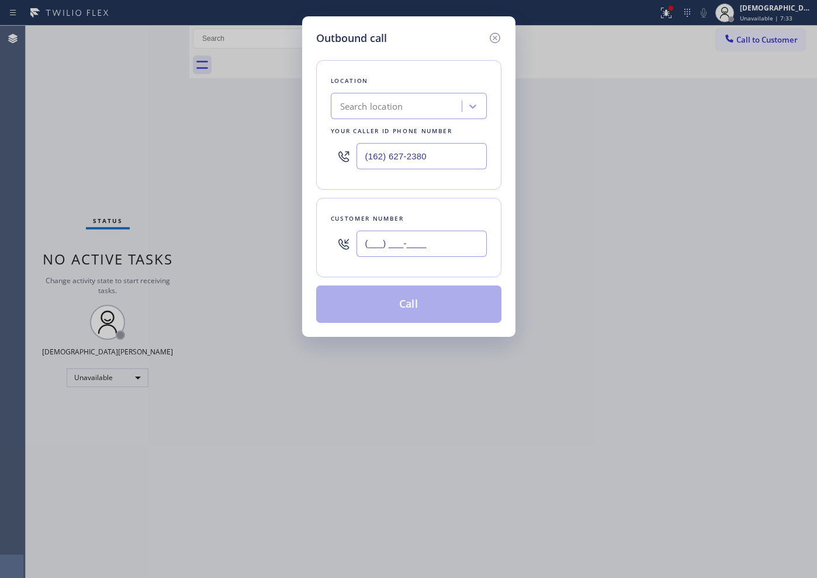
click at [393, 245] on input "(___) ___-____" at bounding box center [421, 244] width 130 height 26
paste input "626) 272-3802"
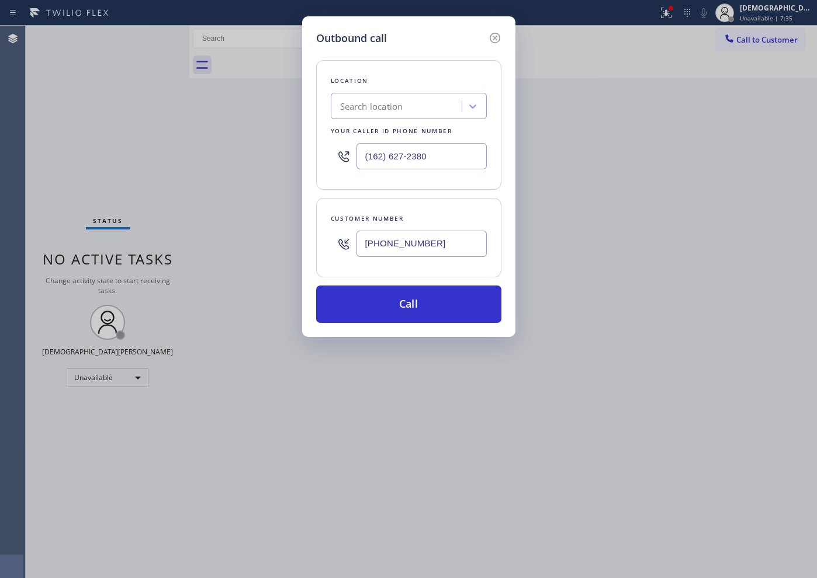
type input "[PHONE_NUMBER]"
drag, startPoint x: 409, startPoint y: 147, endPoint x: 343, endPoint y: 147, distance: 66.0
click at [343, 147] on div "(162) 627-2380" at bounding box center [409, 156] width 156 height 38
paste input "626) 272-3802"
type input "[PHONE_NUMBER]"
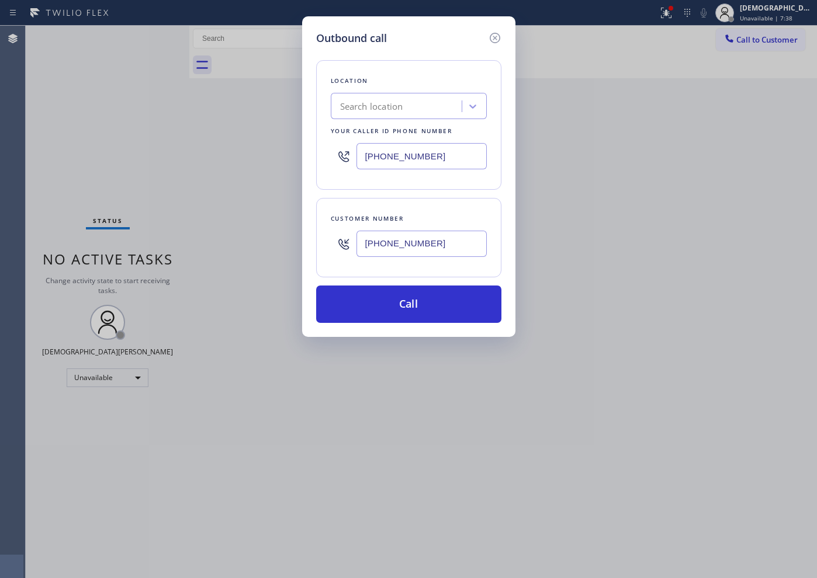
drag, startPoint x: 353, startPoint y: 242, endPoint x: 333, endPoint y: 242, distance: 20.4
click at [333, 242] on div "[PHONE_NUMBER]" at bounding box center [409, 244] width 156 height 38
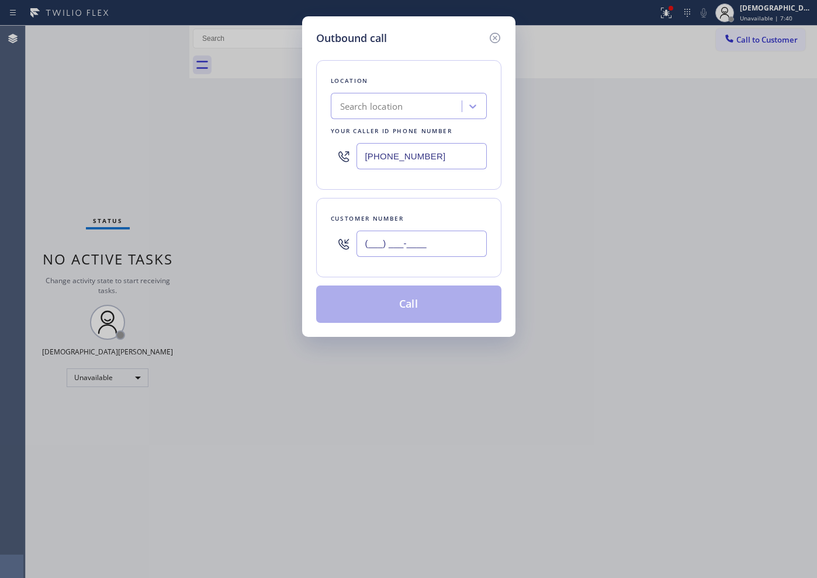
type input "(___) ___-____"
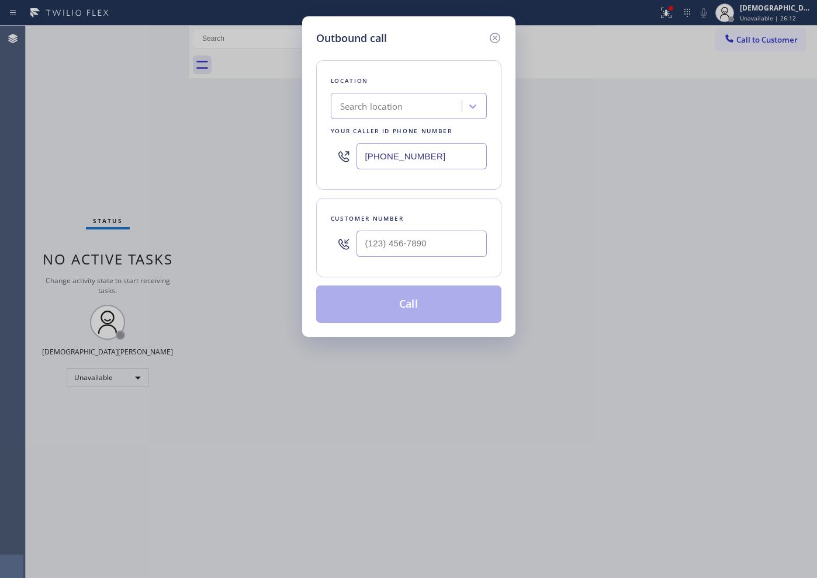
type input "(___) ___-____"
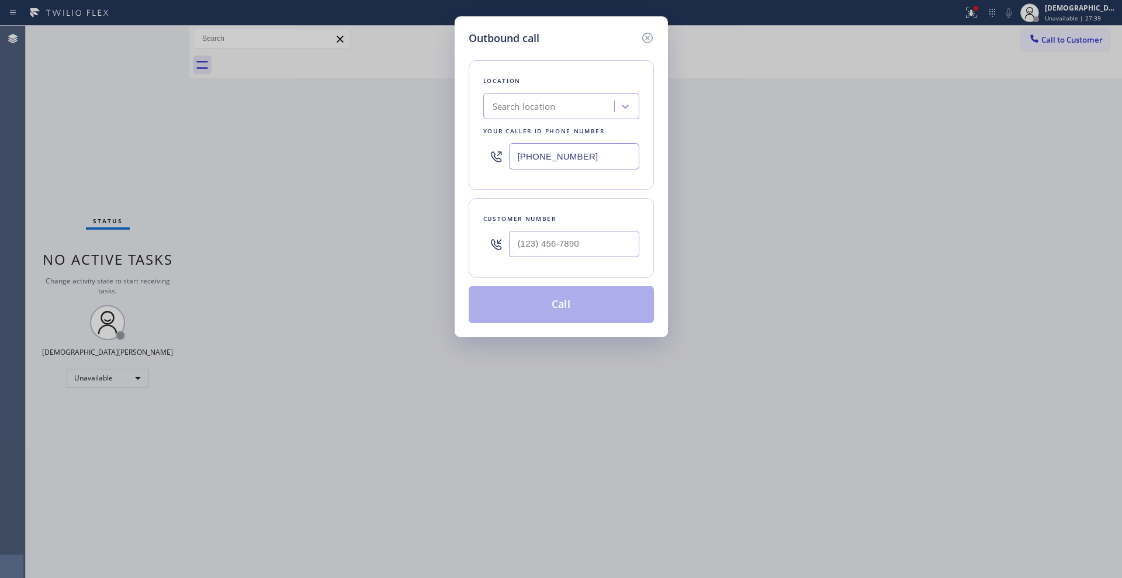
type input "(___) ___-____"
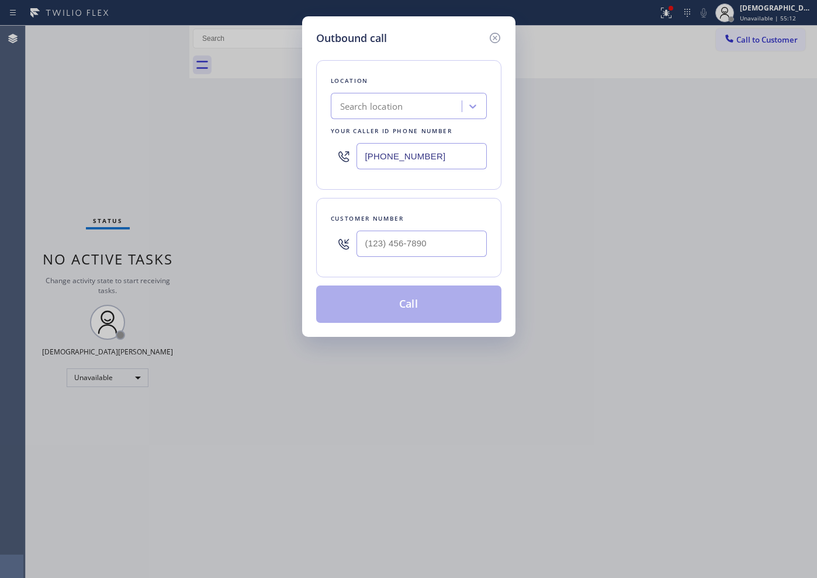
type input "(___) ___-____"
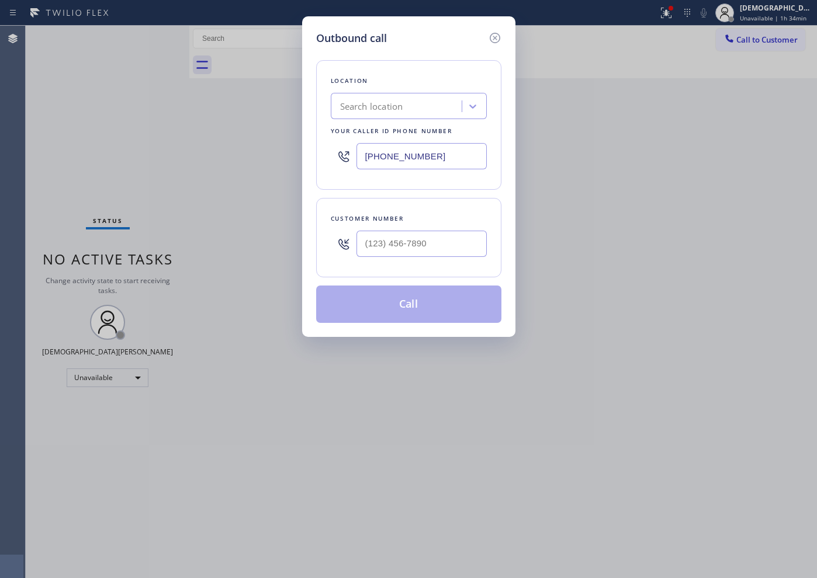
type input "(___) ___-____"
click at [493, 37] on icon at bounding box center [495, 38] width 14 height 14
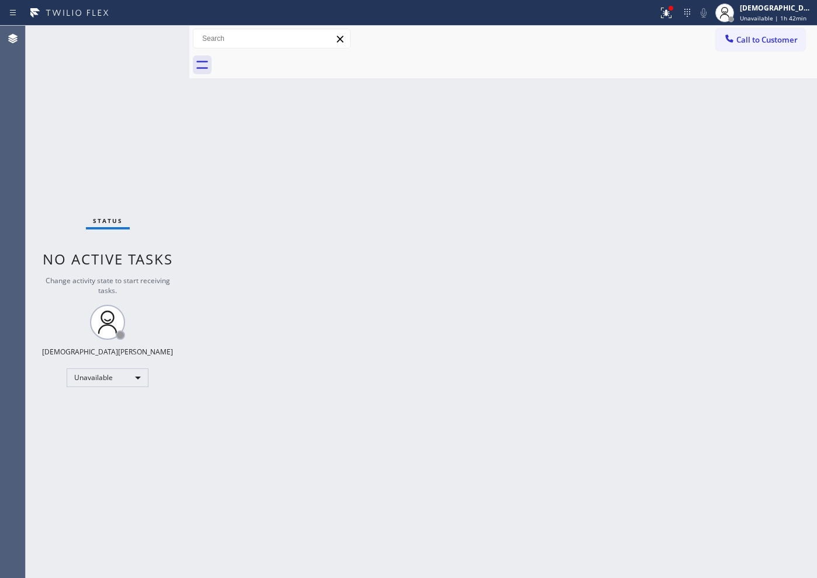
click at [121, 129] on div "Status No active tasks Change activity state to start receiving tasks. [PERSON_…" at bounding box center [108, 302] width 164 height 553
click at [538, 257] on div "Back to Dashboard Change Sender ID Customers Technicians Select a contact Outbo…" at bounding box center [502, 302] width 627 height 553
